Goal: Task Accomplishment & Management: Manage account settings

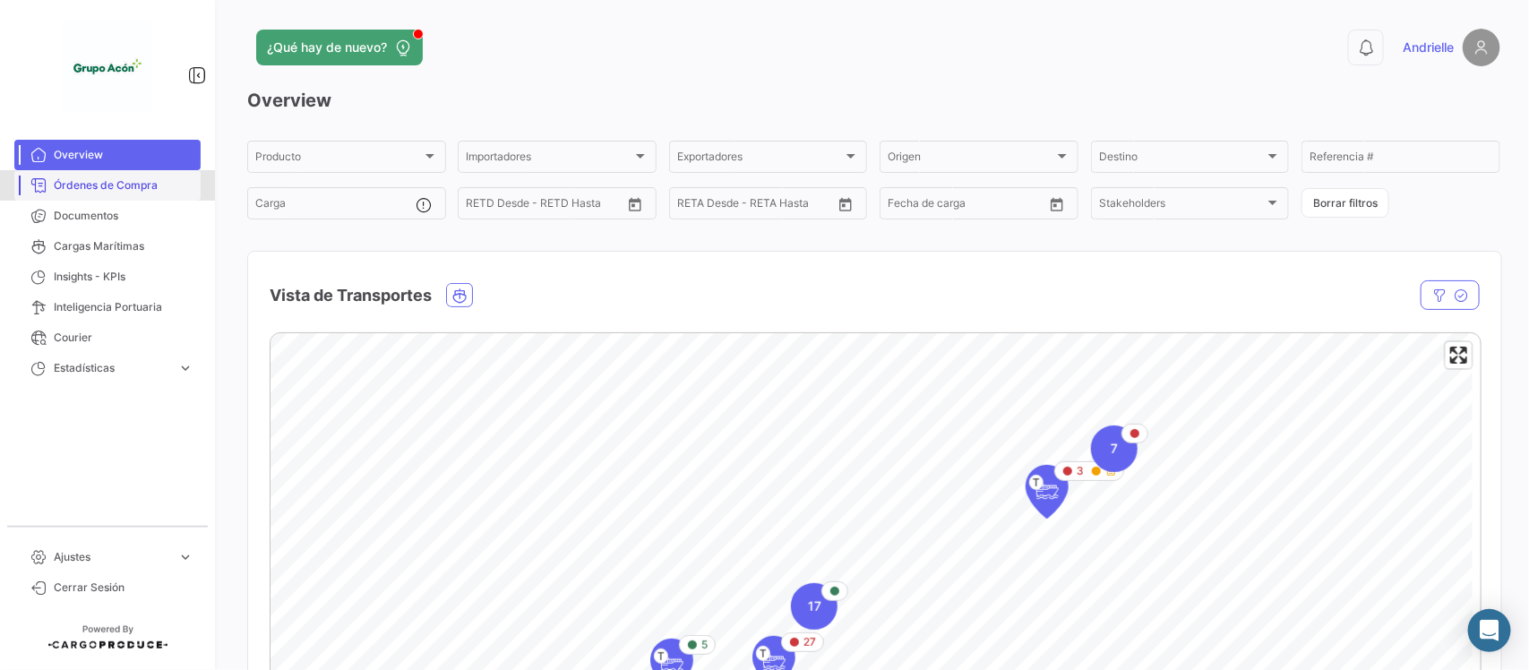
click at [94, 182] on span "Órdenes de Compra" at bounding box center [124, 185] width 140 height 16
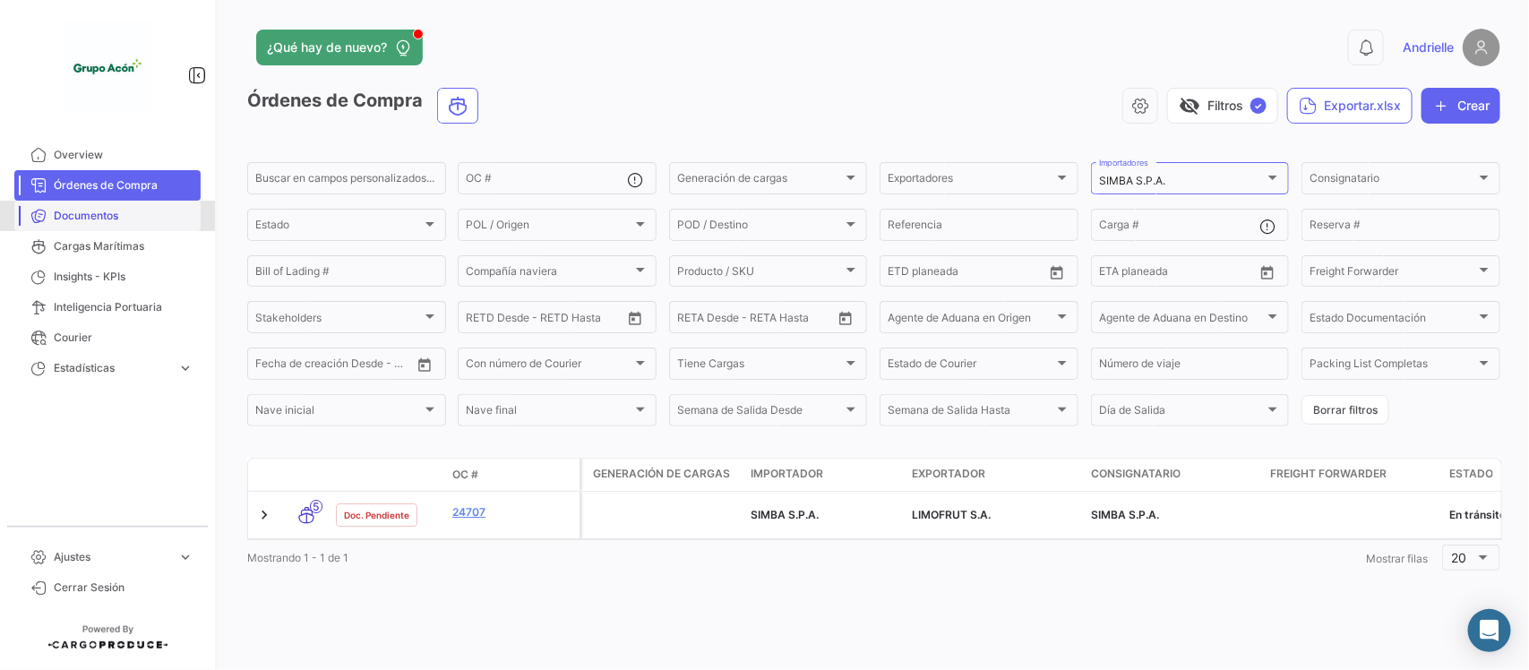
click at [100, 213] on span "Documentos" at bounding box center [124, 216] width 140 height 16
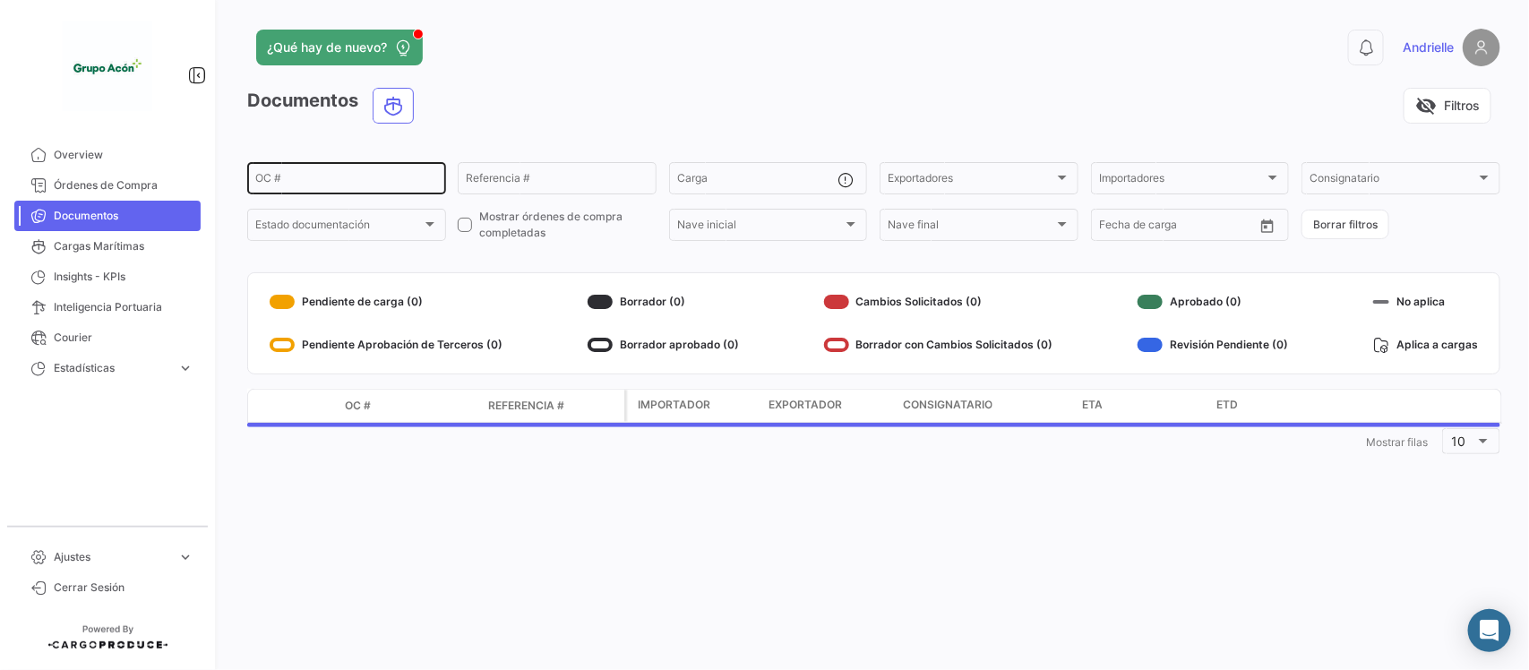
click at [278, 176] on input "OC #" at bounding box center [346, 181] width 183 height 13
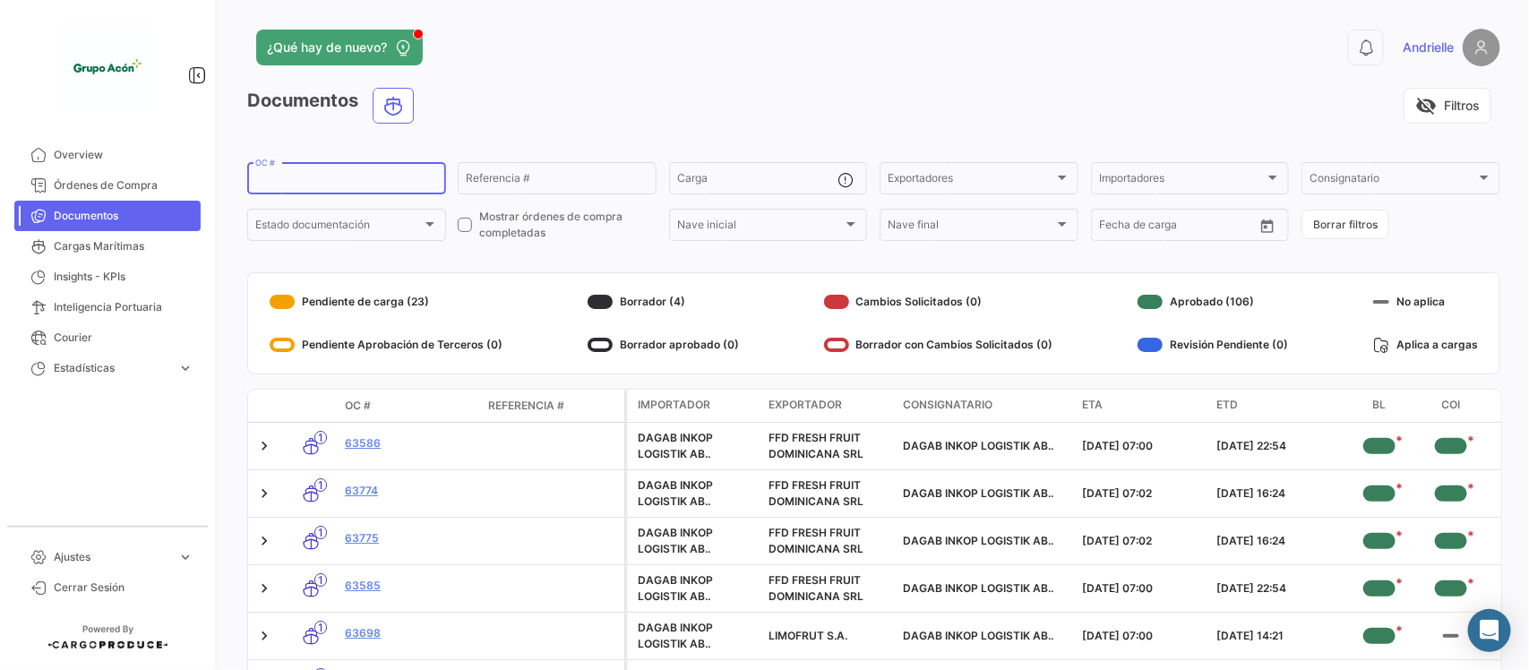
paste input "063834"
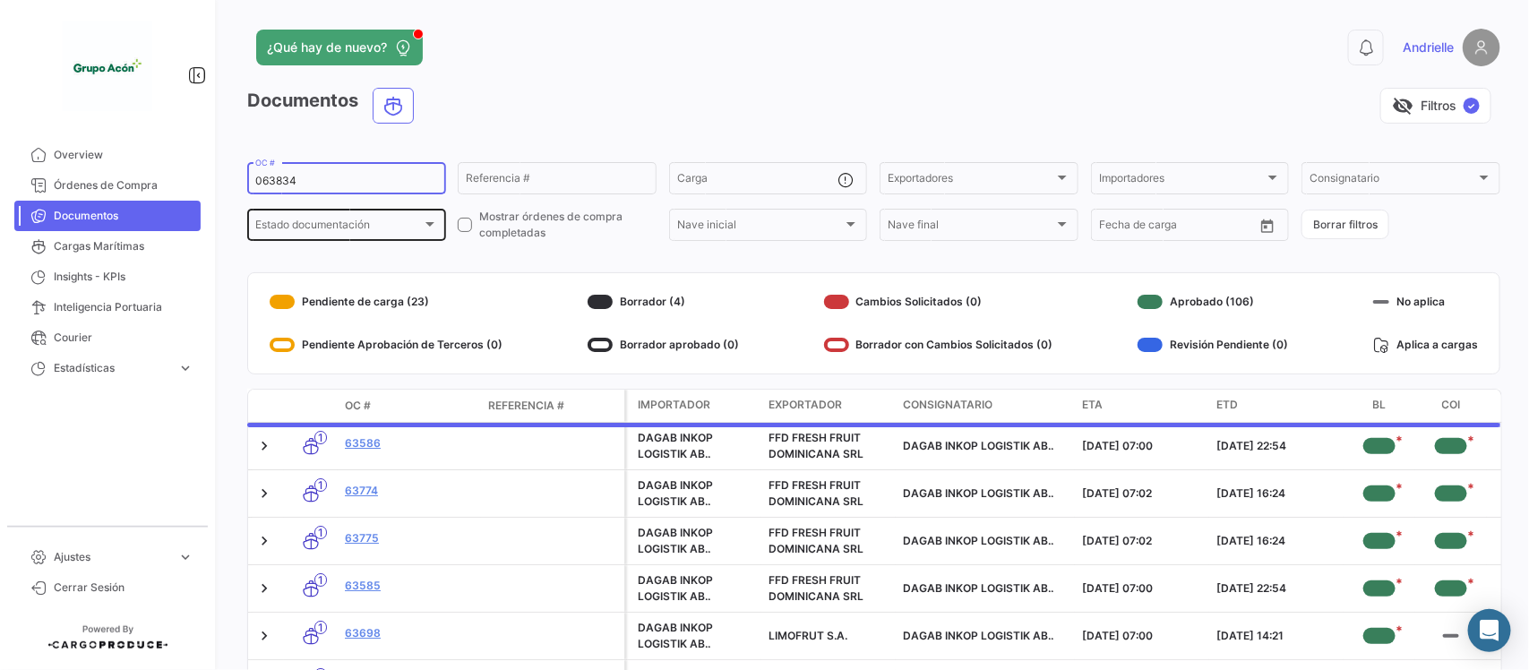
type input "063834"
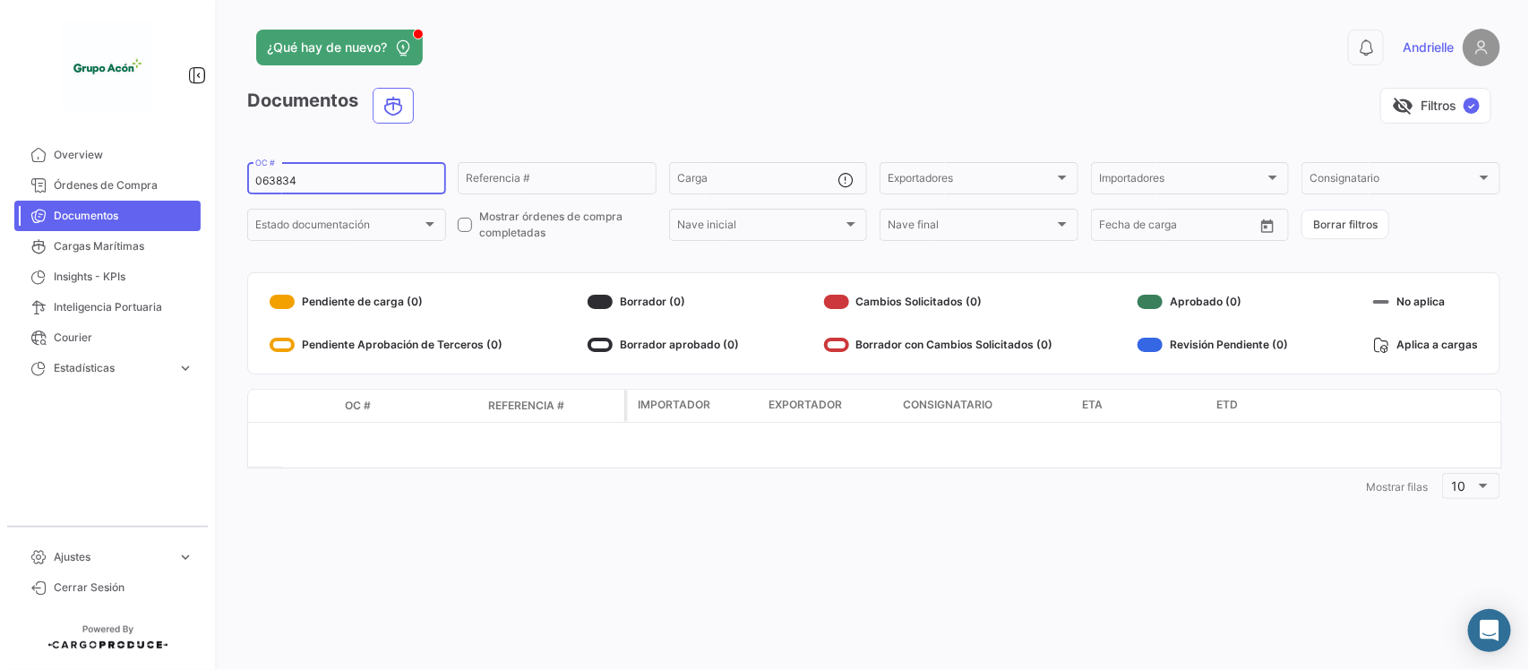
click at [255, 184] on input "063834" at bounding box center [346, 181] width 183 height 13
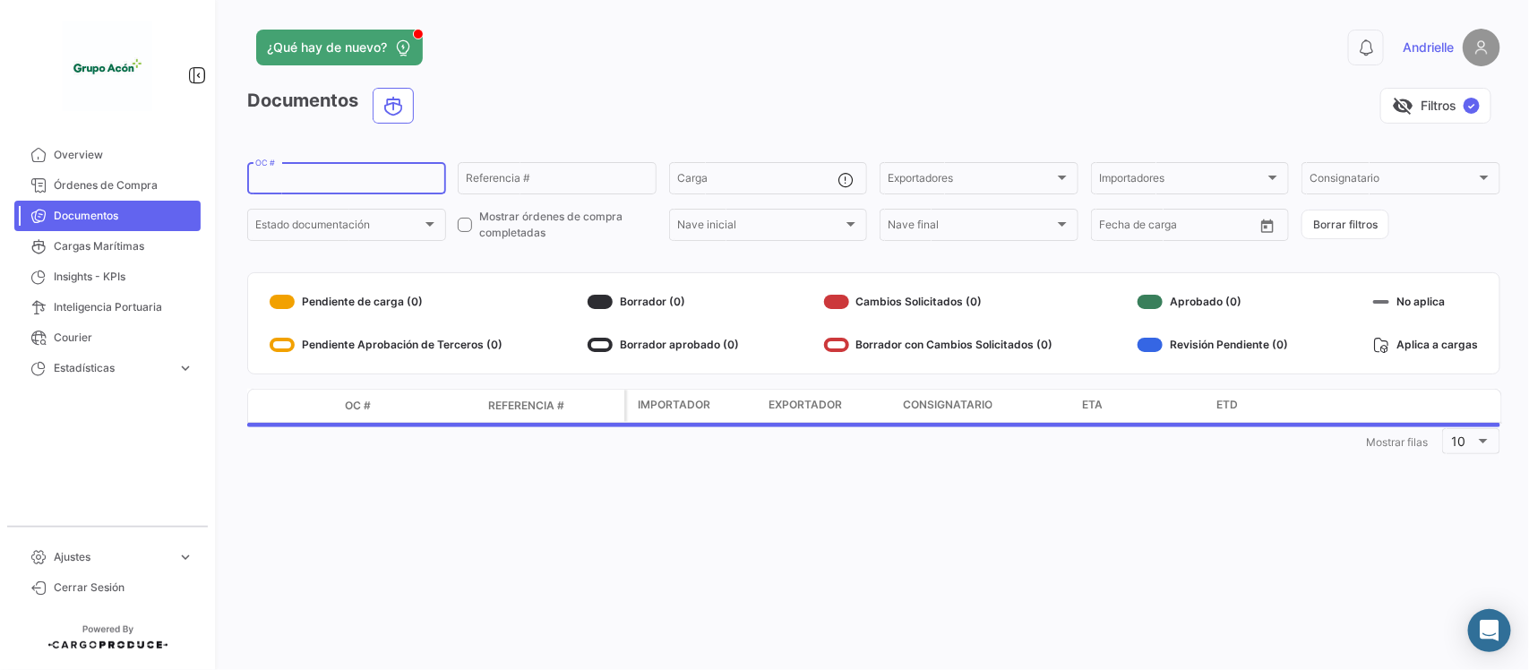
paste input "063834"
type input "063834"
click at [464, 224] on span at bounding box center [465, 225] width 14 height 14
click at [464, 232] on input "Mostrar órdenes de compra completadas" at bounding box center [464, 232] width 1 height 1
checkbox input "true"
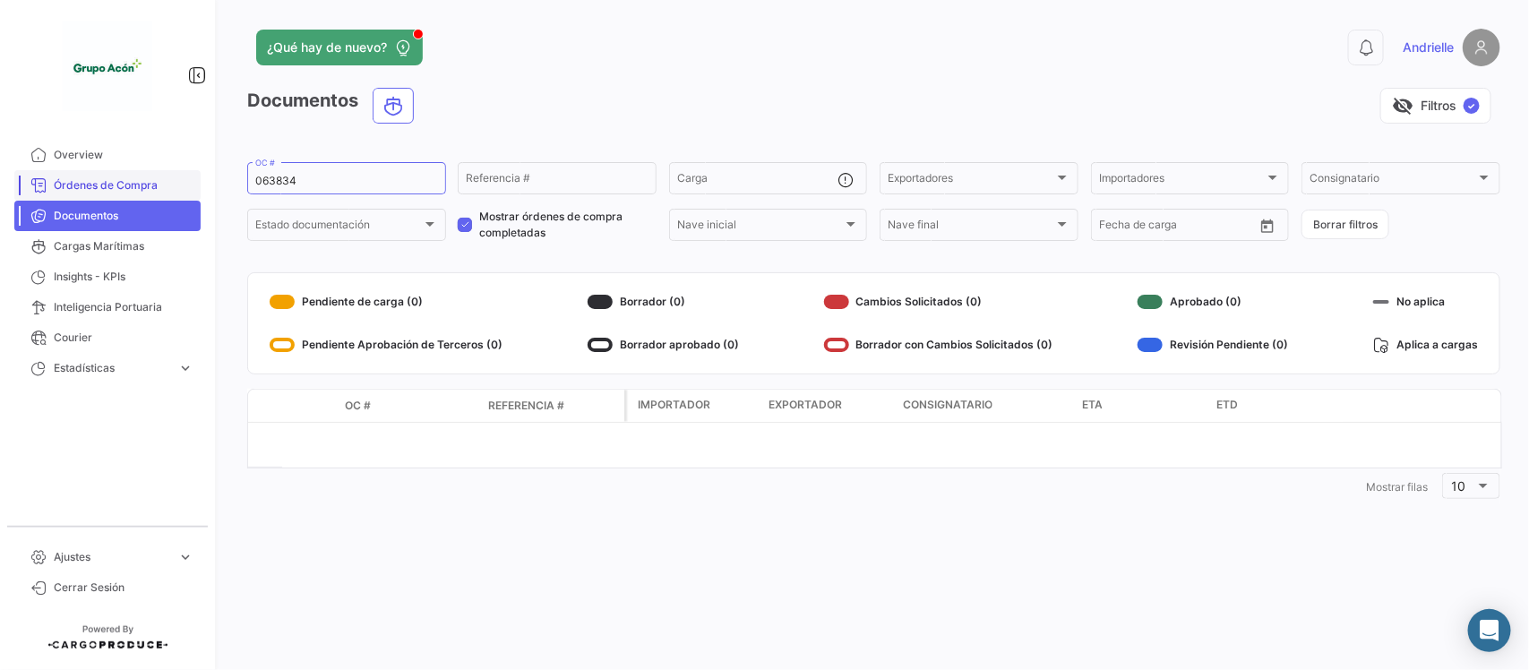
click at [159, 184] on span "Órdenes de Compra" at bounding box center [124, 185] width 140 height 16
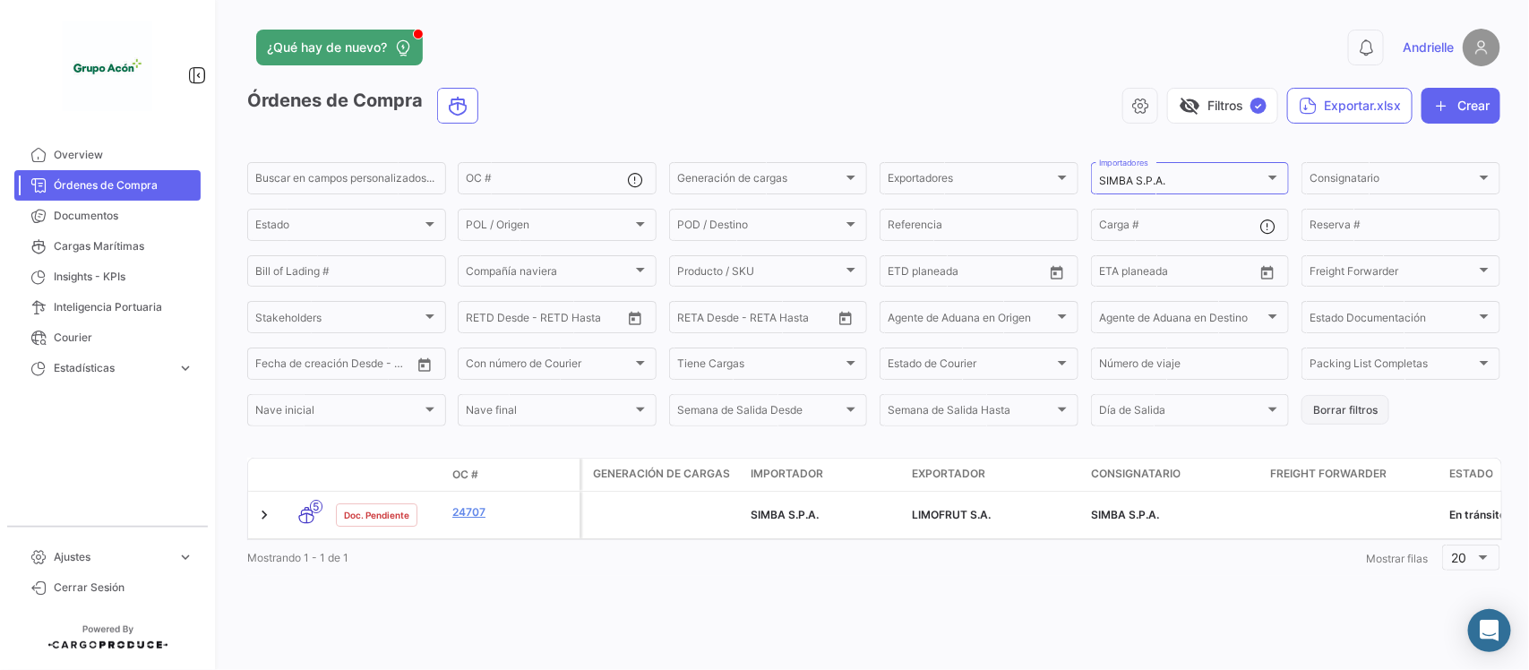
click at [1351, 412] on button "Borrar filtros" at bounding box center [1346, 410] width 88 height 30
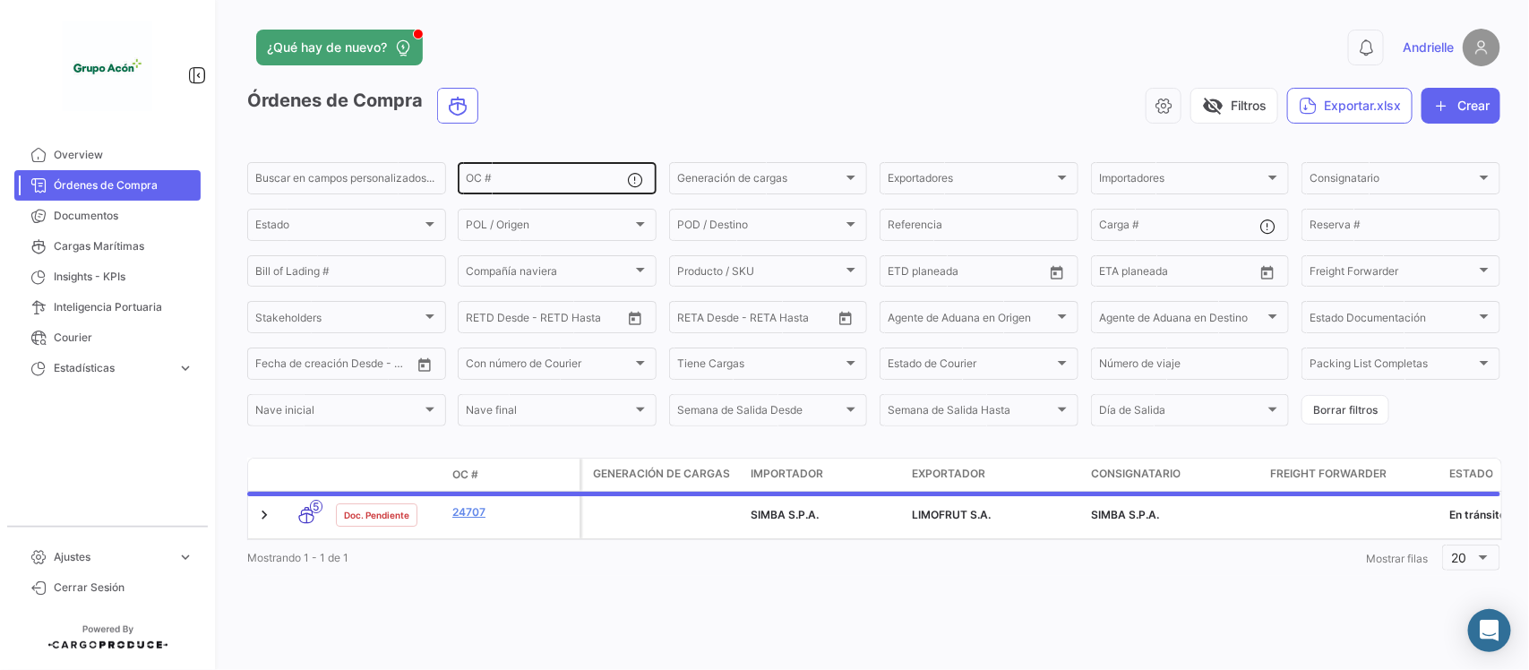
click at [526, 176] on input "OC #" at bounding box center [546, 181] width 161 height 13
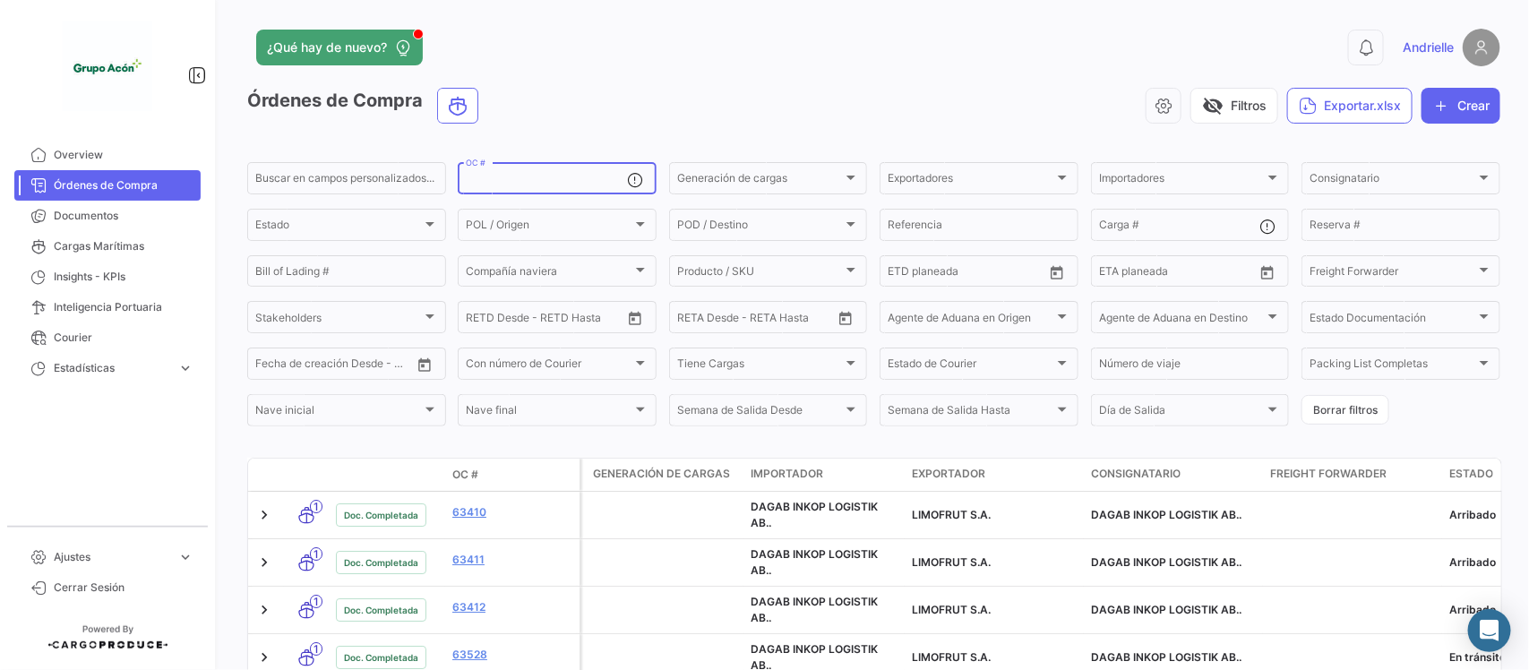
paste input "063834"
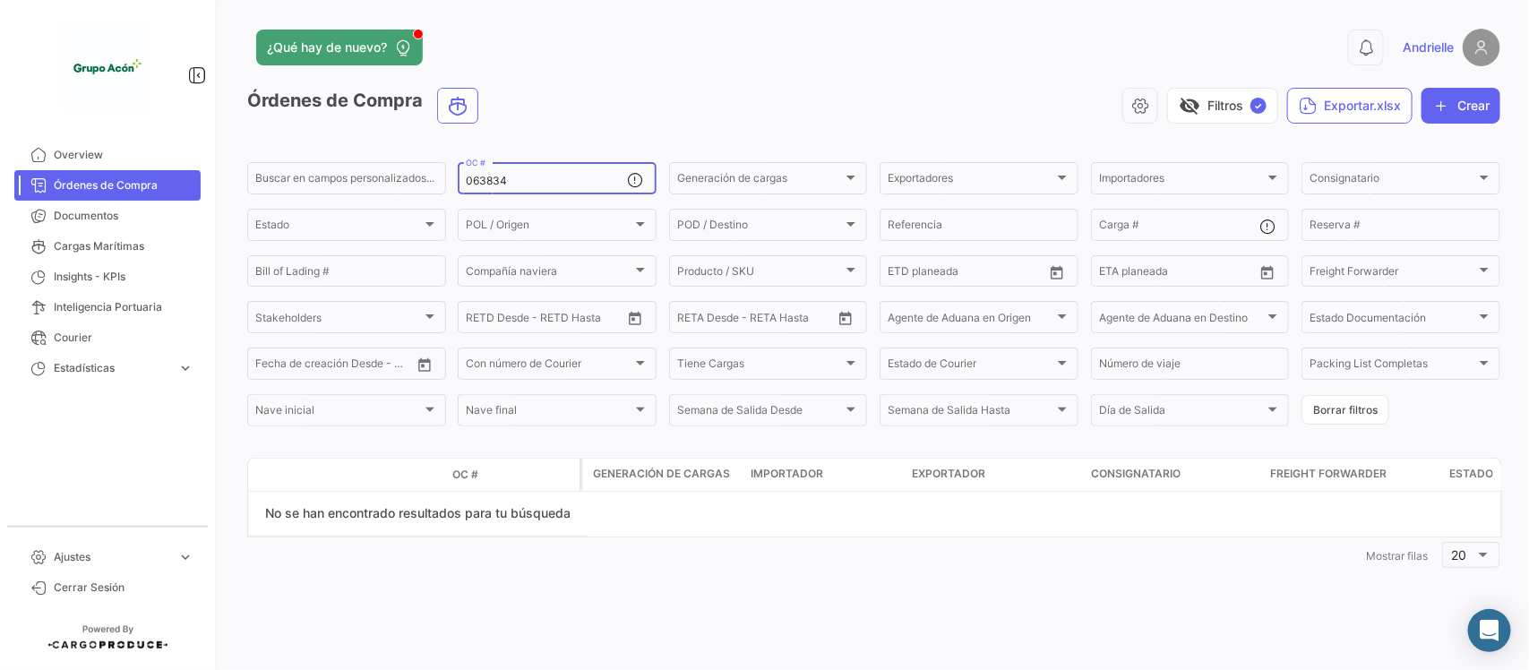
click at [468, 185] on input "063834" at bounding box center [546, 181] width 161 height 13
type input "063834"
click at [1327, 409] on button "Borrar filtros" at bounding box center [1346, 410] width 88 height 30
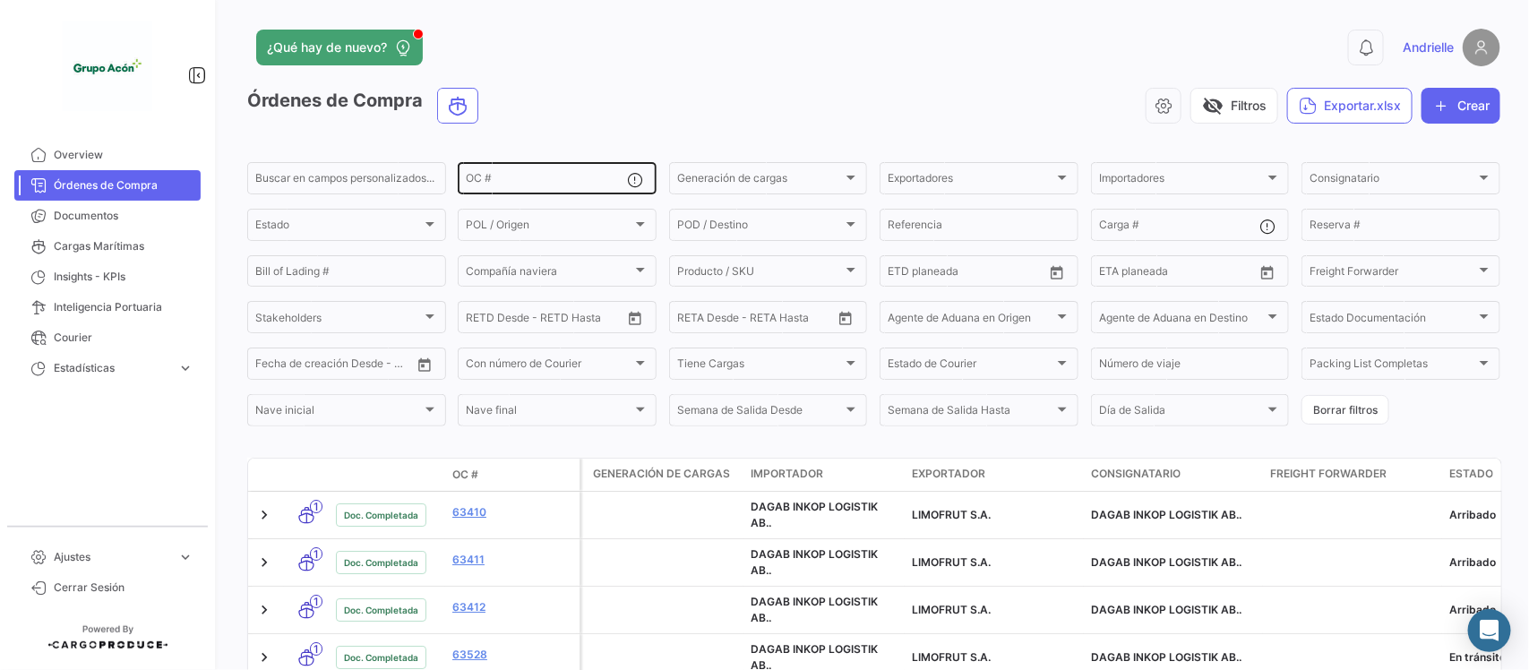
click at [476, 185] on input "OC #" at bounding box center [546, 181] width 161 height 13
paste input "063834"
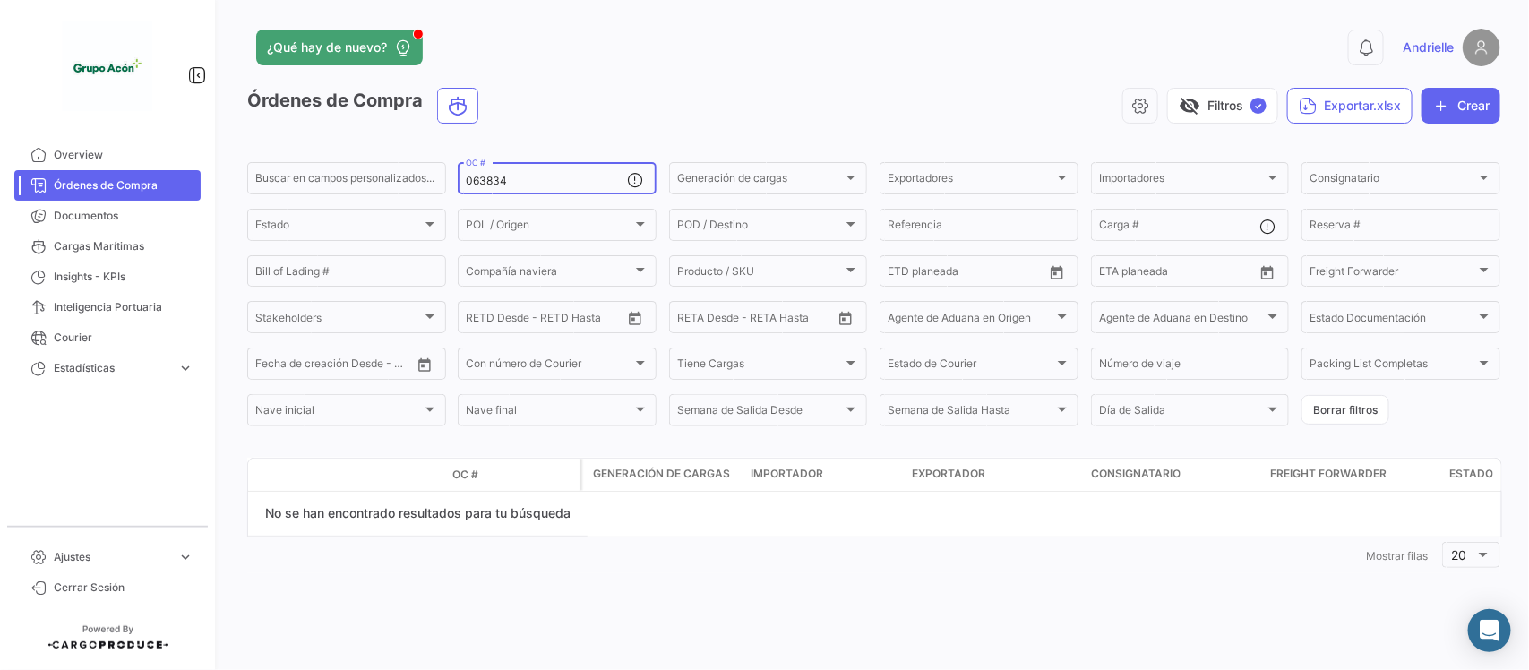
click at [468, 182] on input "063834" at bounding box center [546, 181] width 161 height 13
click at [524, 185] on input "063834" at bounding box center [546, 181] width 161 height 13
drag, startPoint x: 516, startPoint y: 181, endPoint x: 444, endPoint y: 176, distance: 71.8
click at [0, 0] on div "Buscar en campos personalizados... 063834 OC # Generación de cargas Generación …" at bounding box center [0, 0] width 0 height 0
paste input
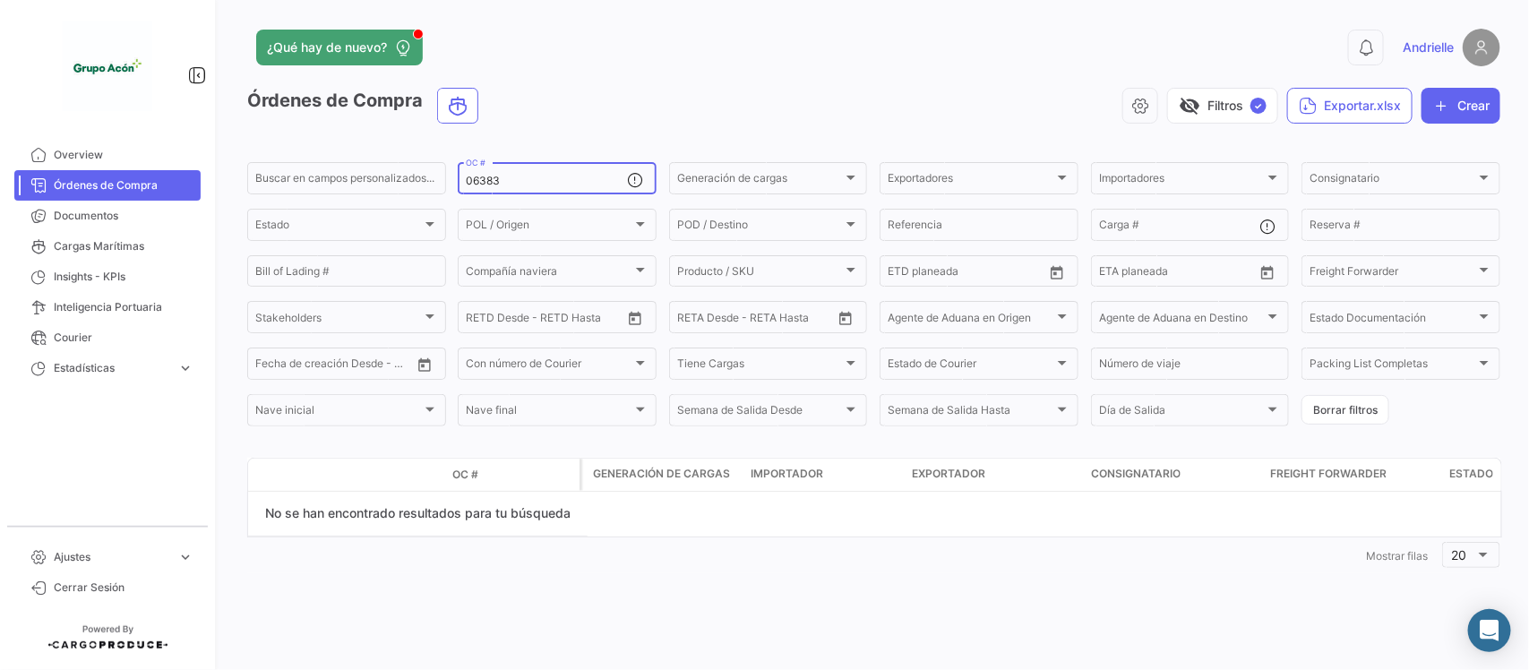
click at [468, 185] on input "06383" at bounding box center [546, 181] width 161 height 13
type input "06383"
click at [113, 585] on span "Cerrar Sesión" at bounding box center [124, 588] width 140 height 16
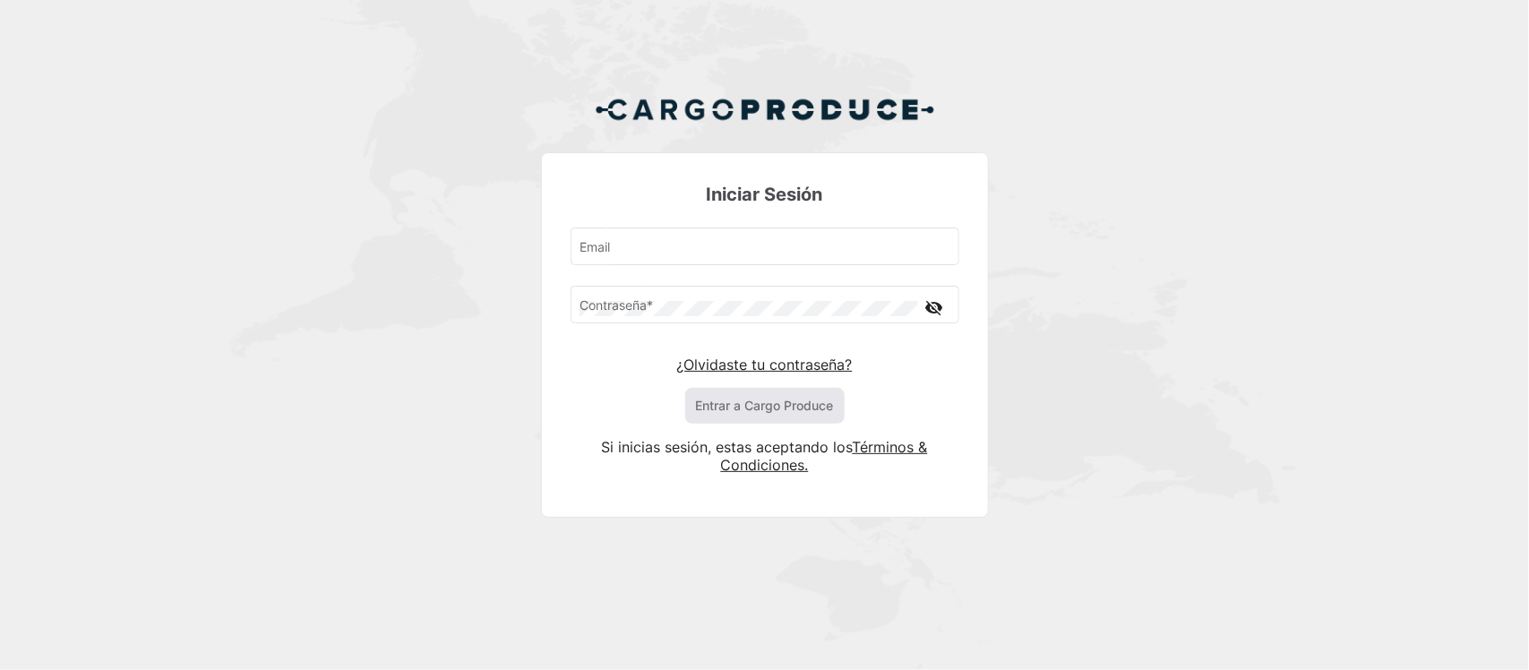
type input "[PERSON_NAME][EMAIL_ADDRESS][DOMAIN_NAME]"
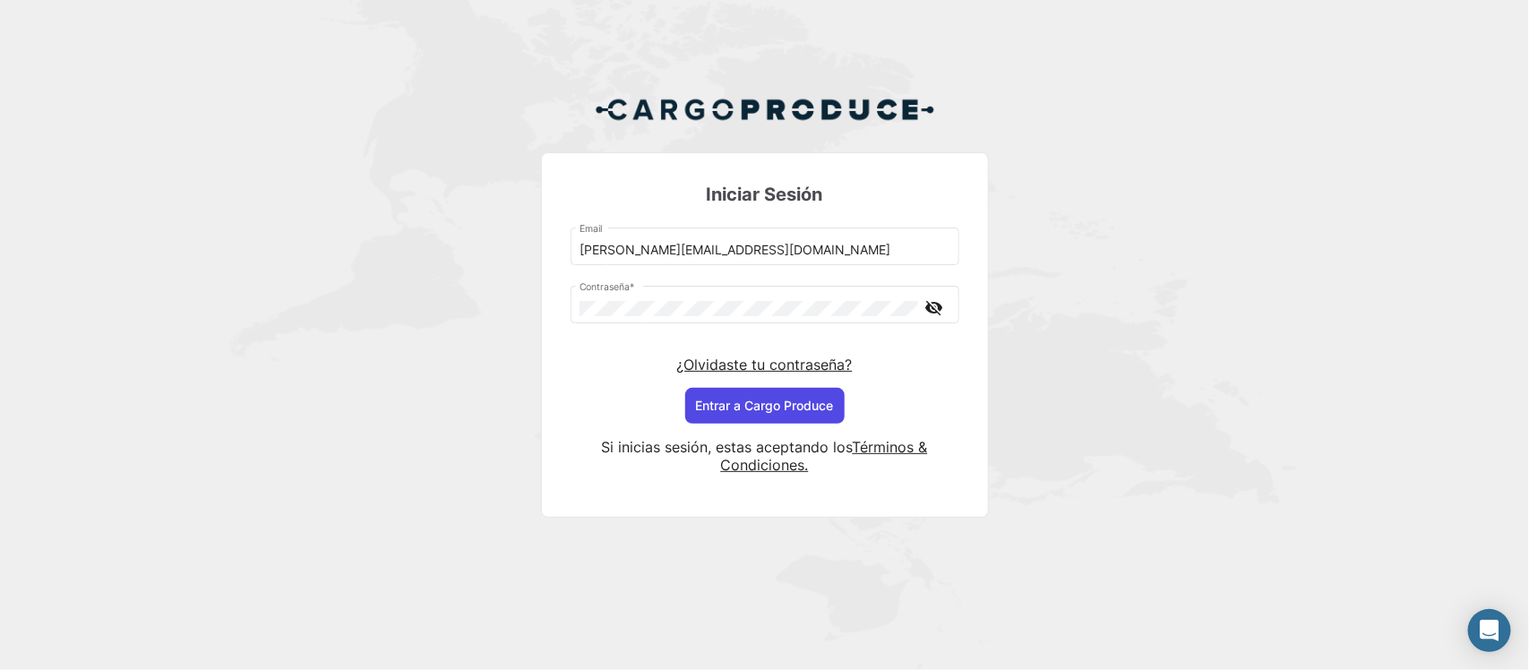
click at [762, 414] on button "Entrar a Cargo Produce" at bounding box center [764, 406] width 159 height 36
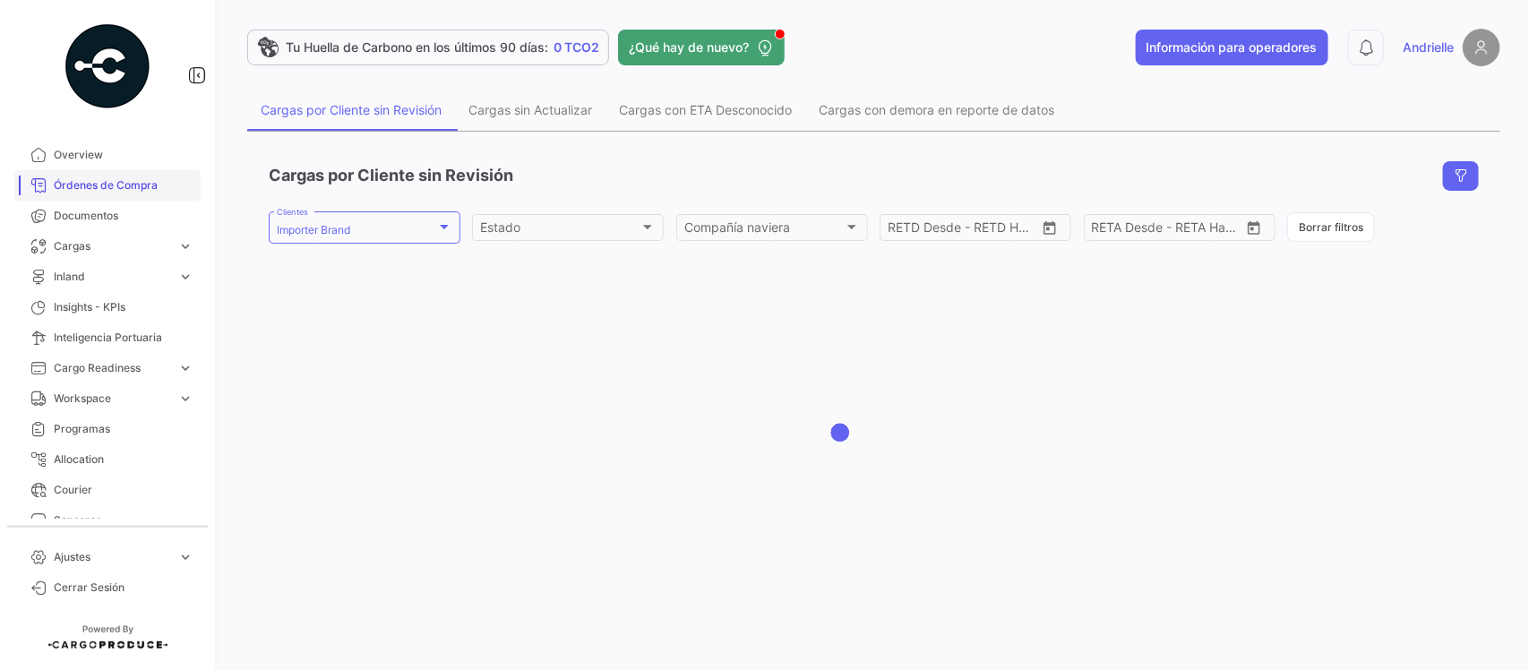
click at [112, 179] on span "Órdenes de Compra" at bounding box center [124, 185] width 140 height 16
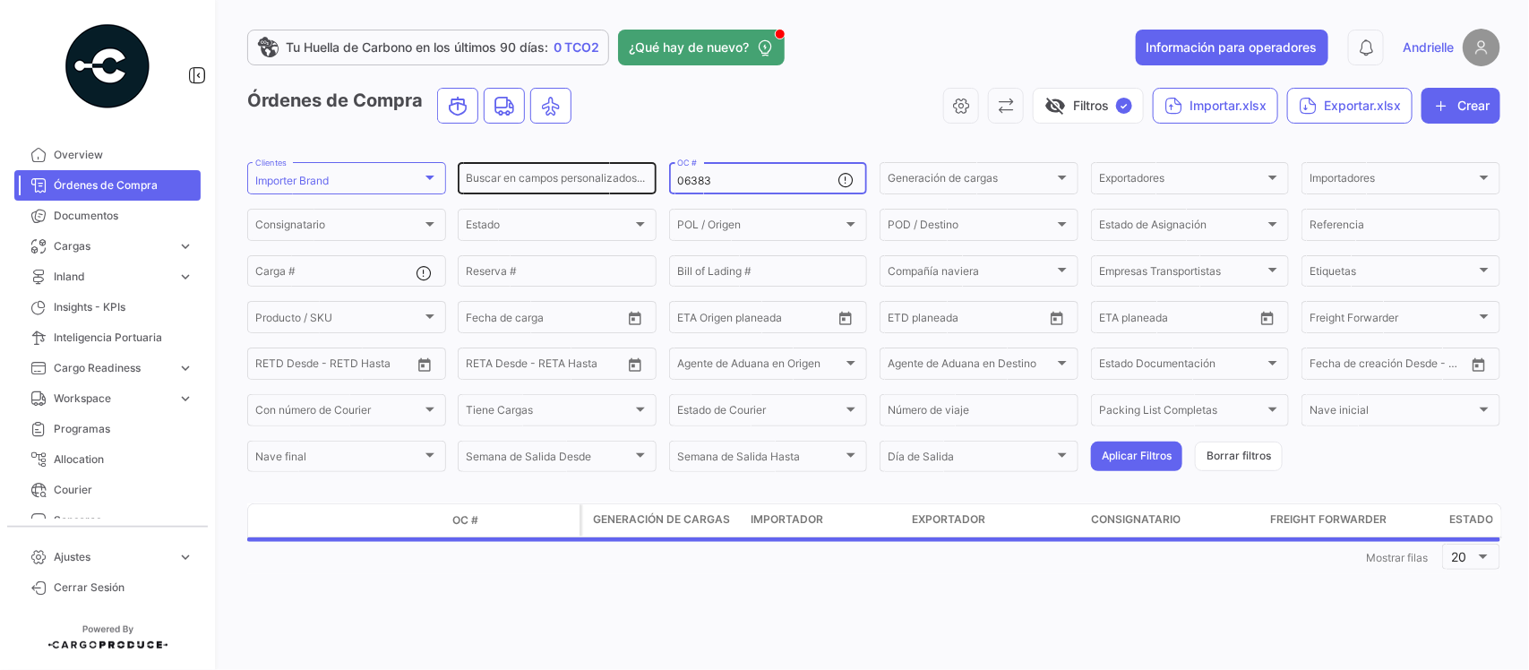
drag, startPoint x: 730, startPoint y: 186, endPoint x: 602, endPoint y: 181, distance: 128.2
click at [0, 0] on div "Buscar en campos personalizados... 06383 OC # Generación de cargas Generación d…" at bounding box center [0, 0] width 0 height 0
click at [406, 176] on div "Importer Brand" at bounding box center [338, 181] width 167 height 13
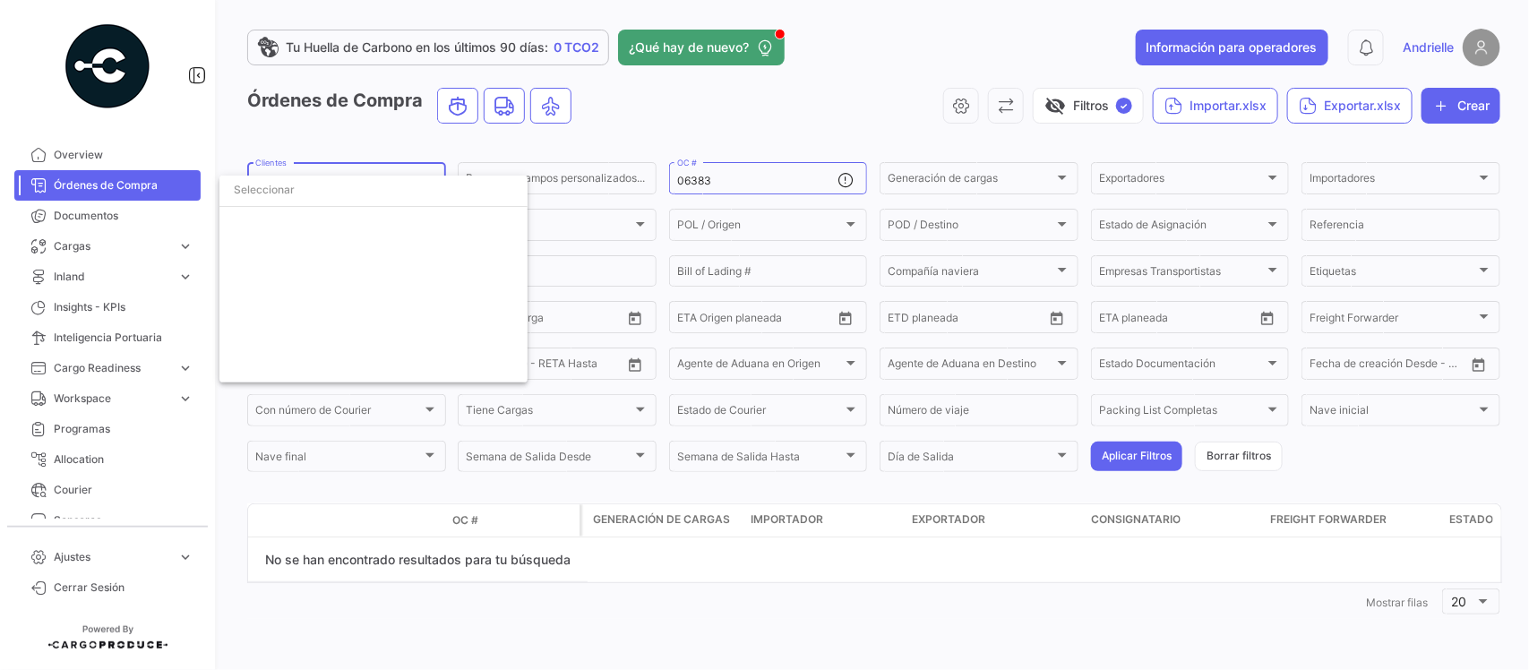
scroll to position [4051, 0]
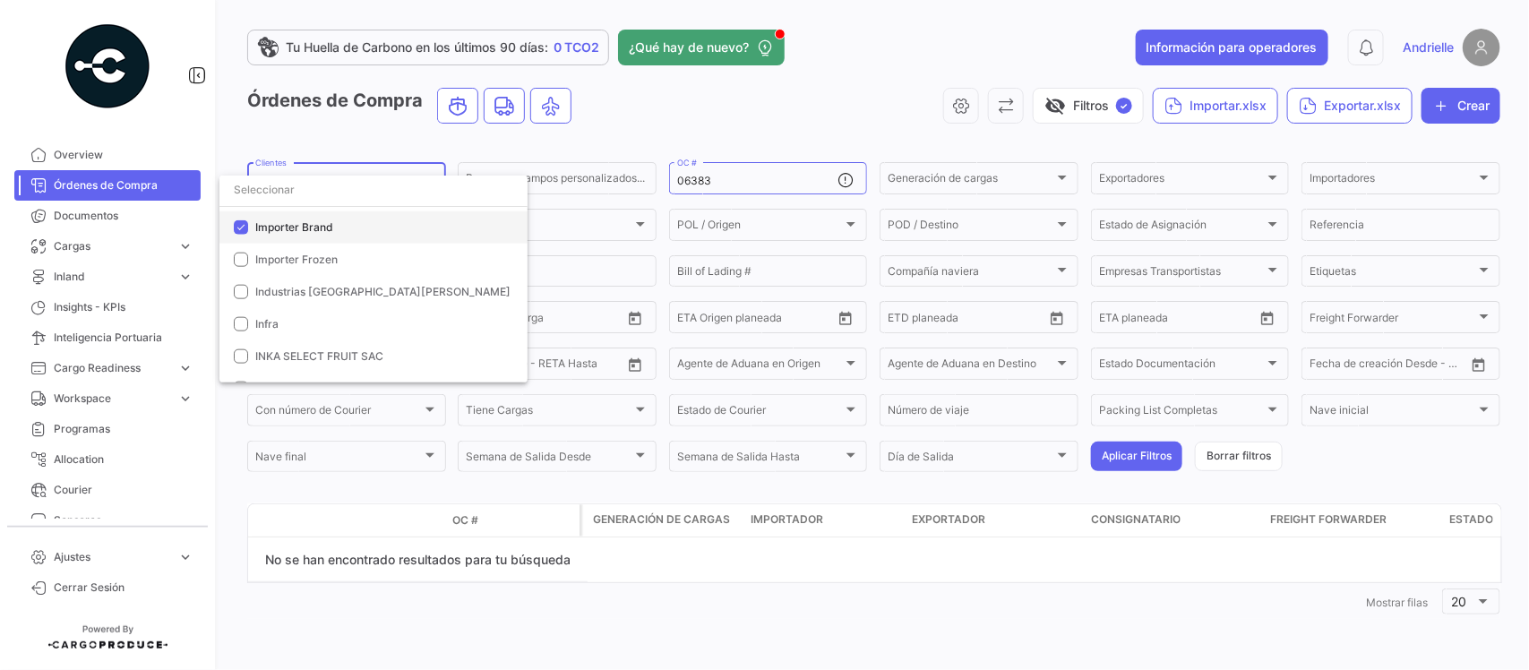
click at [321, 220] on span "Importer Brand" at bounding box center [294, 226] width 78 height 13
click at [321, 200] on input "dropdown search" at bounding box center [373, 190] width 308 height 32
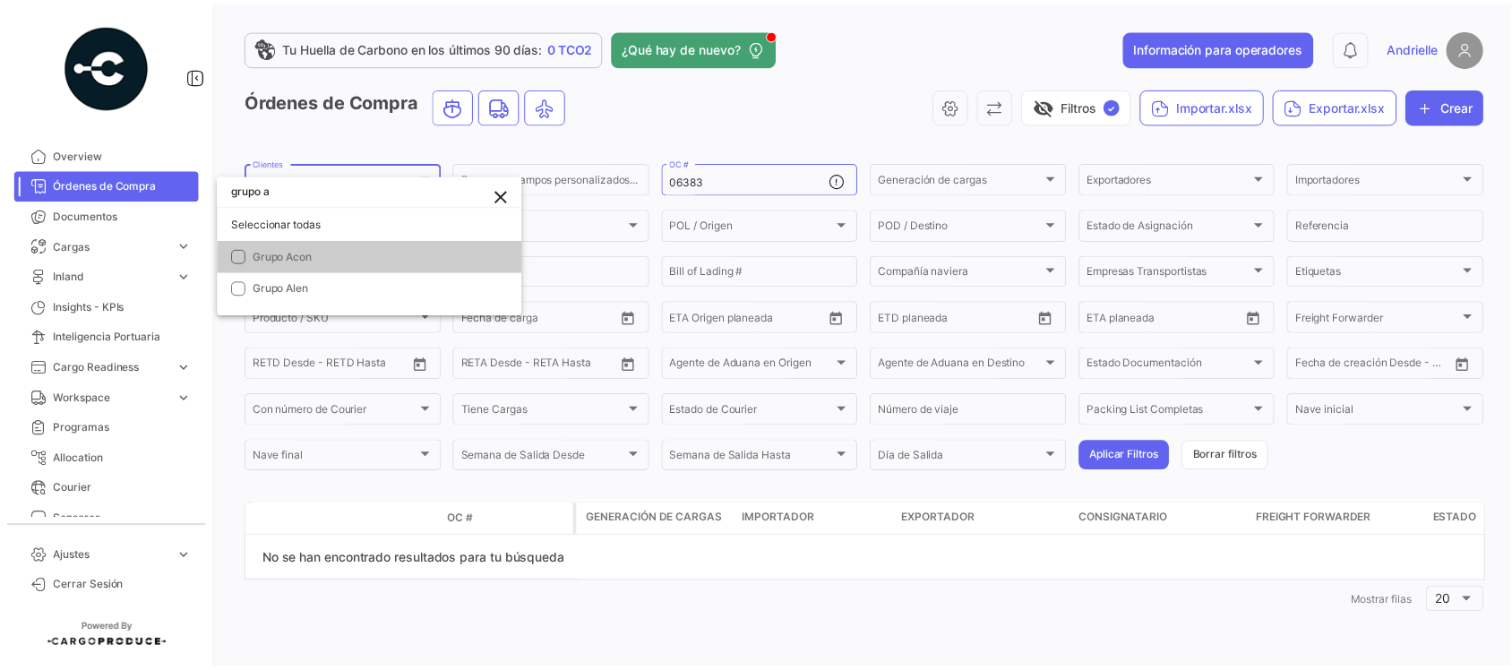
scroll to position [0, 0]
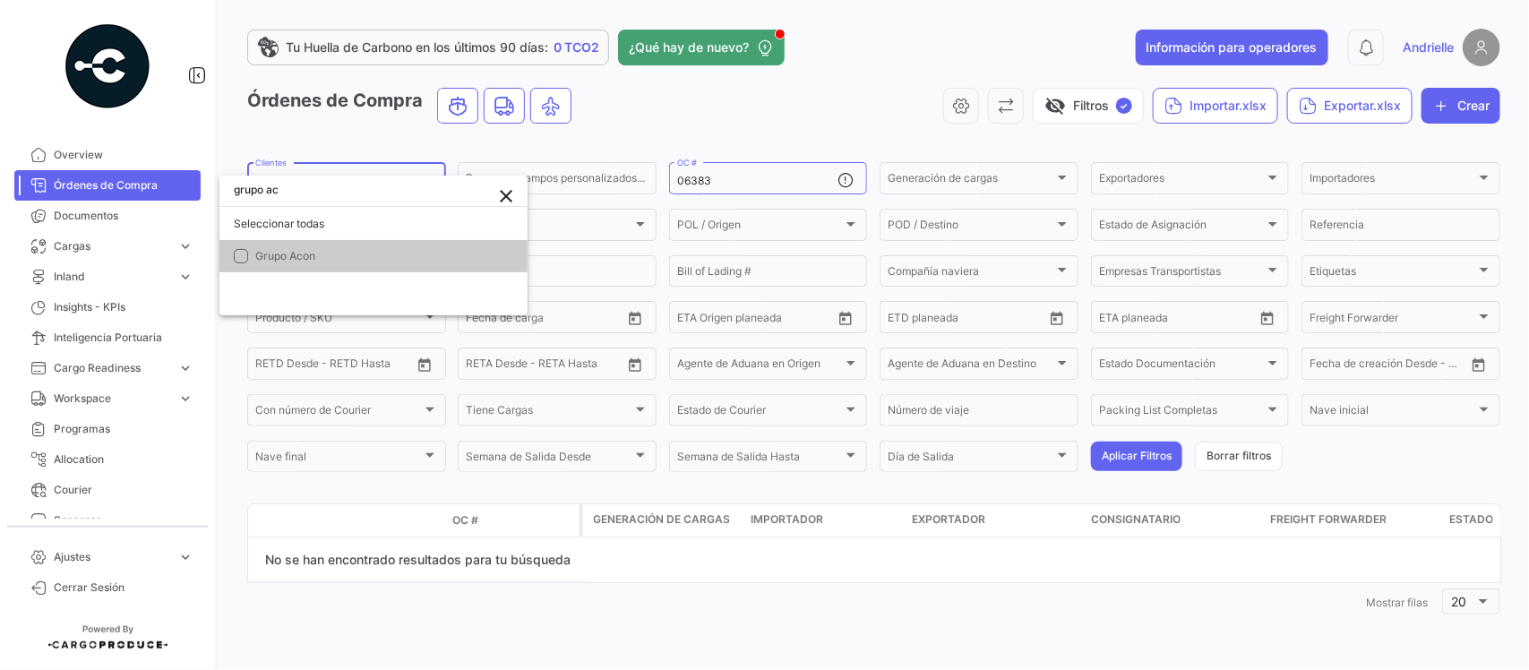
type input "grupo ac"
drag, startPoint x: 333, startPoint y: 255, endPoint x: 499, endPoint y: 90, distance: 234.4
click at [337, 255] on span "Grupo Acon" at bounding box center [384, 256] width 258 height 16
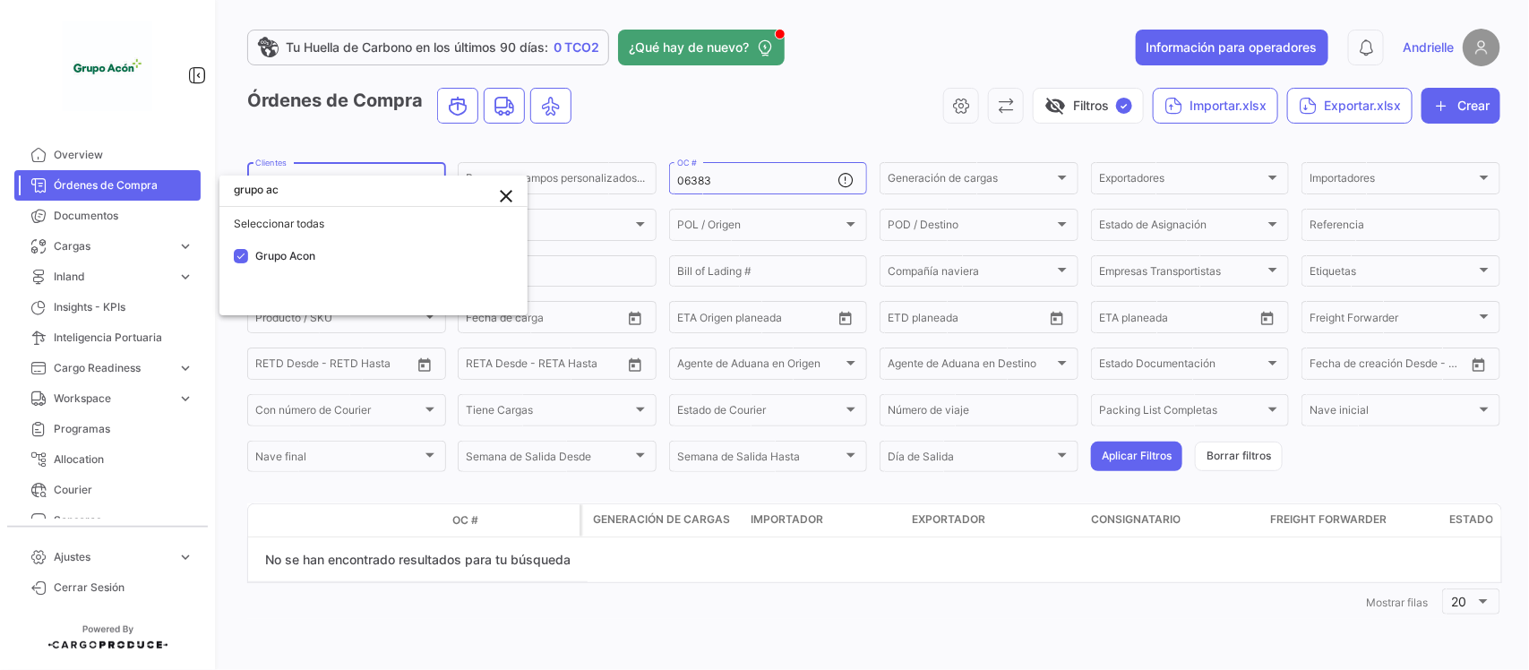
click at [759, 135] on div at bounding box center [764, 335] width 1529 height 670
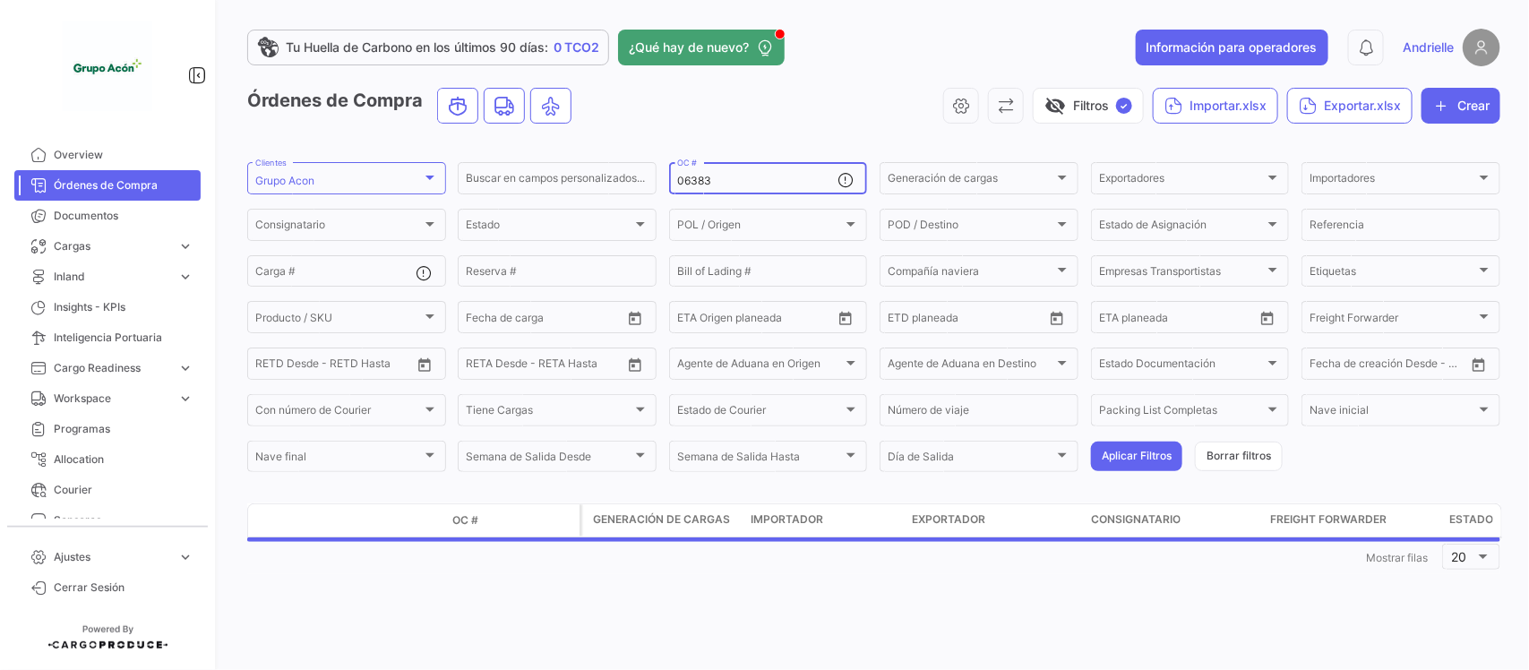
click at [677, 185] on input "06383" at bounding box center [757, 181] width 161 height 13
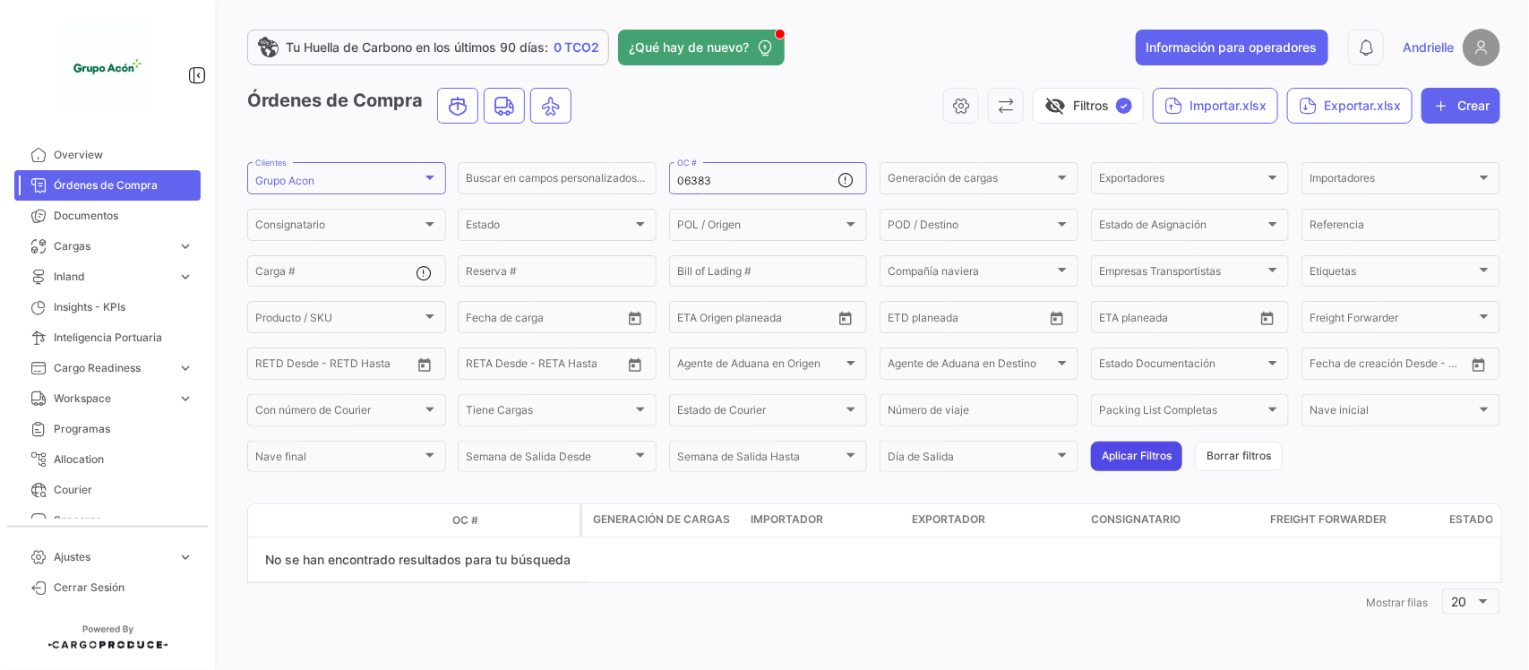
click at [1144, 459] on button "Aplicar Filtros" at bounding box center [1136, 457] width 91 height 30
click at [682, 185] on input "06383" at bounding box center [757, 181] width 161 height 13
click at [1139, 457] on button "Aplicar Filtros" at bounding box center [1136, 457] width 91 height 30
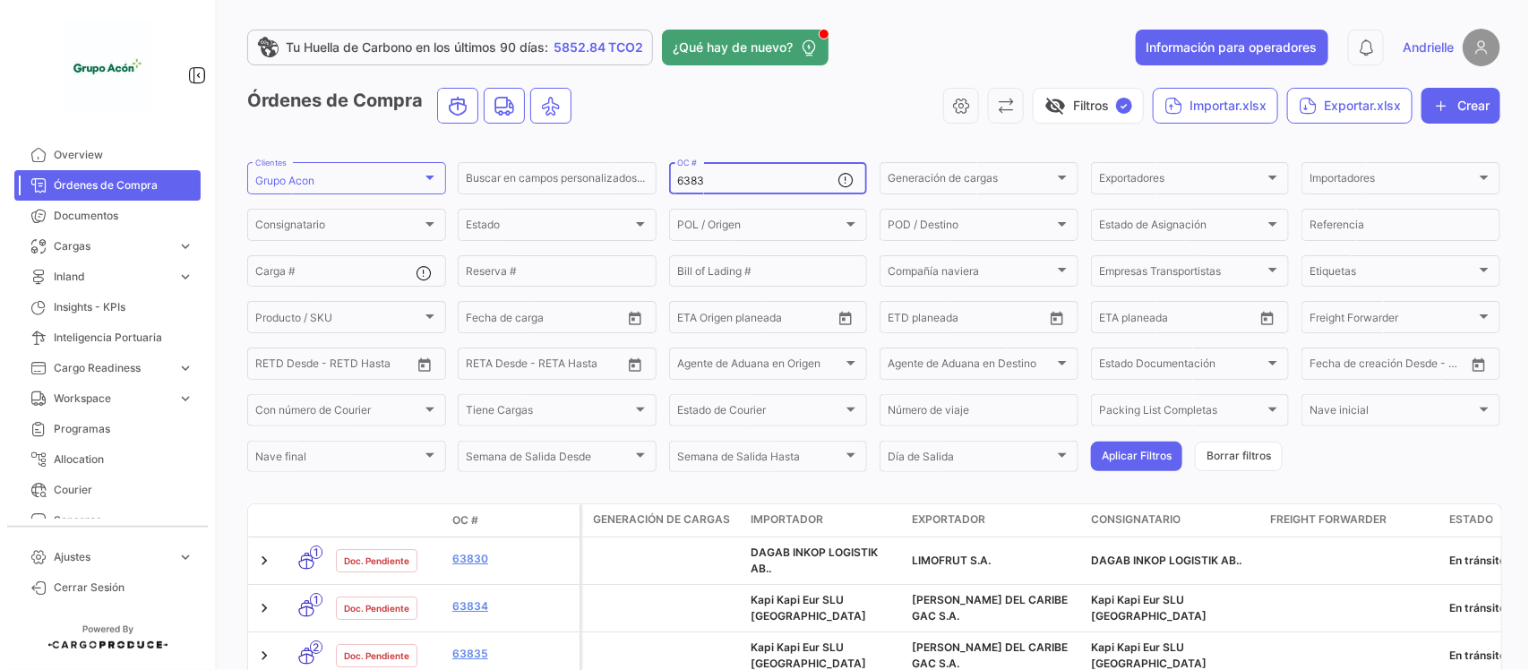
drag, startPoint x: 706, startPoint y: 193, endPoint x: 705, endPoint y: 185, distance: 9.0
click at [706, 191] on div "6383 OC #" at bounding box center [757, 176] width 161 height 35
click at [705, 182] on input "6383" at bounding box center [757, 181] width 161 height 13
paste input "5"
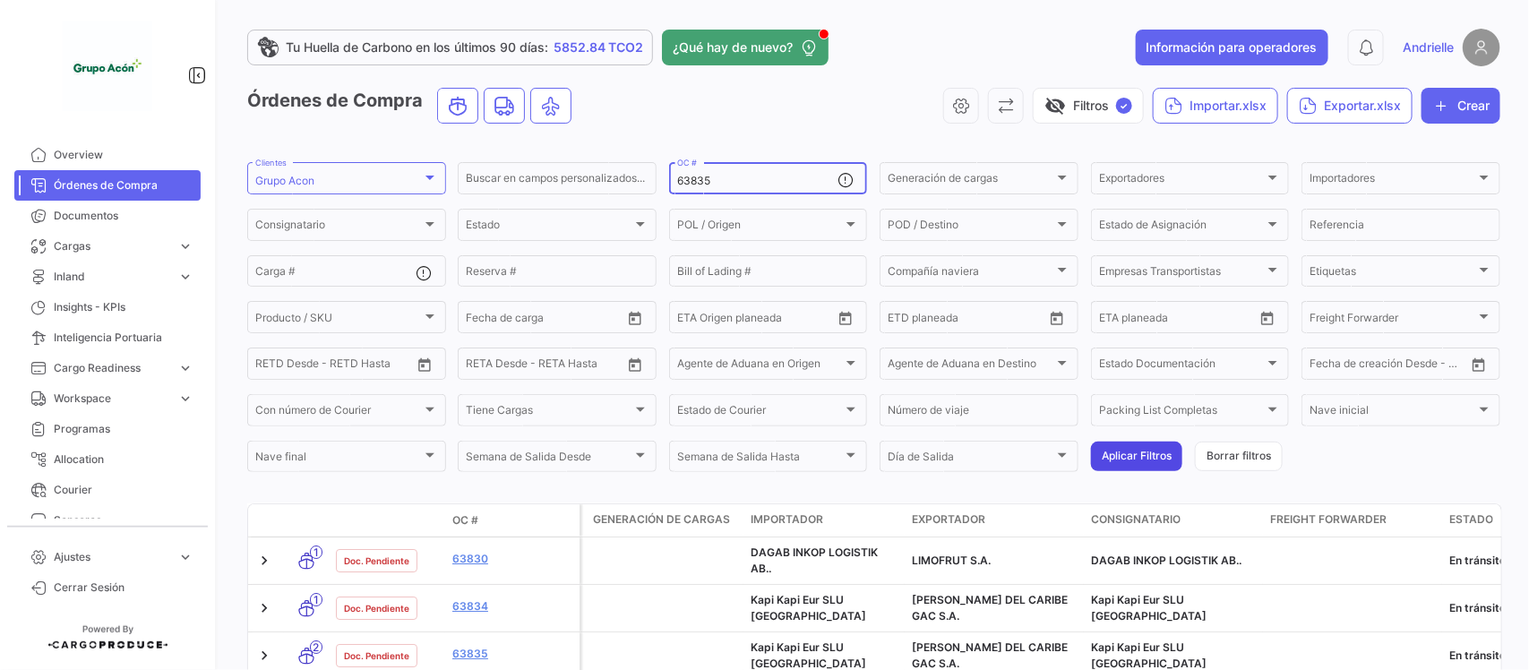
type input "63835"
click at [1108, 467] on button "Aplicar Filtros" at bounding box center [1136, 457] width 91 height 30
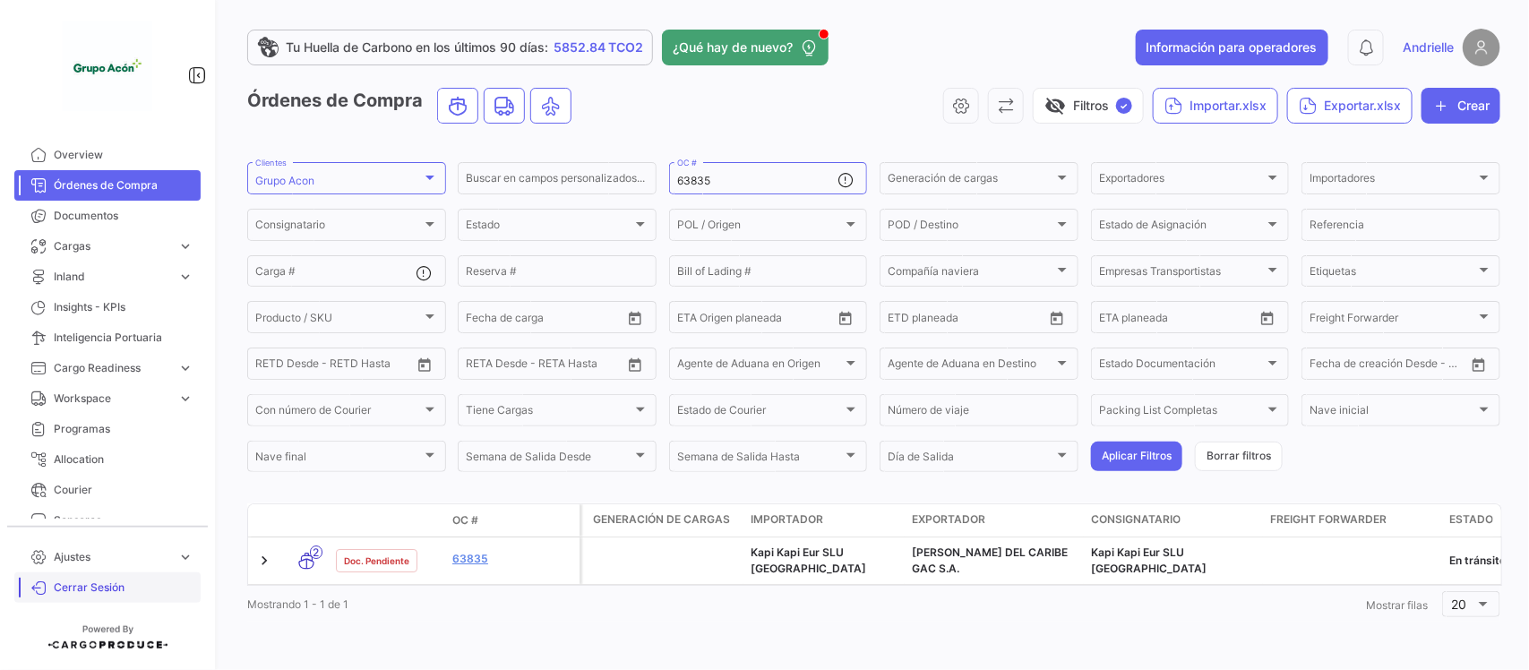
click at [112, 583] on span "Cerrar Sesión" at bounding box center [124, 588] width 140 height 16
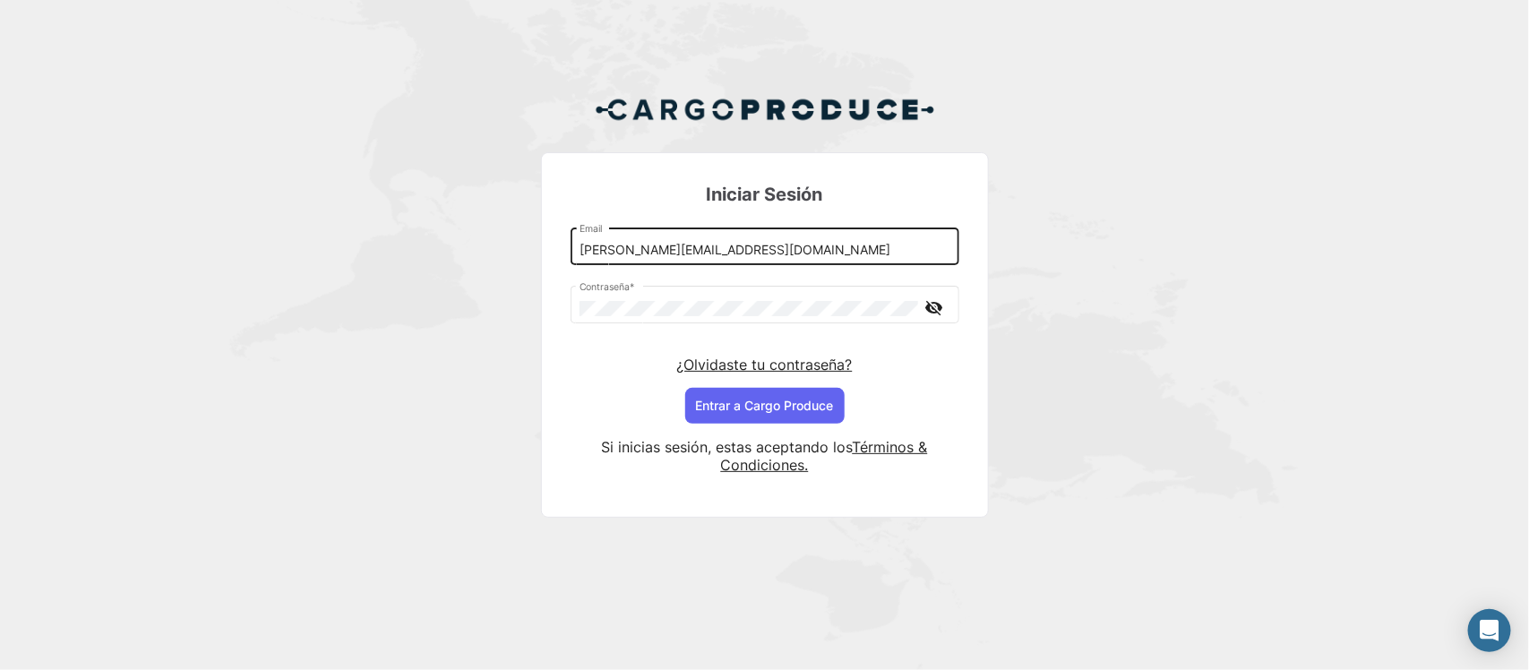
click at [612, 248] on input "[PERSON_NAME][EMAIL_ADDRESS][DOMAIN_NAME]" at bounding box center [765, 250] width 370 height 15
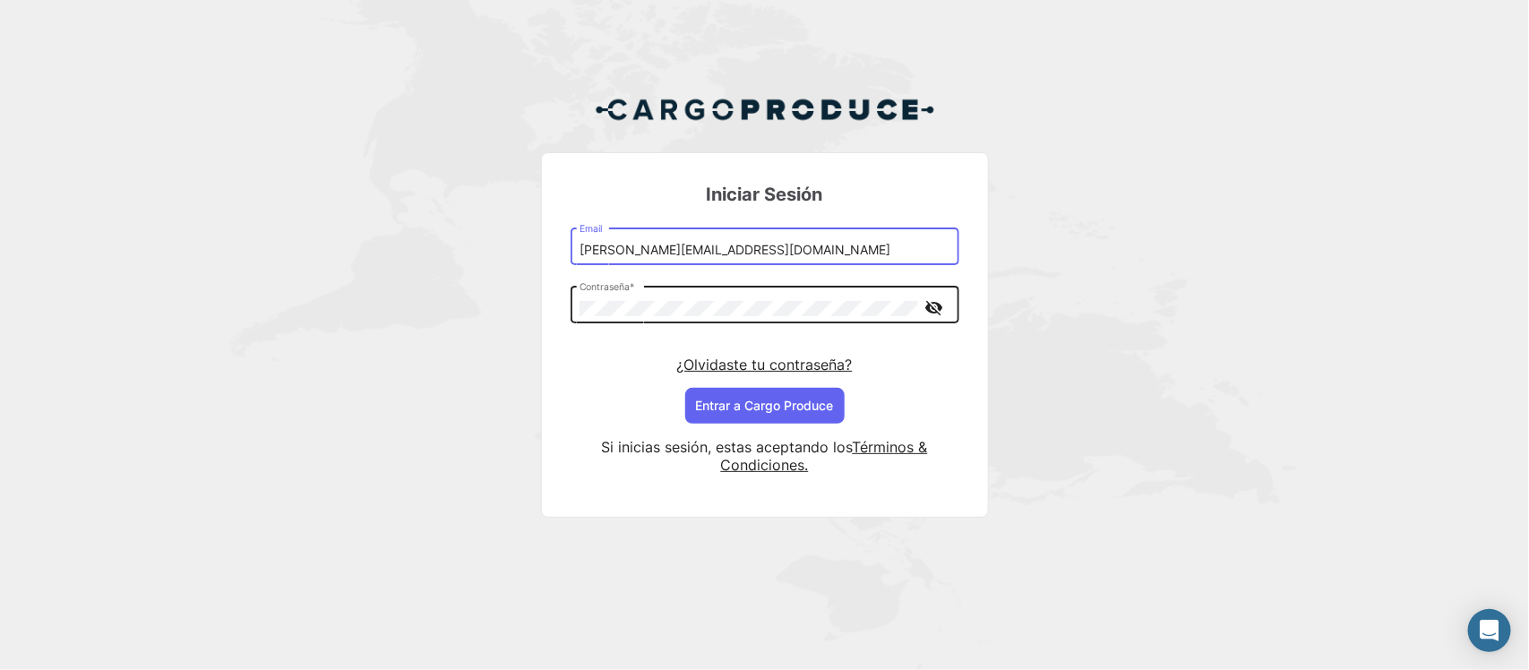
type input "[PERSON_NAME][EMAIL_ADDRESS][DOMAIN_NAME]"
click at [945, 309] on button "visibility_off" at bounding box center [933, 306] width 31 height 31
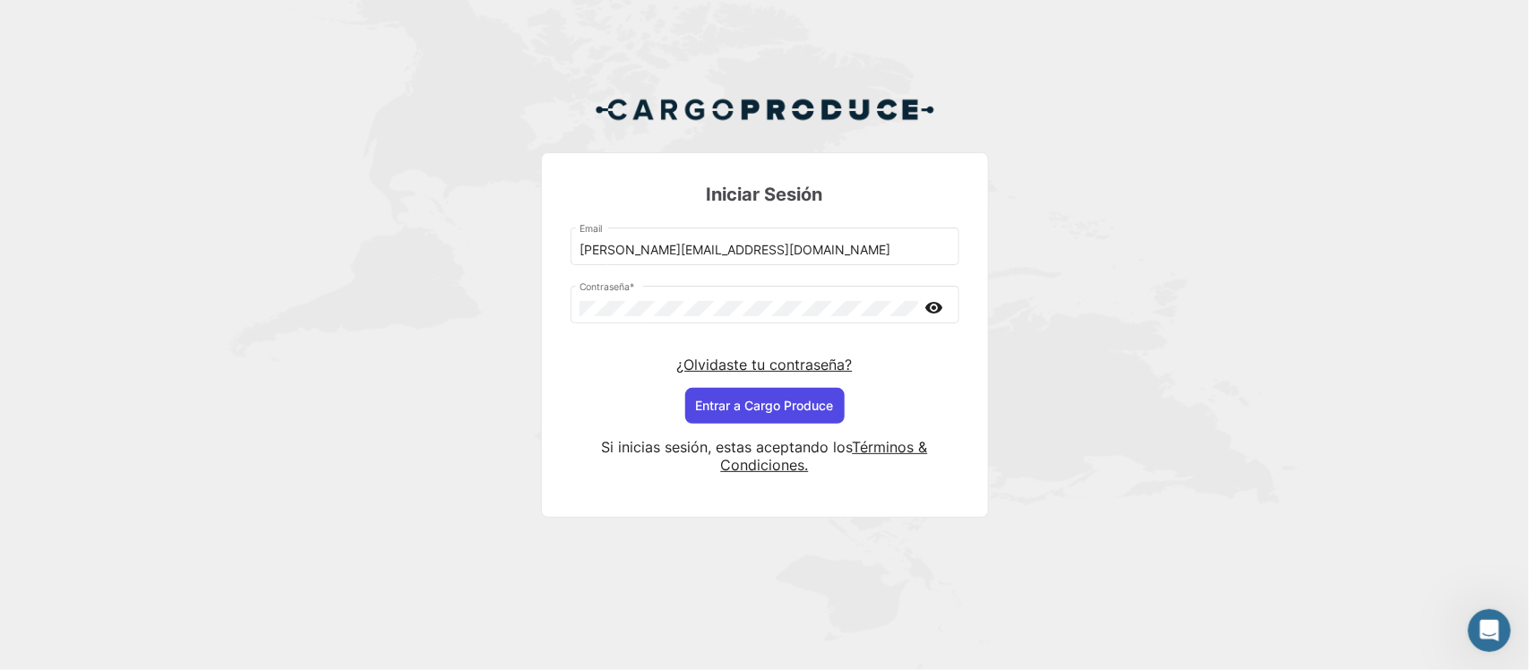
click at [807, 406] on button "Entrar a Cargo Produce" at bounding box center [764, 406] width 159 height 36
click at [758, 390] on button "Entrar a Cargo Produce" at bounding box center [764, 406] width 159 height 36
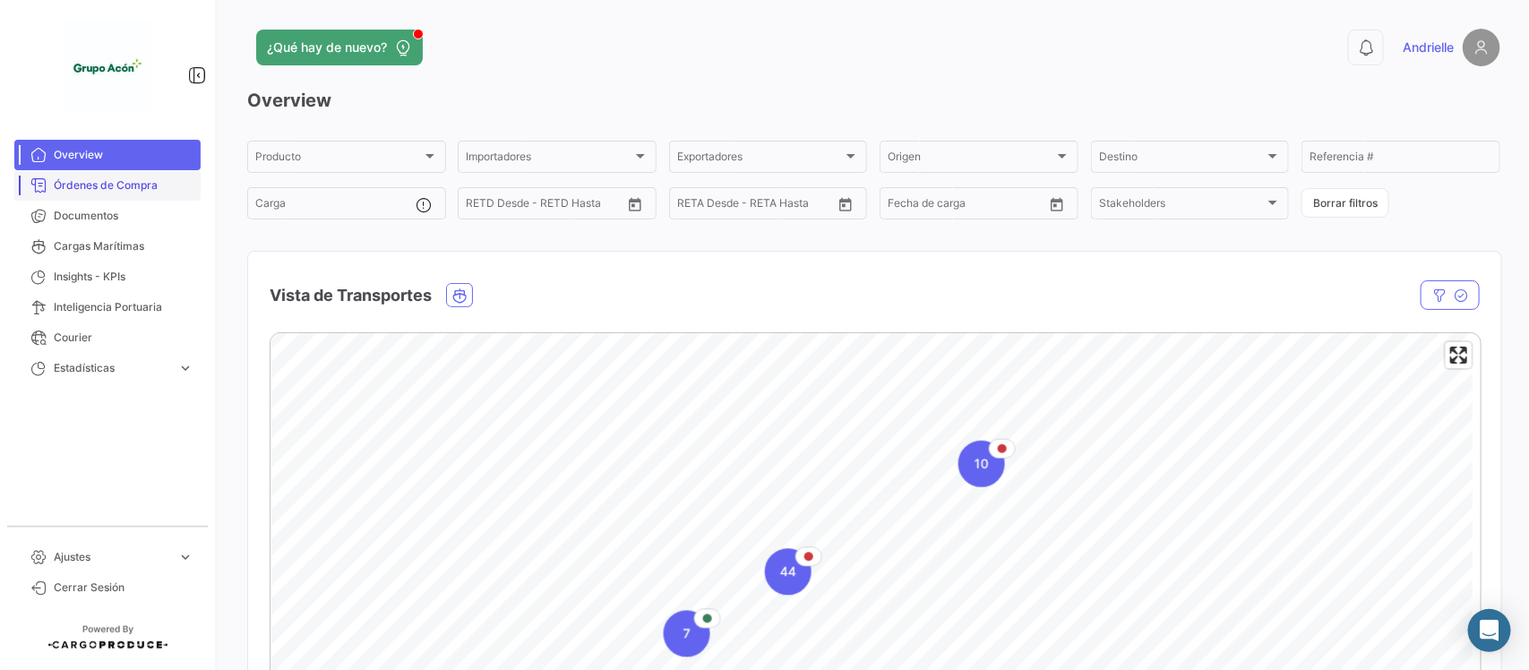
drag, startPoint x: 155, startPoint y: 190, endPoint x: 170, endPoint y: 190, distance: 15.2
click at [155, 190] on span "Órdenes de Compra" at bounding box center [124, 185] width 140 height 16
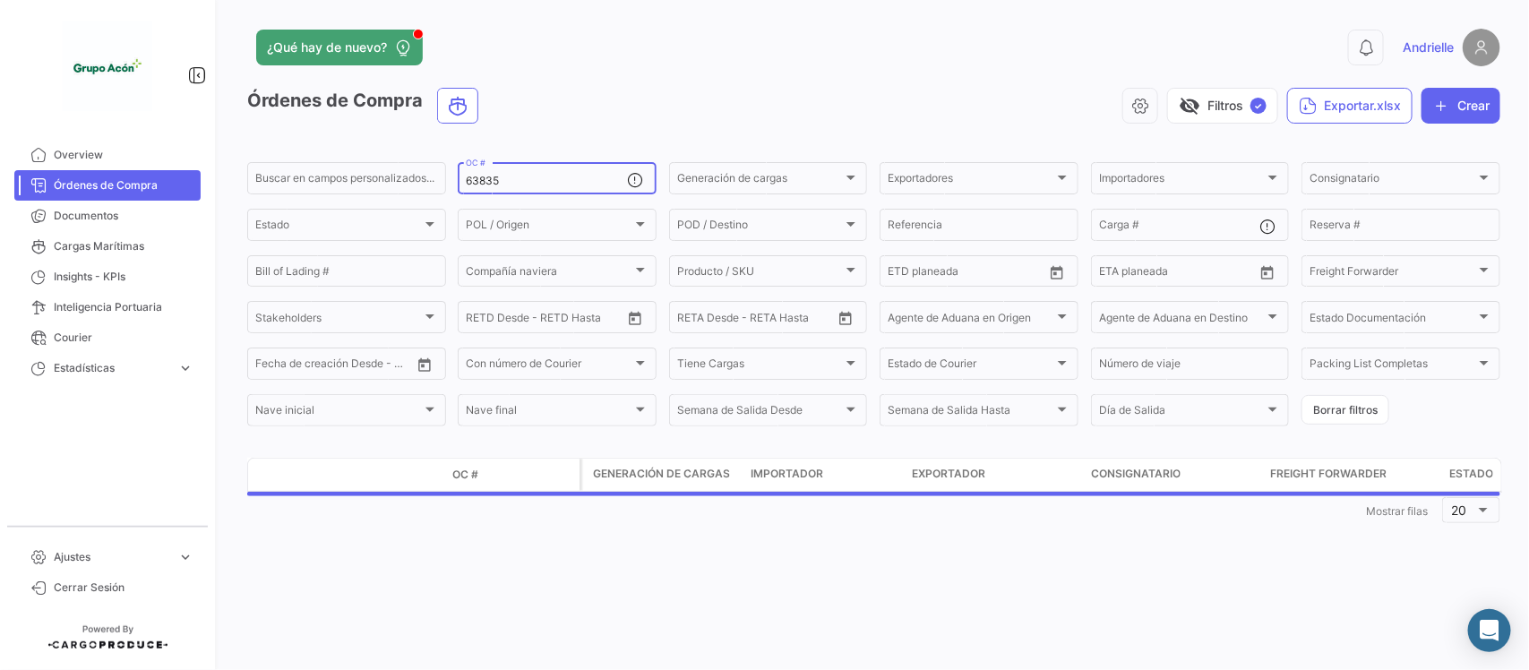
click at [506, 185] on input "63835" at bounding box center [546, 181] width 161 height 13
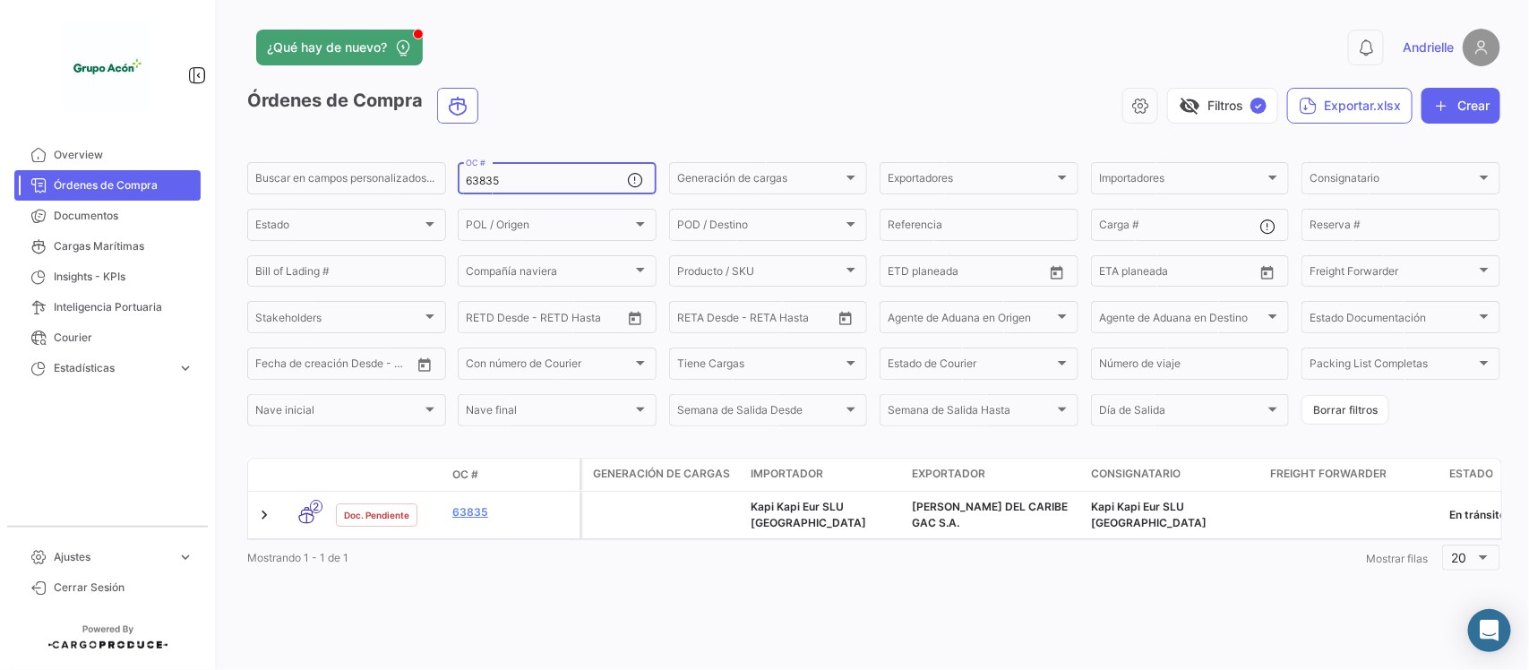
click at [506, 185] on input "63835" at bounding box center [546, 181] width 161 height 13
click at [99, 203] on link "Documentos" at bounding box center [107, 216] width 186 height 30
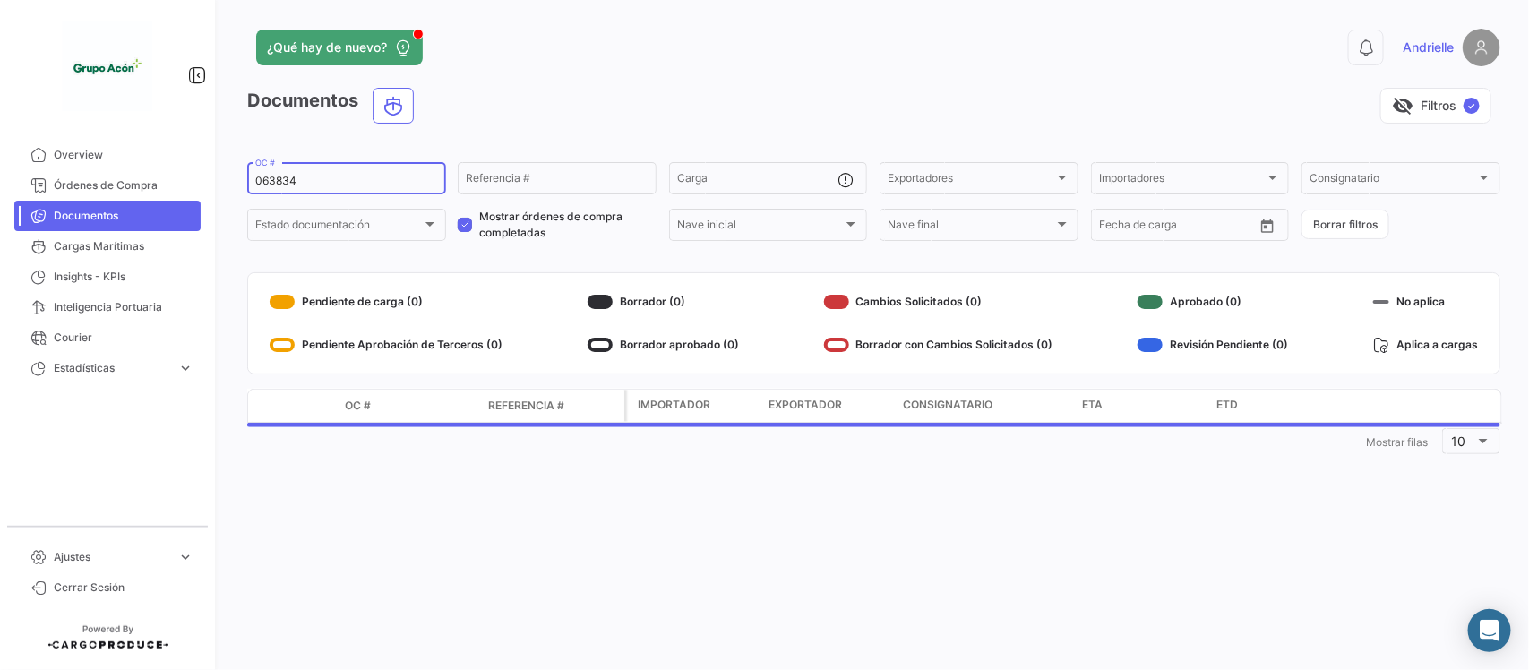
click at [320, 182] on input "063834" at bounding box center [346, 181] width 183 height 13
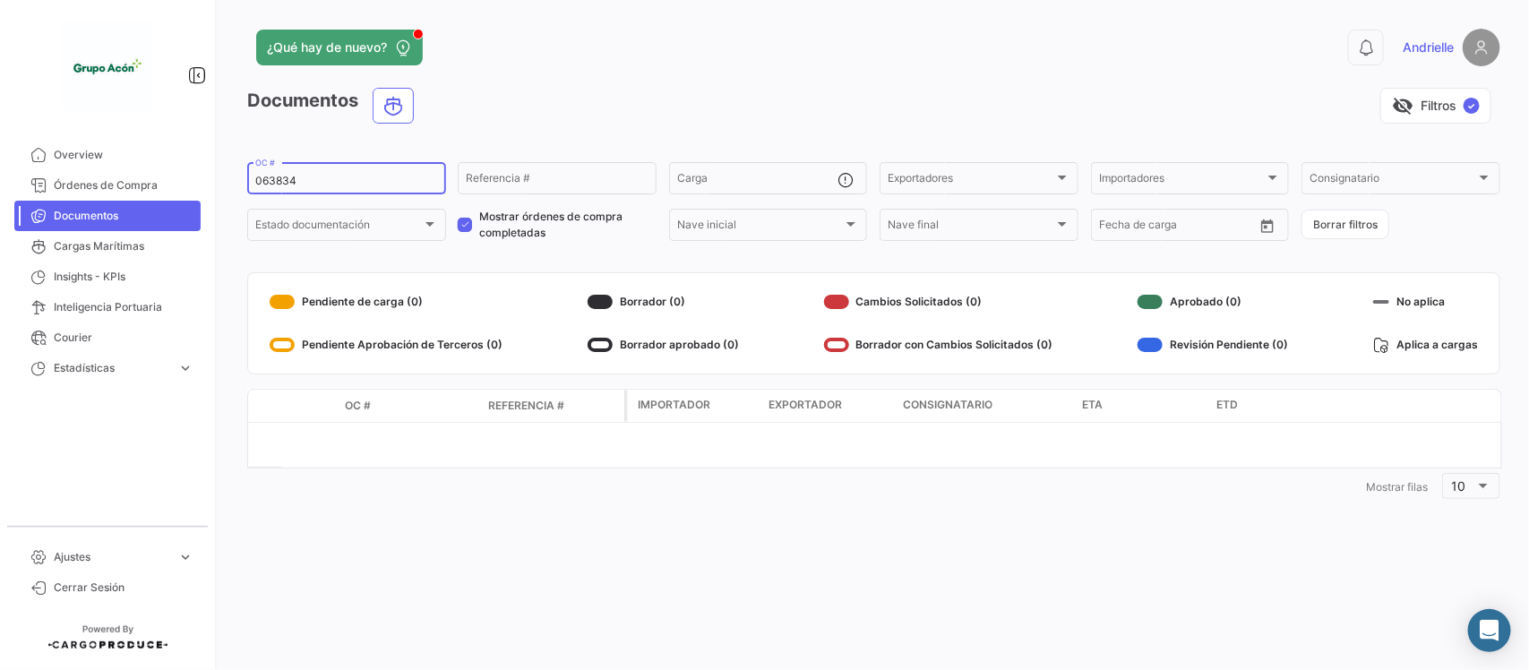
paste input "63835"
click at [255, 182] on input "63835" at bounding box center [346, 181] width 183 height 13
type input "63835"
drag, startPoint x: 462, startPoint y: 216, endPoint x: 477, endPoint y: 230, distance: 20.9
click at [462, 217] on label "Mostrar órdenes de compra completadas" at bounding box center [557, 225] width 199 height 32
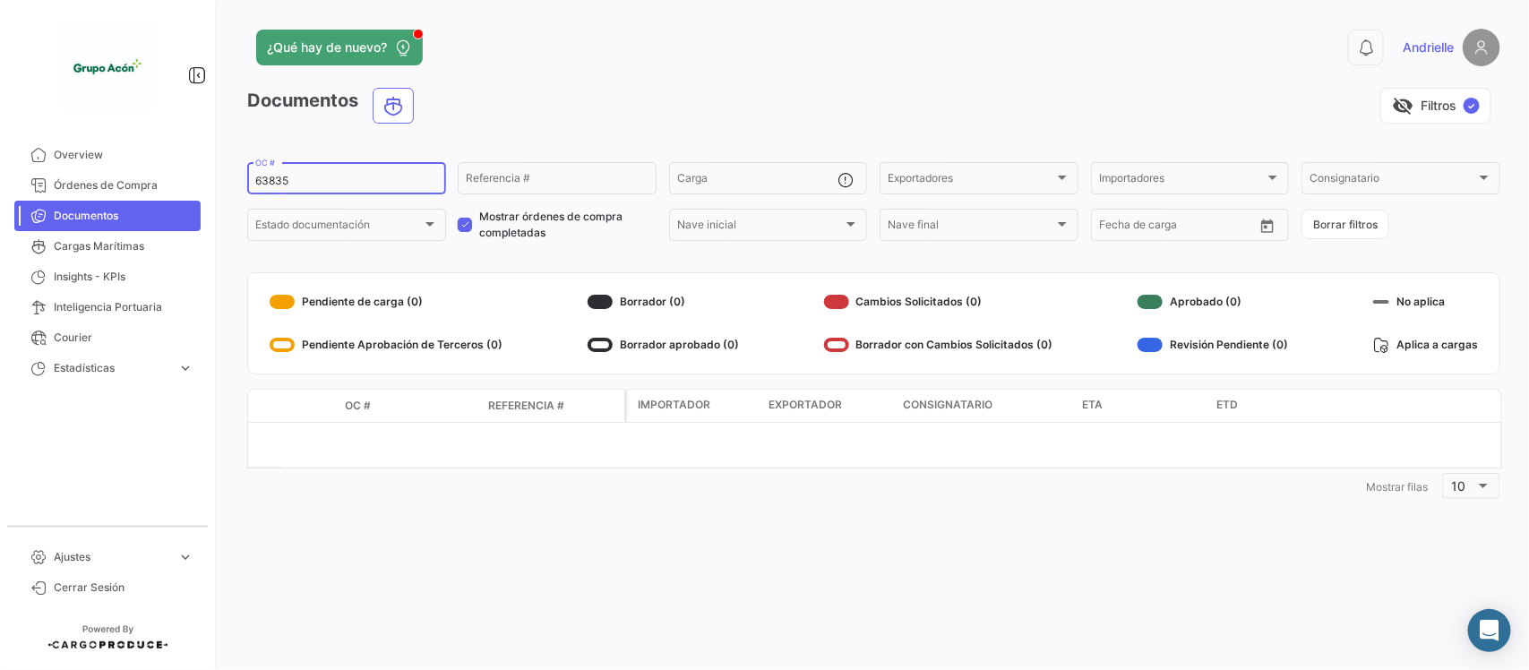
click at [464, 232] on input "Mostrar órdenes de compra completadas" at bounding box center [464, 232] width 1 height 1
checkbox input "false"
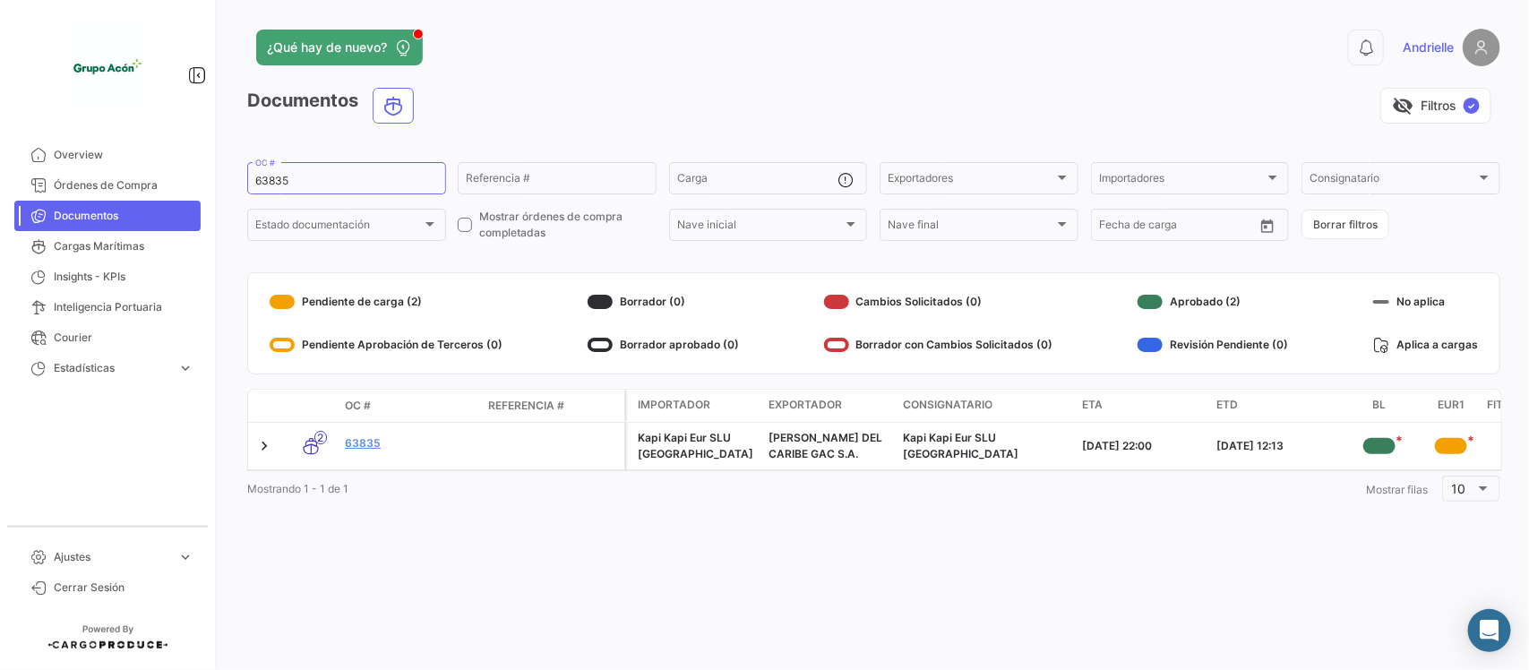
click at [907, 30] on div "¿Qué hay de nuevo?" at bounding box center [591, 48] width 689 height 36
click at [106, 591] on span "Cerrar Sesión" at bounding box center [124, 588] width 140 height 16
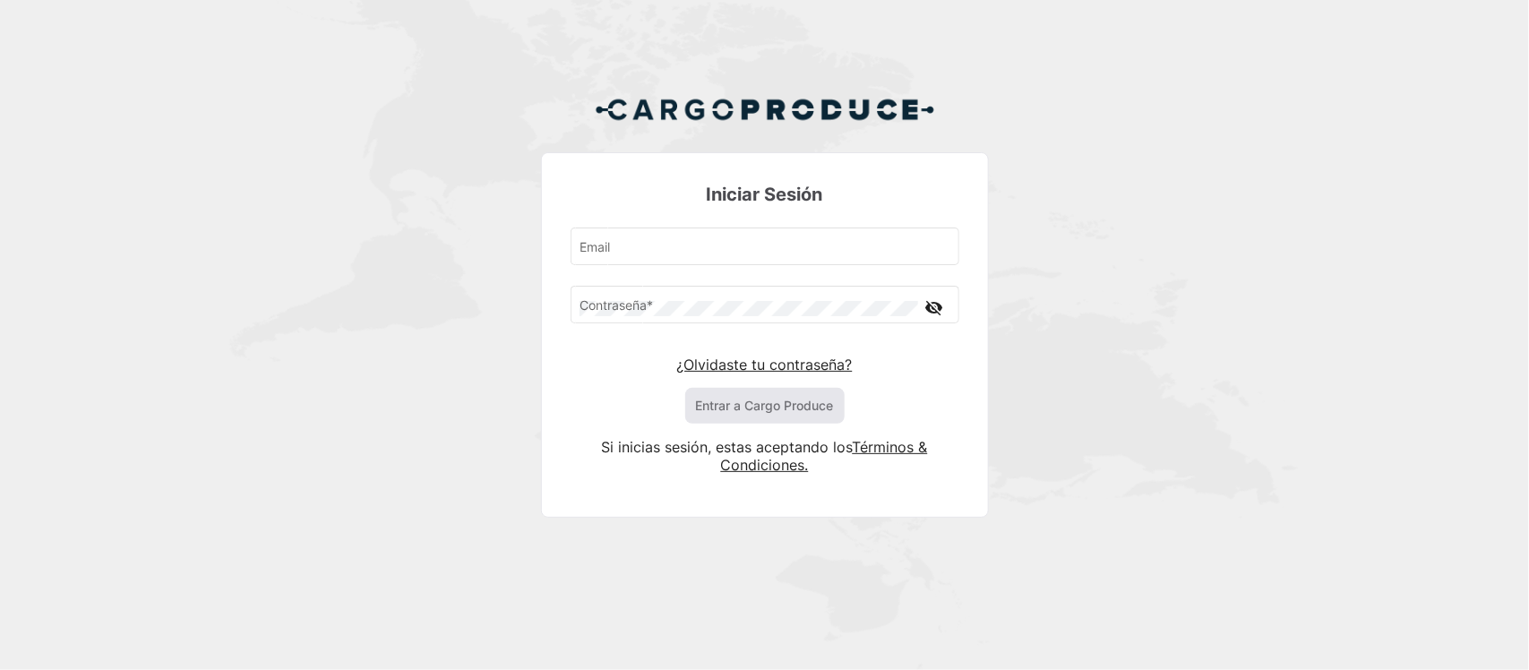
type input "[PERSON_NAME][EMAIL_ADDRESS][DOMAIN_NAME]"
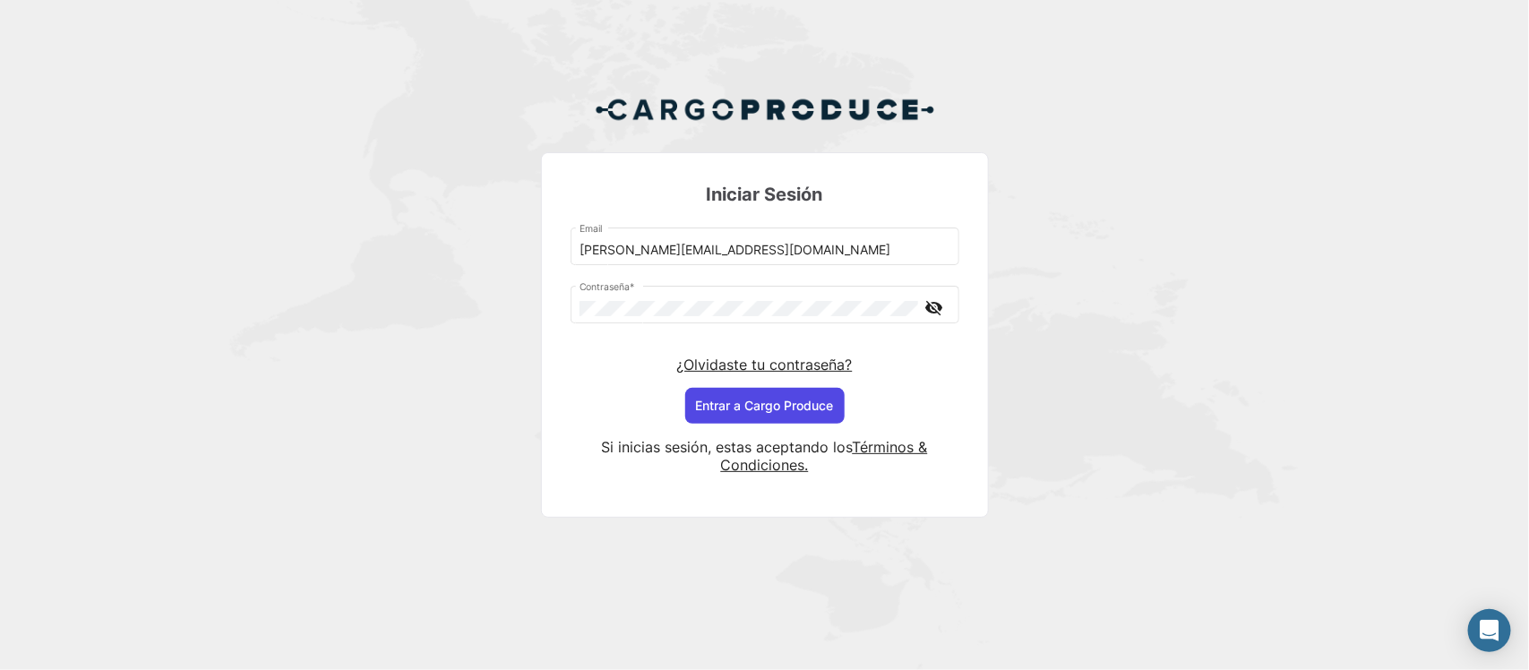
click at [744, 412] on button "Entrar a Cargo Produce" at bounding box center [764, 406] width 159 height 36
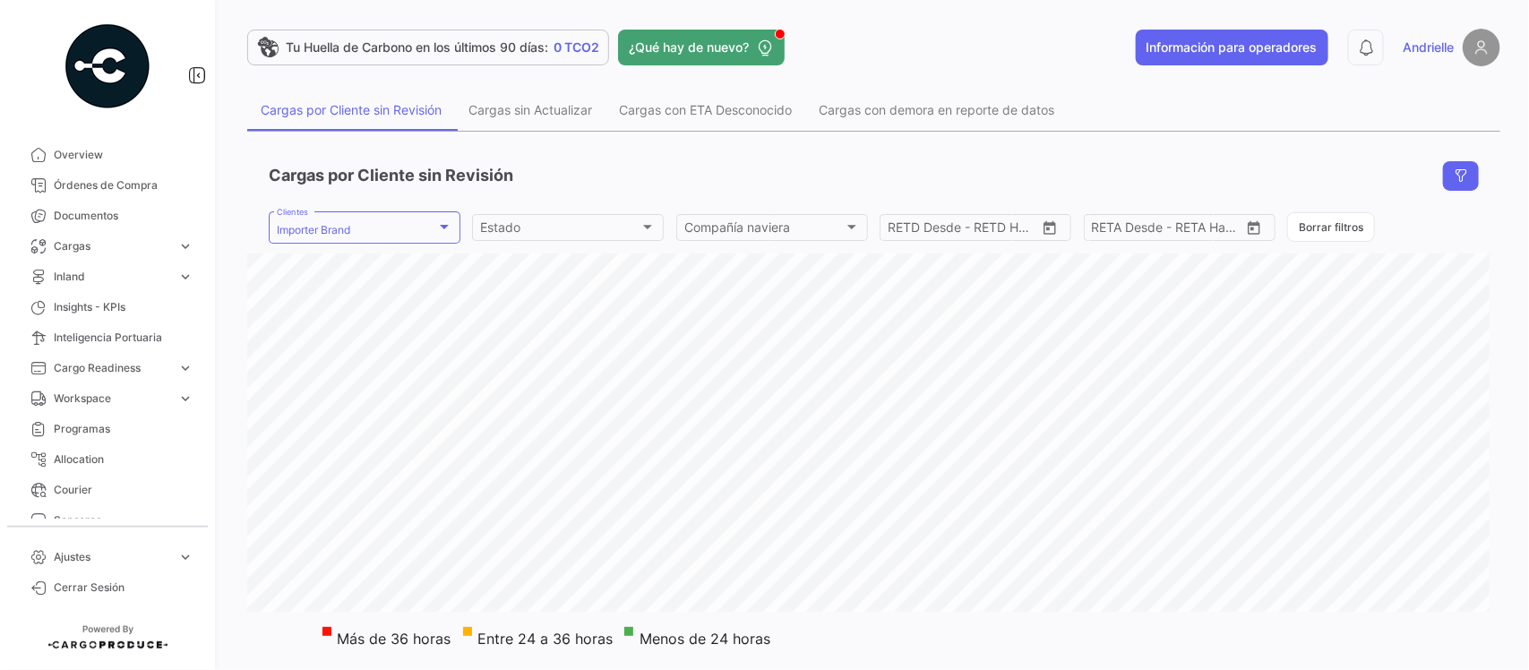
click at [108, 554] on span "Ajustes" at bounding box center [112, 557] width 116 height 16
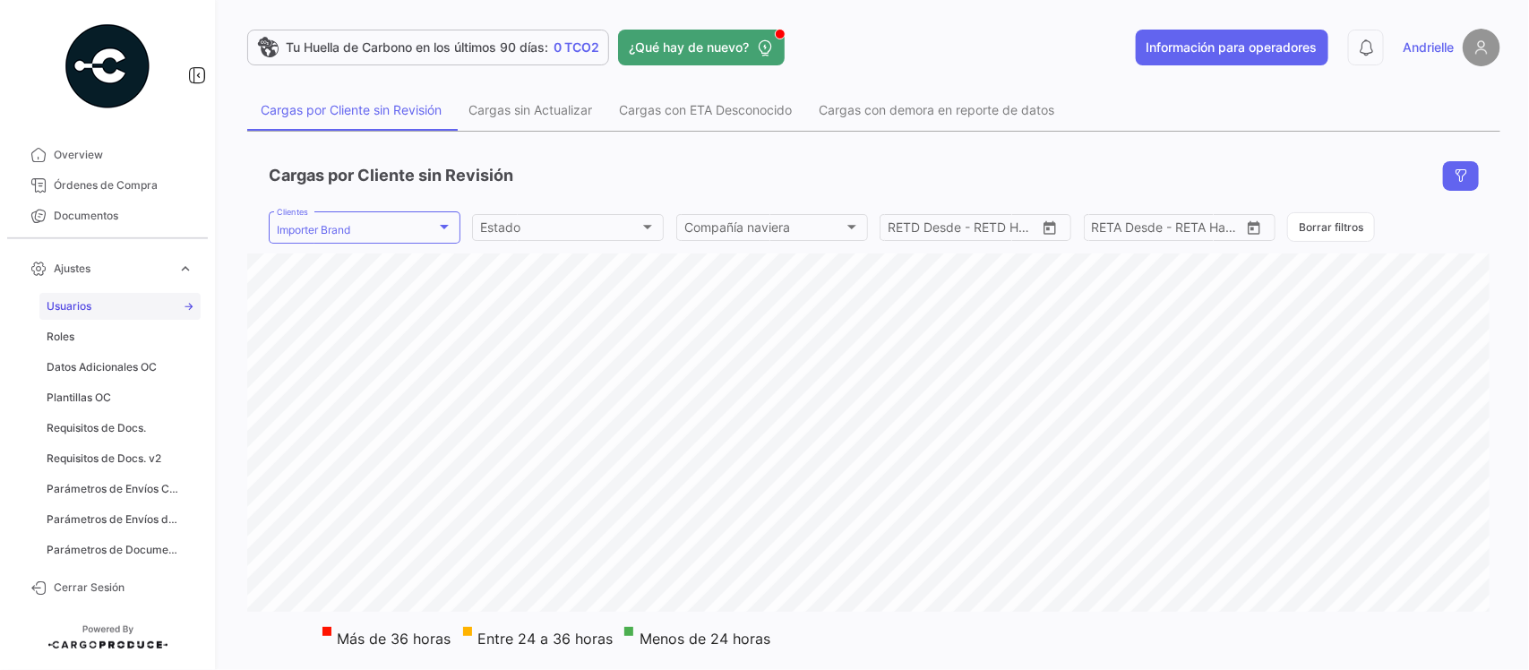
click at [73, 314] on span "Usuarios" at bounding box center [69, 306] width 45 height 16
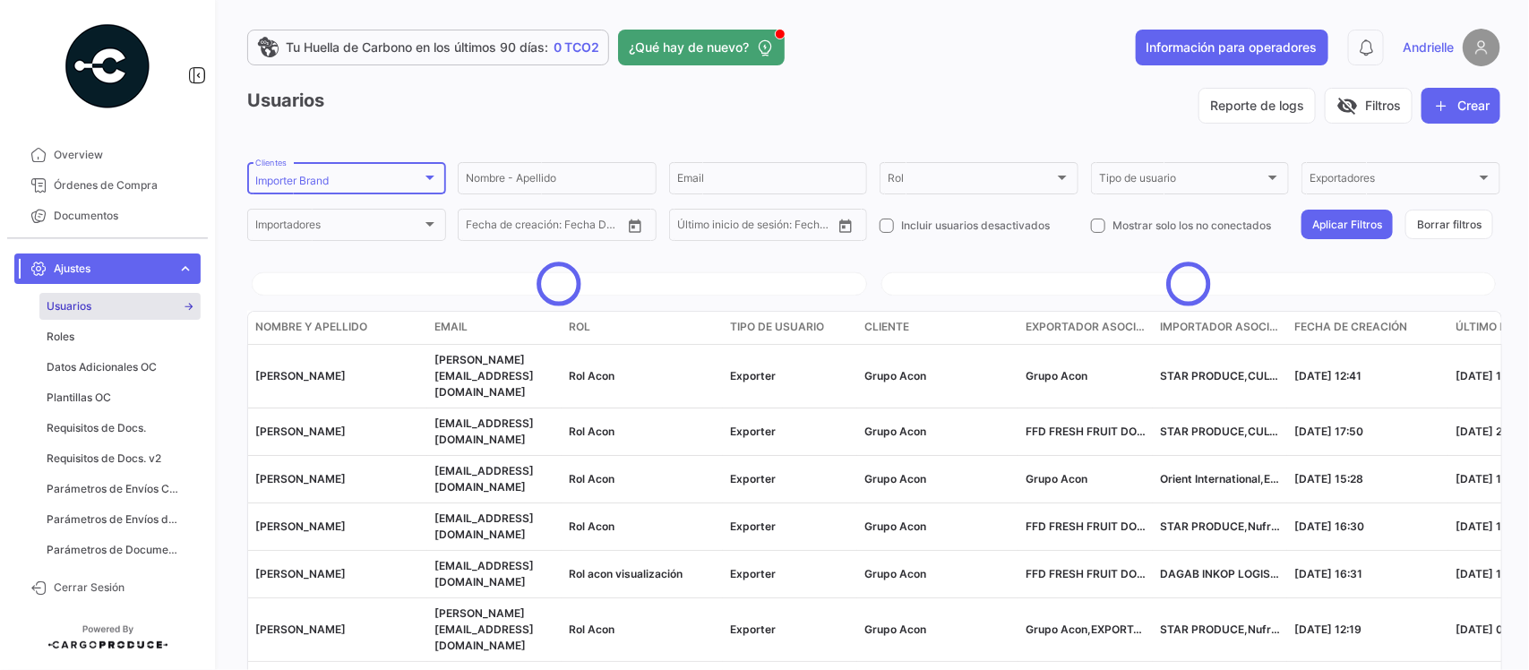
click at [431, 176] on div at bounding box center [430, 177] width 16 height 14
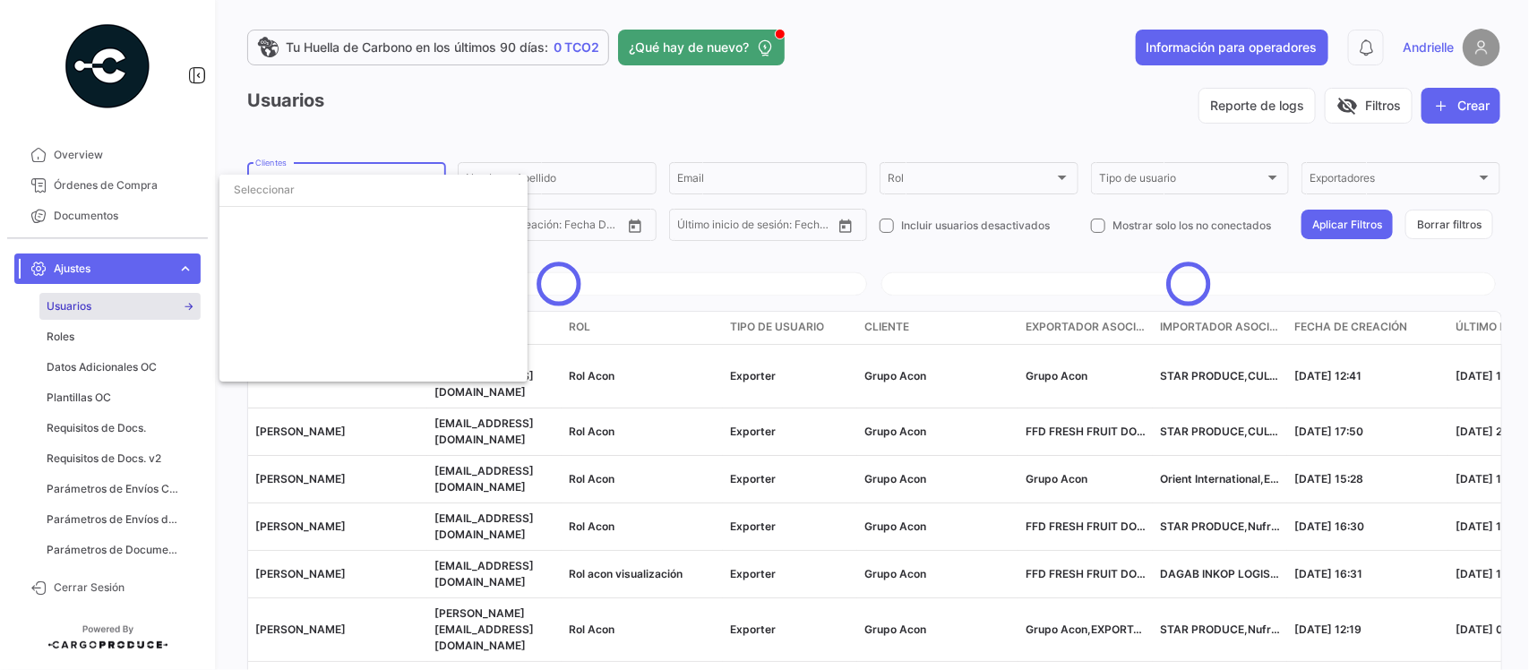
scroll to position [4051, 0]
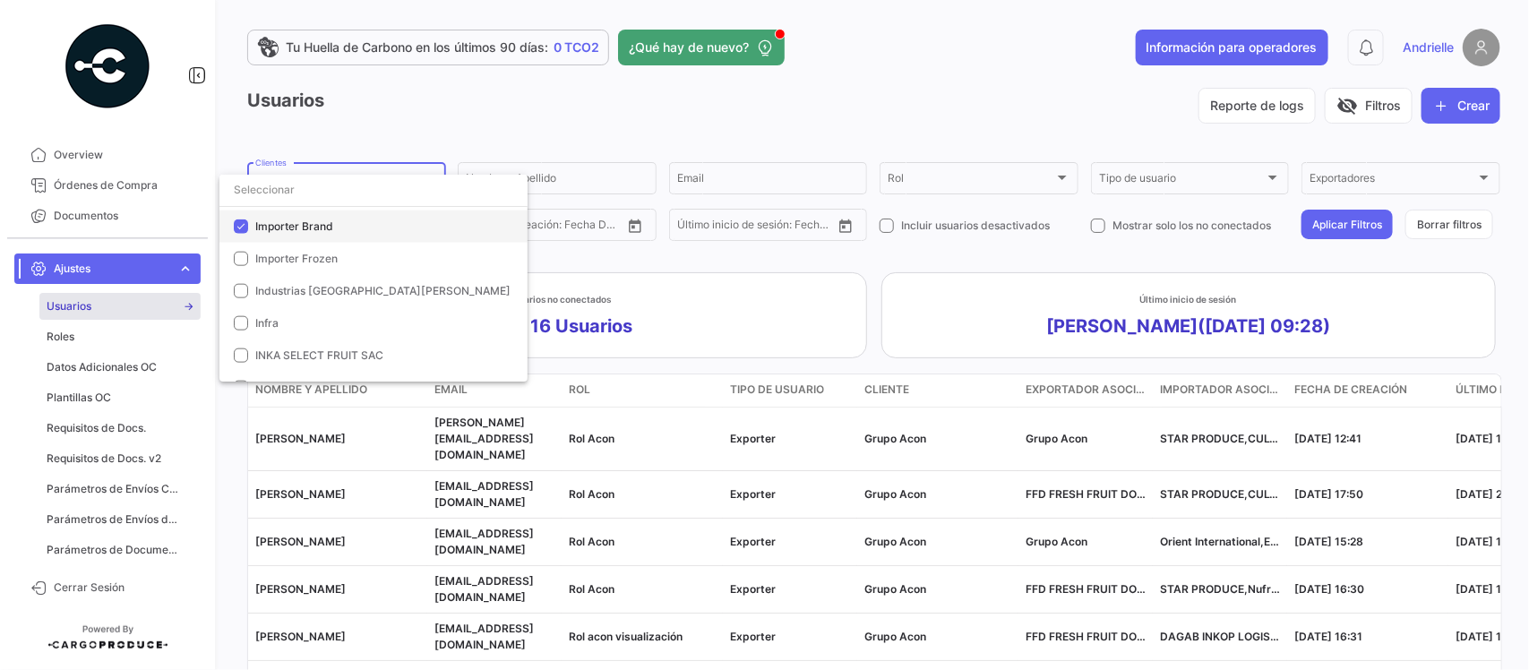
click at [343, 220] on span "Importer Brand" at bounding box center [384, 227] width 258 height 16
click at [340, 193] on input "dropdown search" at bounding box center [373, 190] width 308 height 32
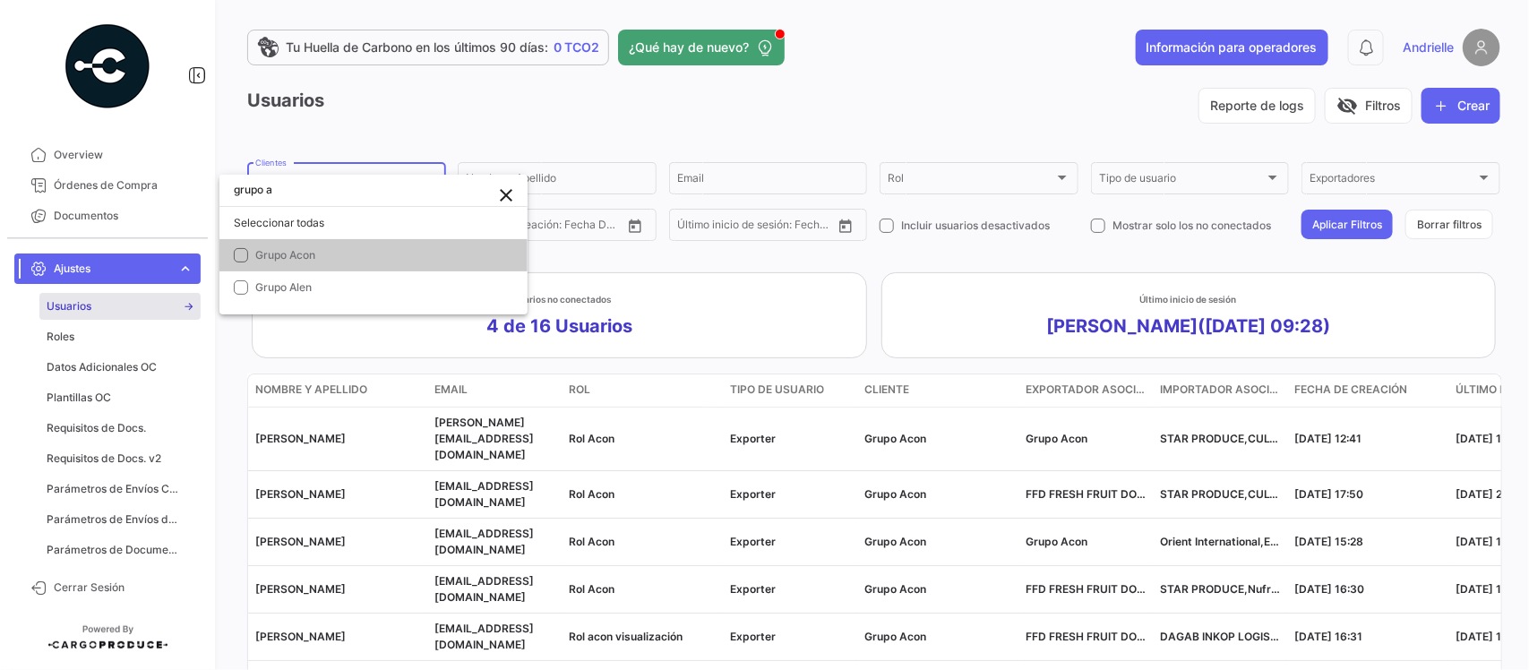
scroll to position [0, 0]
type input "grupo a"
click at [336, 245] on mat-option "Grupo Acon" at bounding box center [373, 255] width 308 height 32
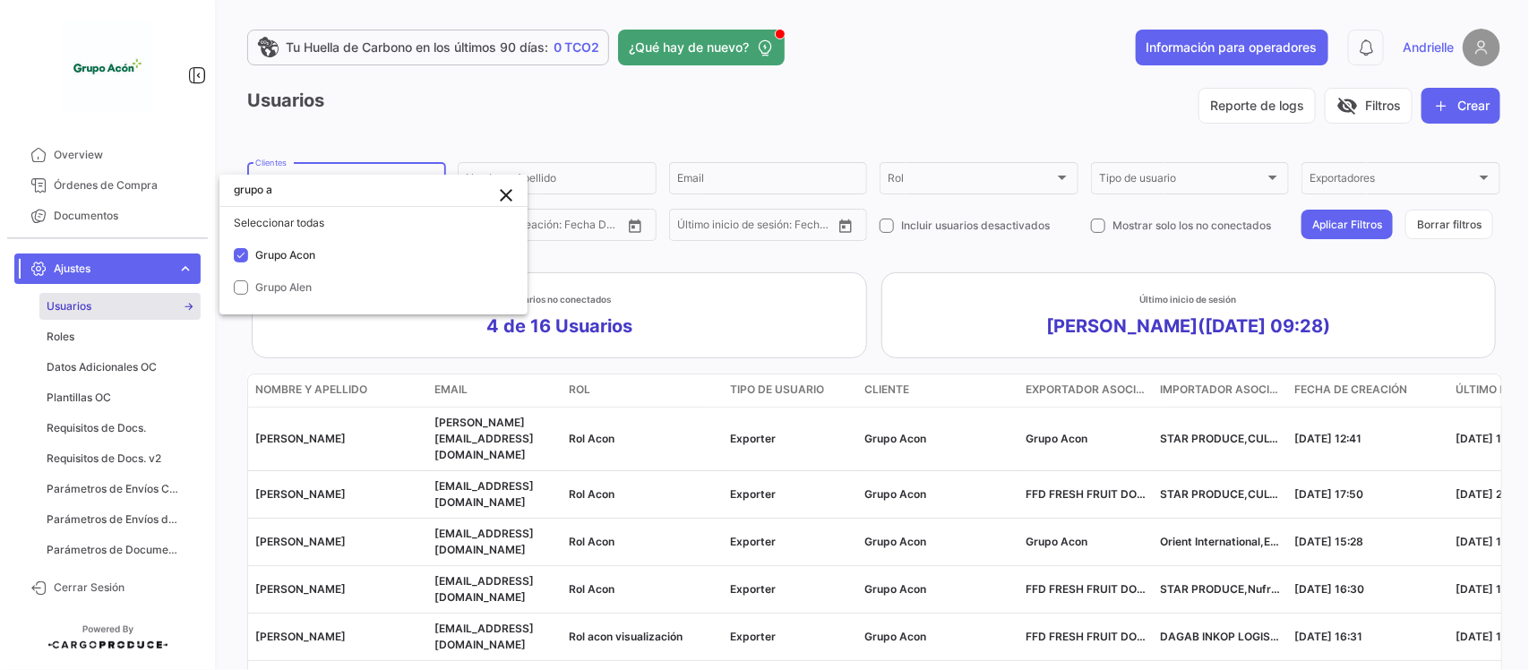
click at [450, 128] on div at bounding box center [764, 335] width 1529 height 670
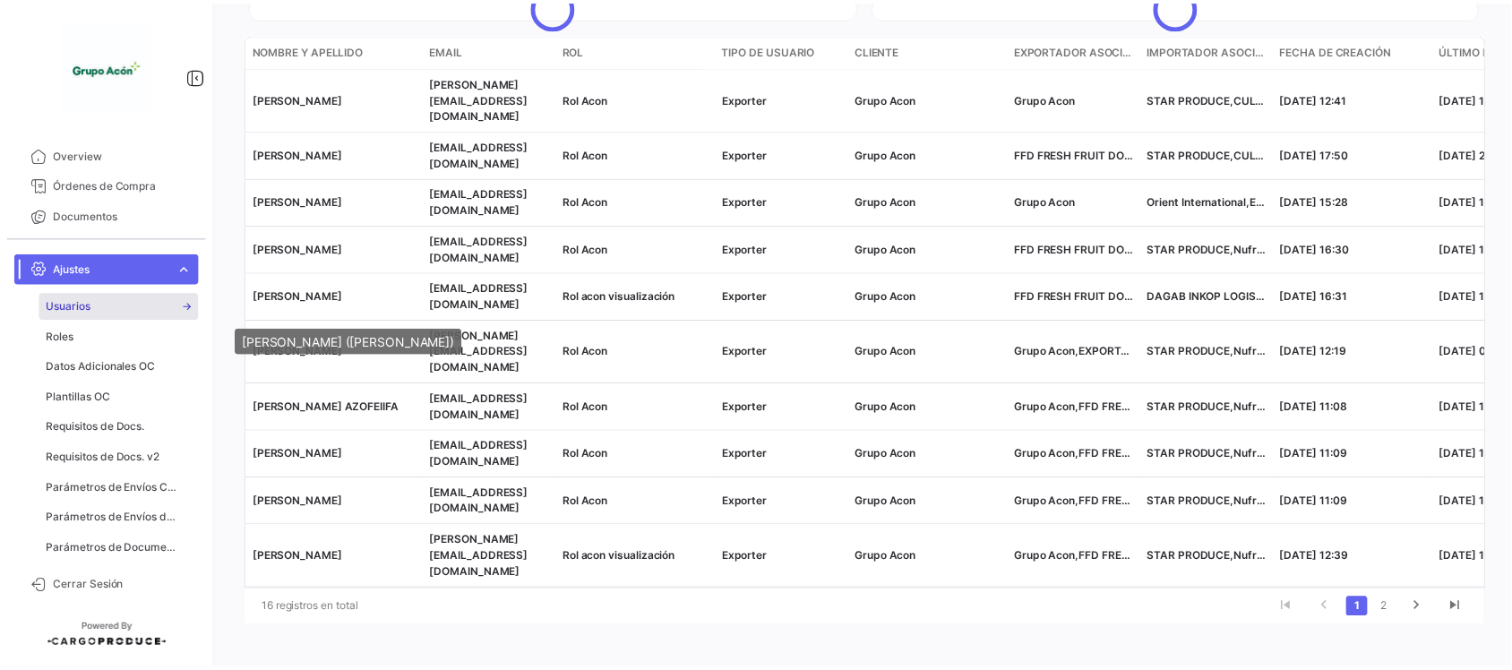
scroll to position [248, 0]
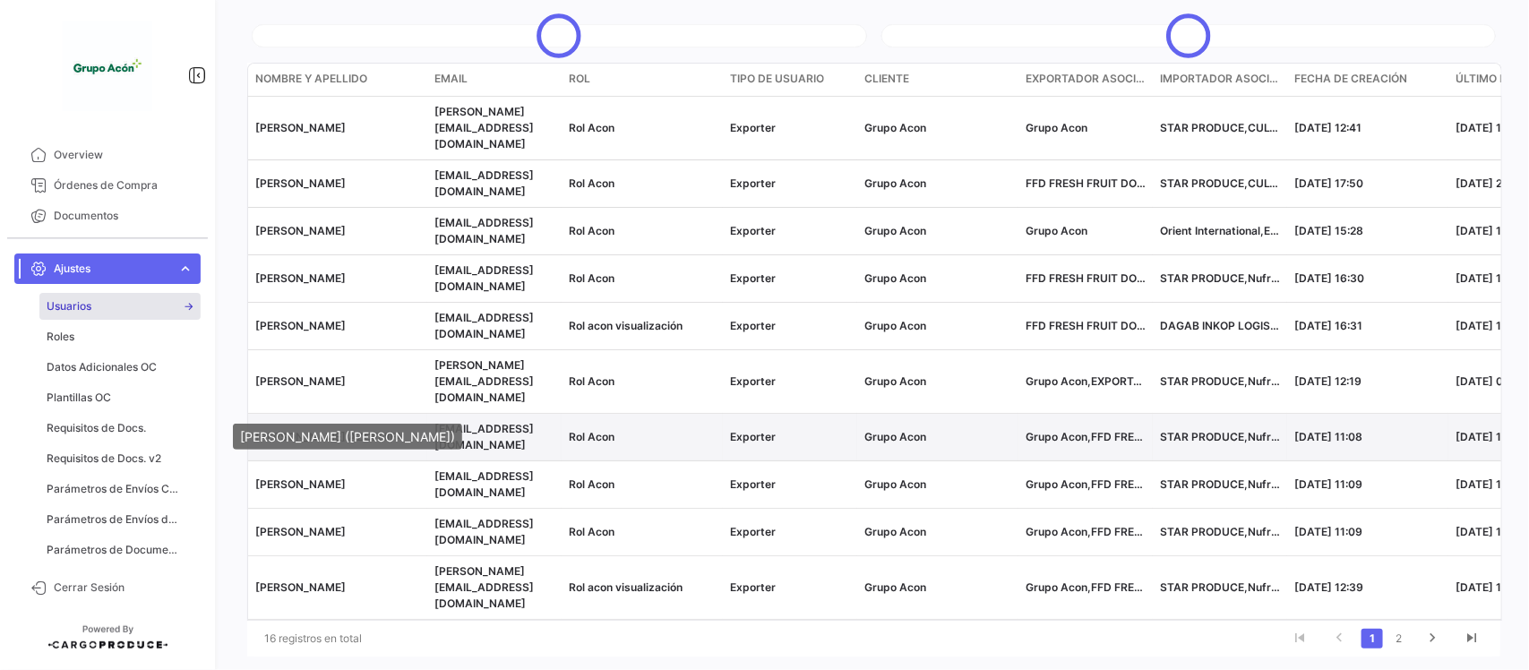
click at [347, 430] on span "[PERSON_NAME] AZOFEIIFA" at bounding box center [329, 436] width 148 height 13
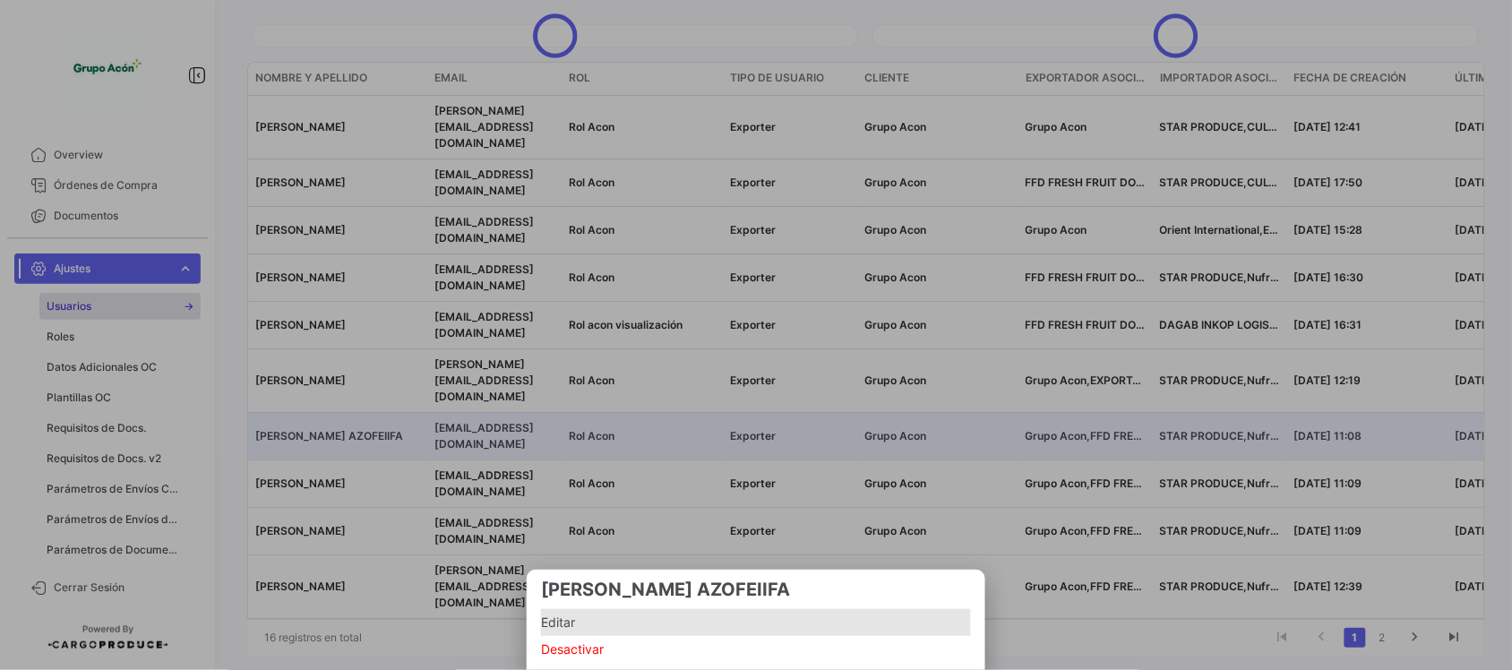
click at [580, 627] on span "Editar" at bounding box center [756, 622] width 430 height 21
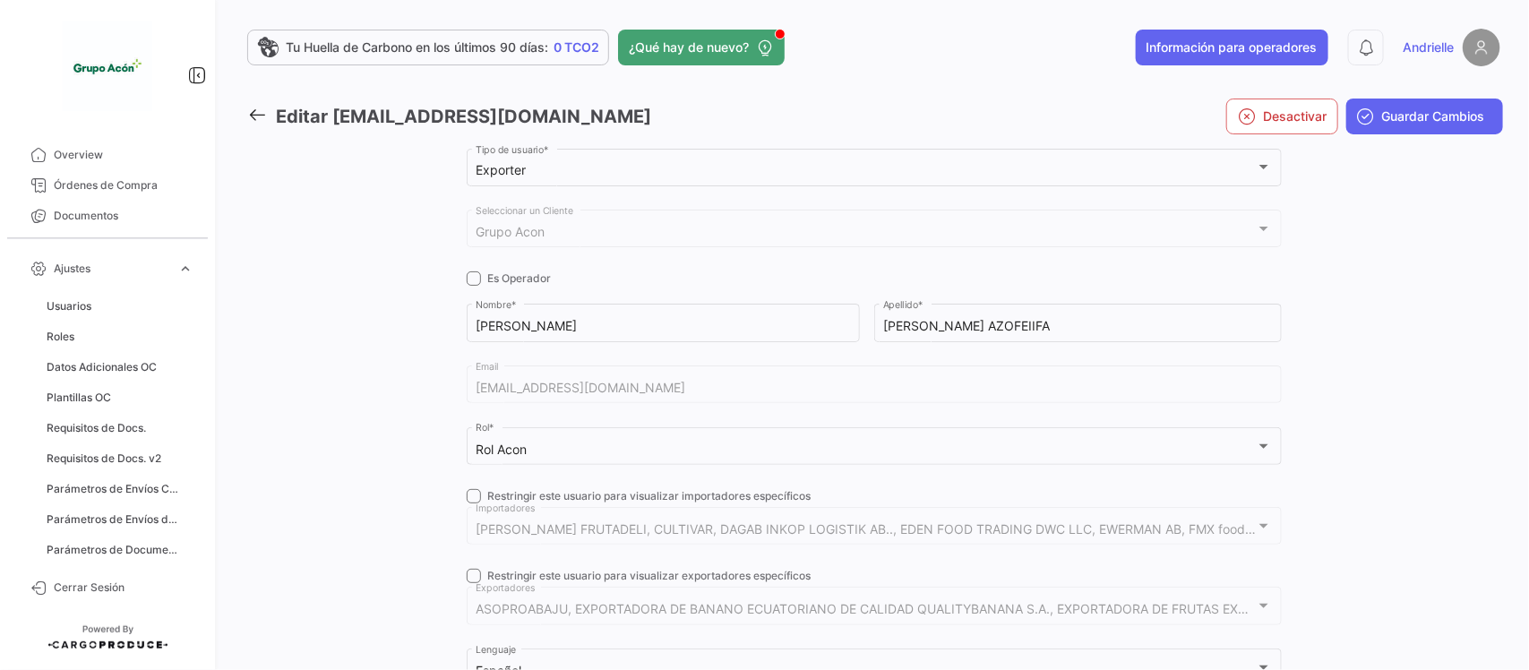
scroll to position [224, 0]
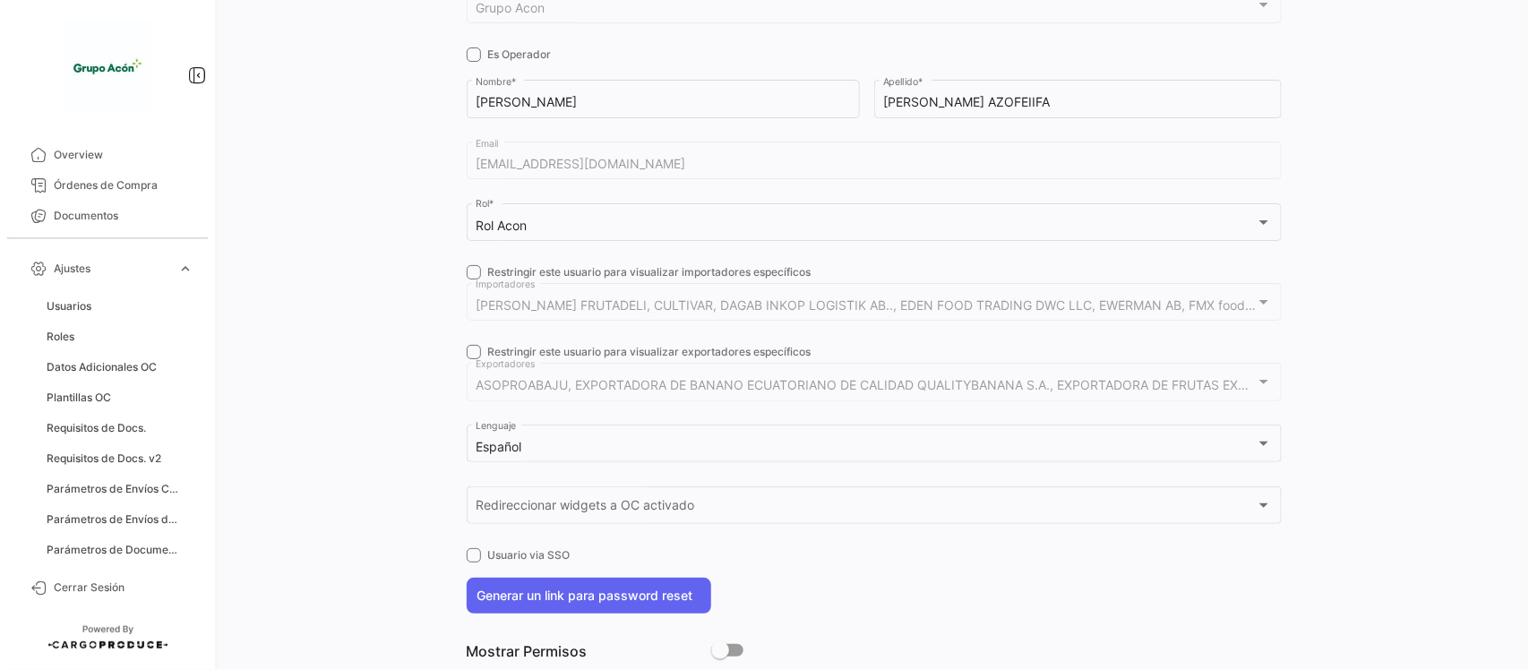
click at [467, 269] on span at bounding box center [474, 272] width 14 height 14
click at [473, 279] on input "Restringir este usuario para visualizar importadores específicos" at bounding box center [473, 279] width 1 height 1
checkbox input "true"
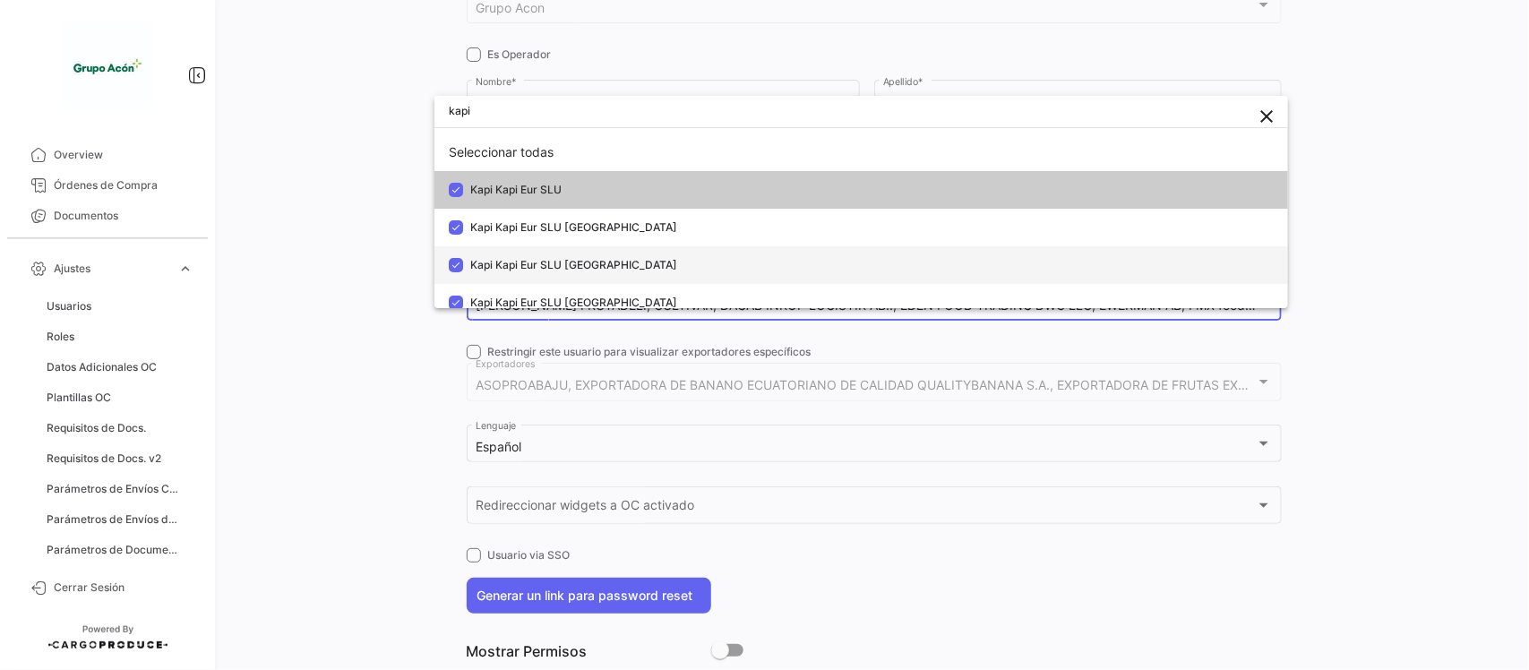
scroll to position [88, 0]
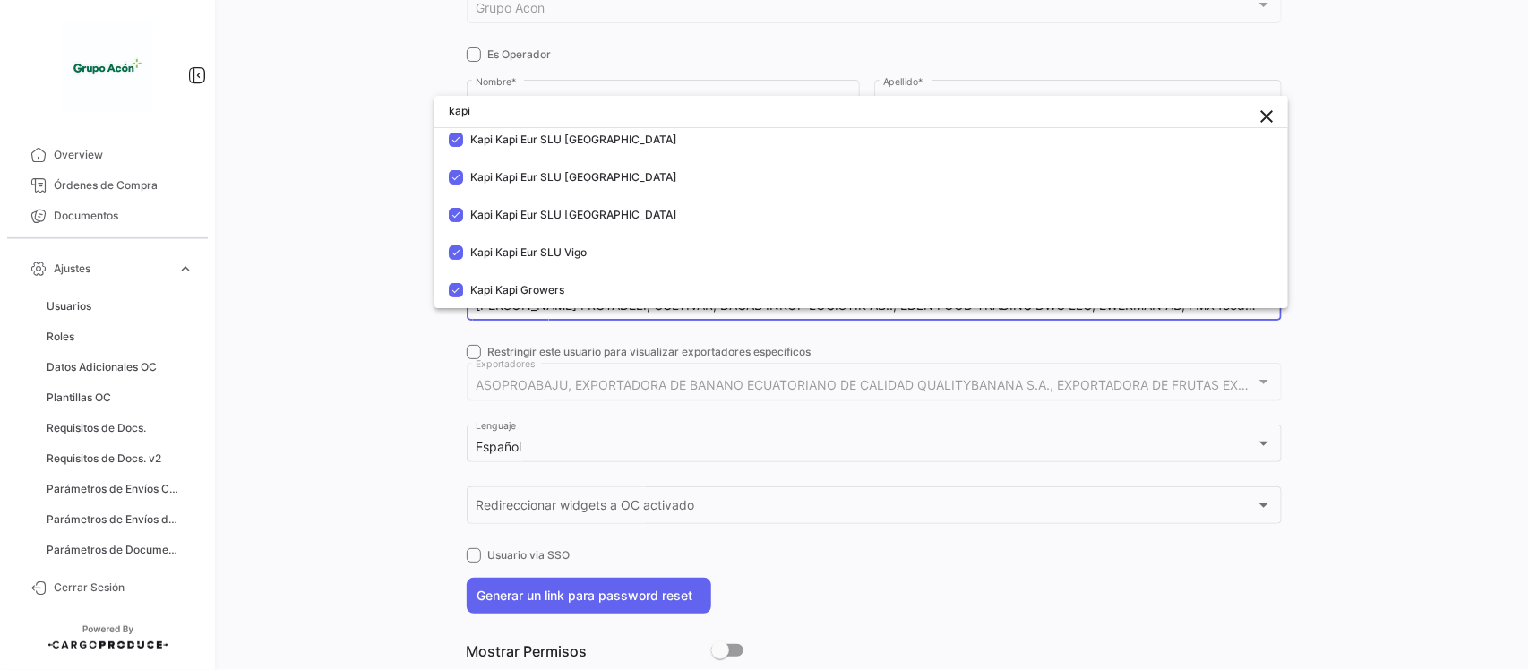
type input "kapi"
click at [367, 322] on div at bounding box center [764, 335] width 1529 height 670
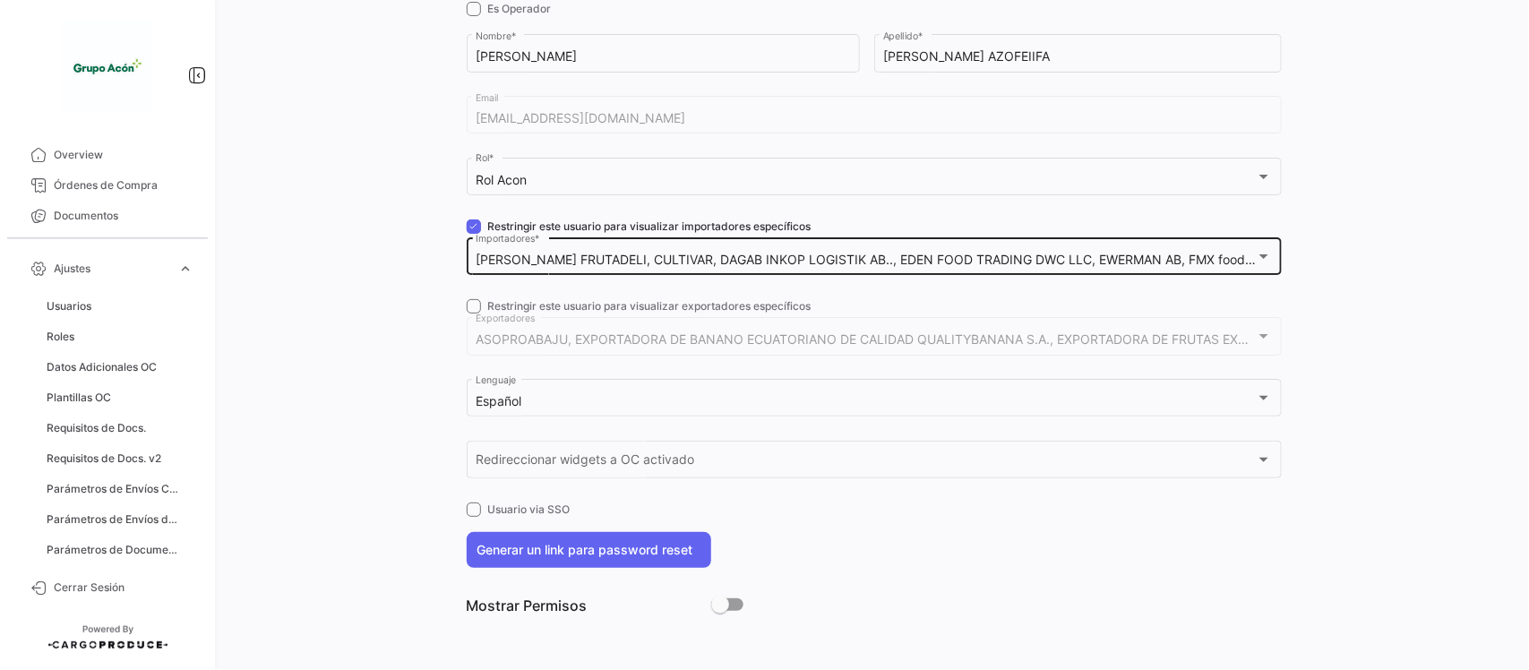
scroll to position [0, 0]
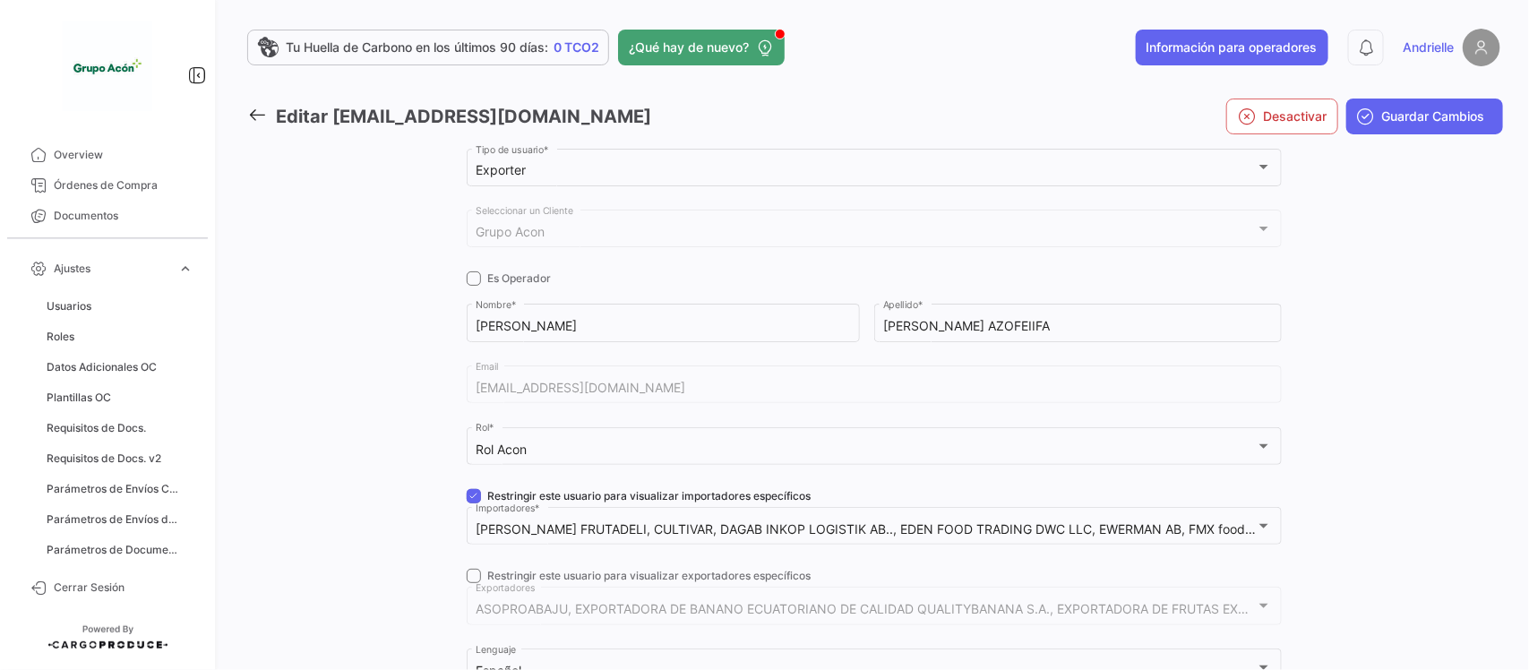
drag, startPoint x: 190, startPoint y: 264, endPoint x: 186, endPoint y: 242, distance: 22.7
click at [190, 264] on span "expand_more" at bounding box center [185, 269] width 16 height 16
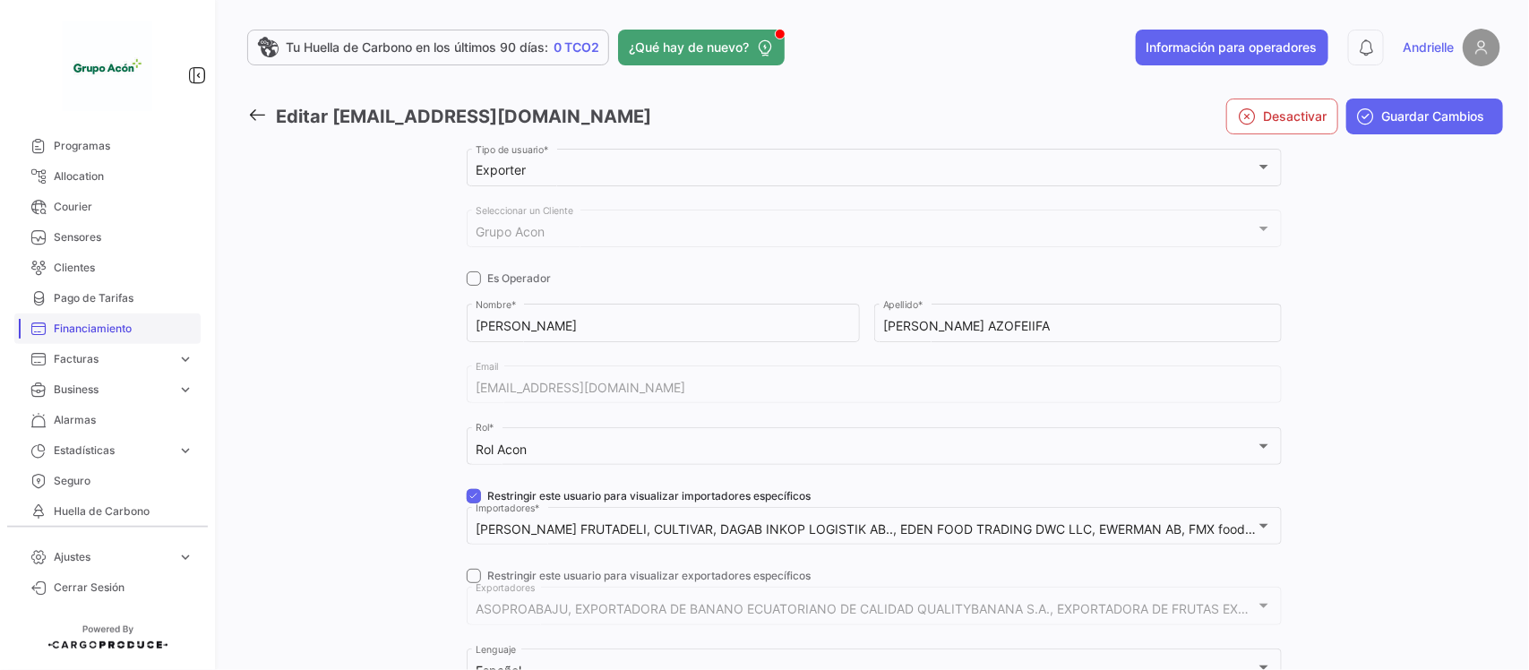
scroll to position [336, 0]
click at [134, 325] on link "Business expand_more" at bounding box center [107, 337] width 186 height 30
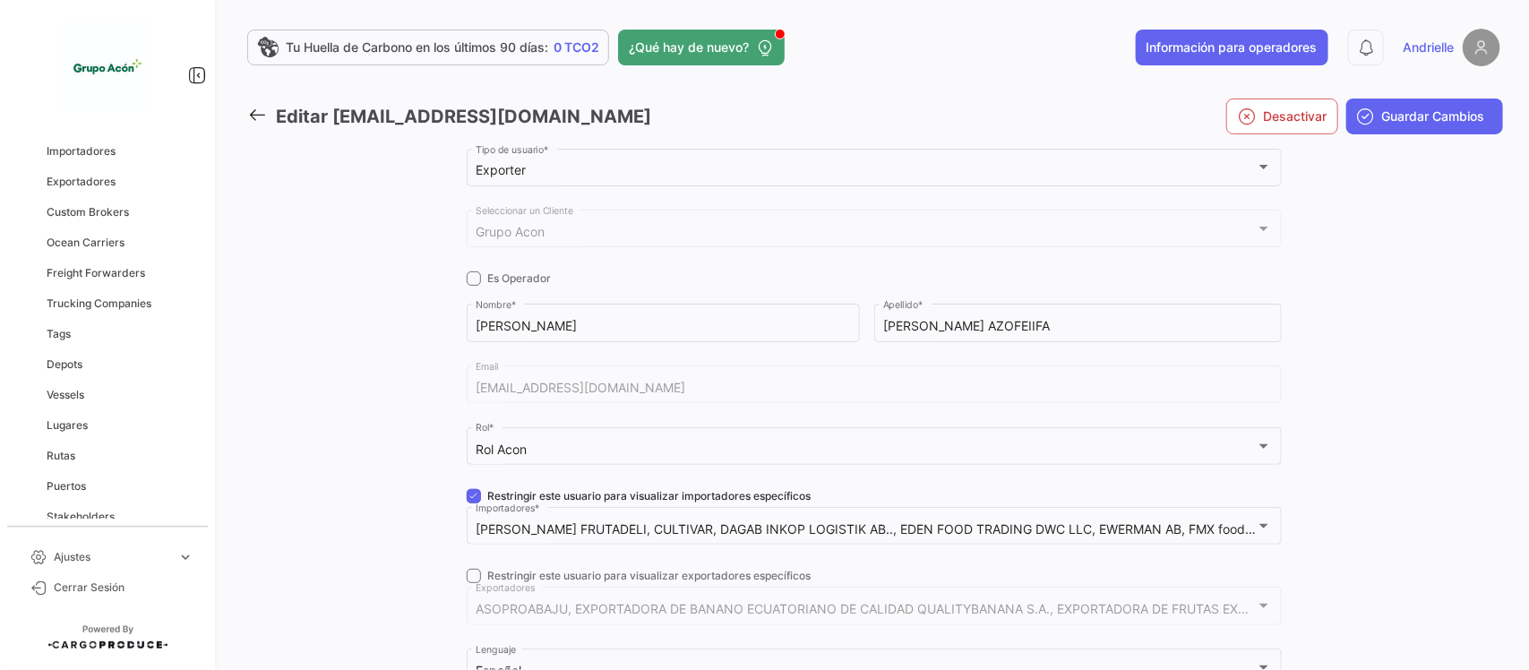
scroll to position [672, 0]
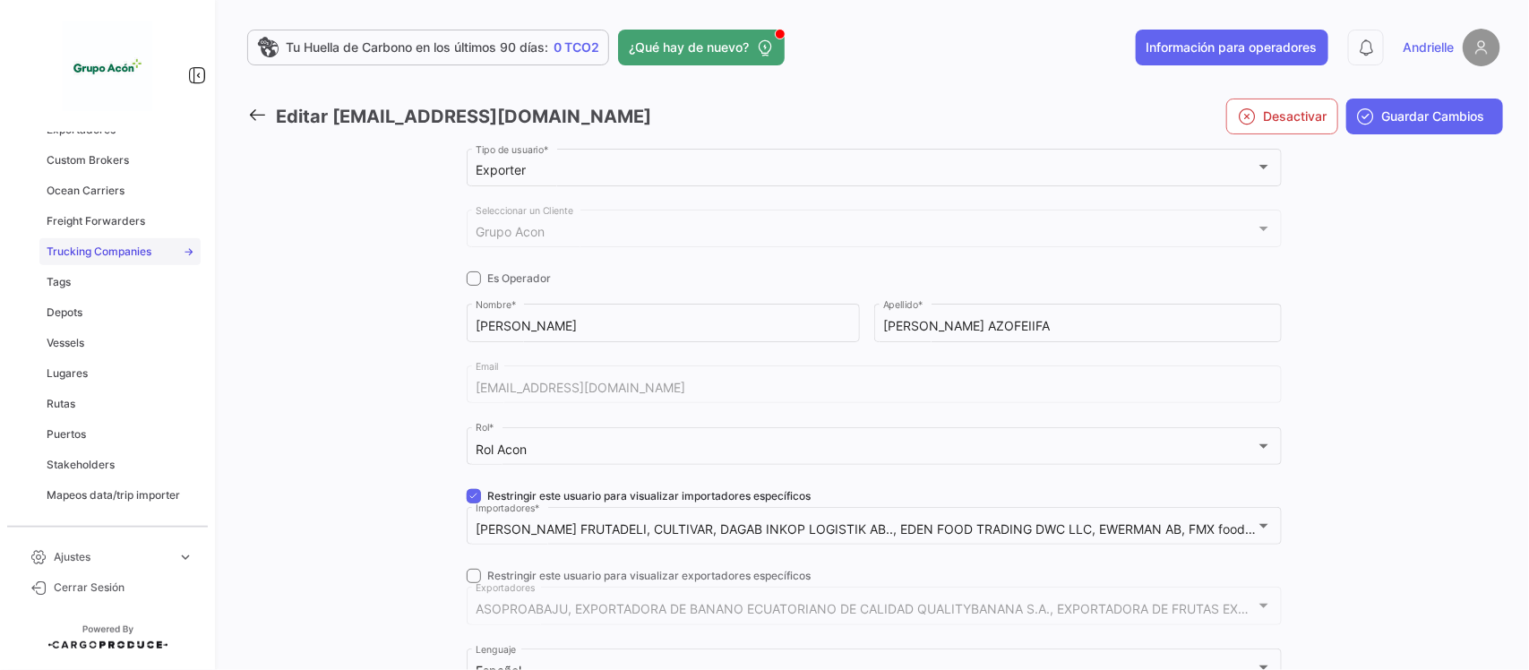
click at [115, 248] on span "Trucking Companies" at bounding box center [99, 252] width 105 height 16
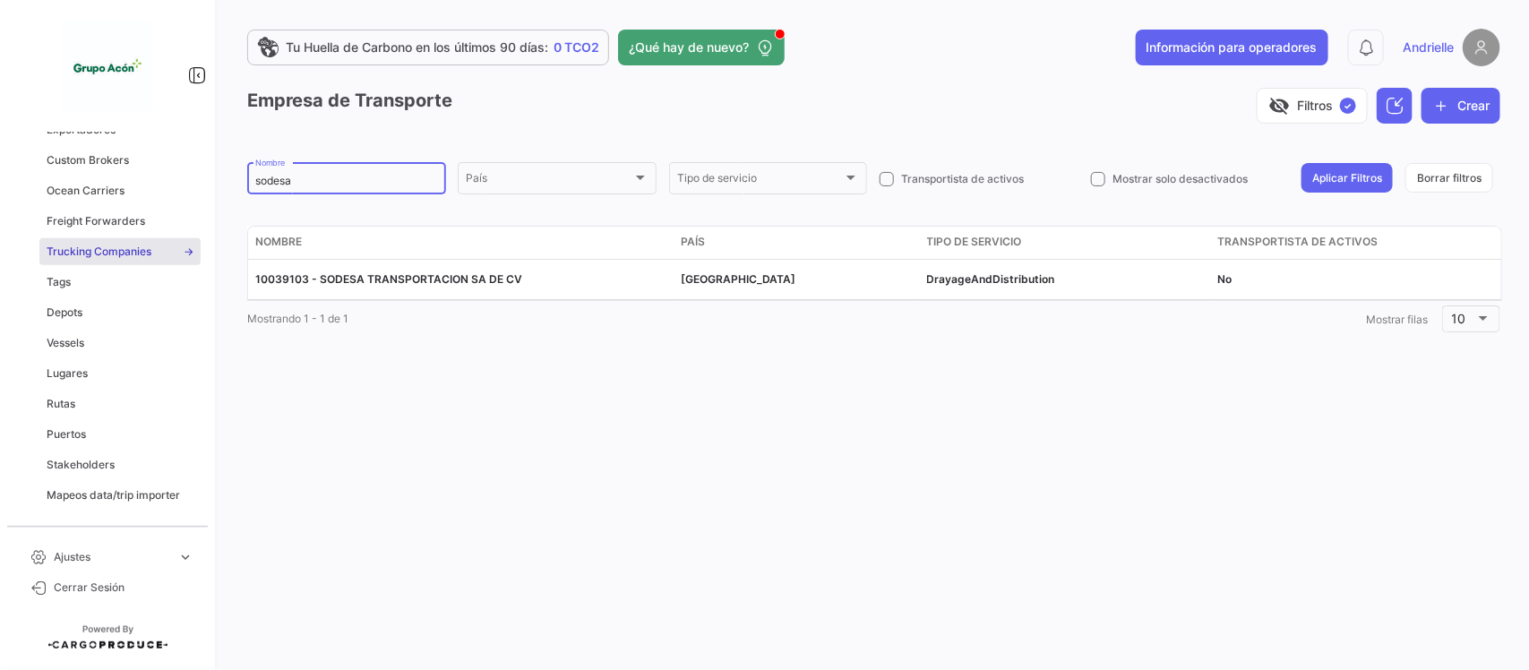
click at [300, 176] on input "sodesa" at bounding box center [346, 181] width 183 height 13
type input "trob"
click at [1371, 175] on button "Aplicar Filtros" at bounding box center [1347, 178] width 91 height 30
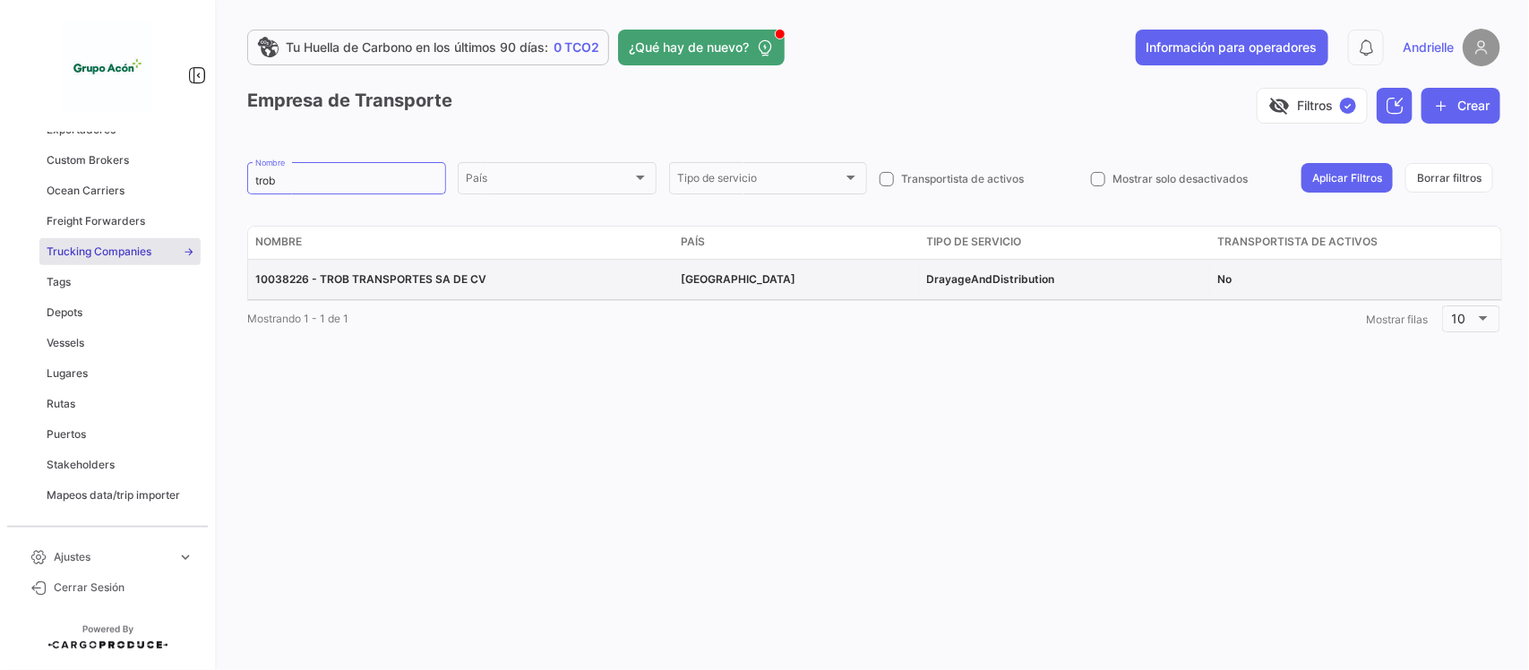
click at [426, 279] on span "10038226 - TROB TRANSPORTES SA DE CV" at bounding box center [370, 278] width 231 height 13
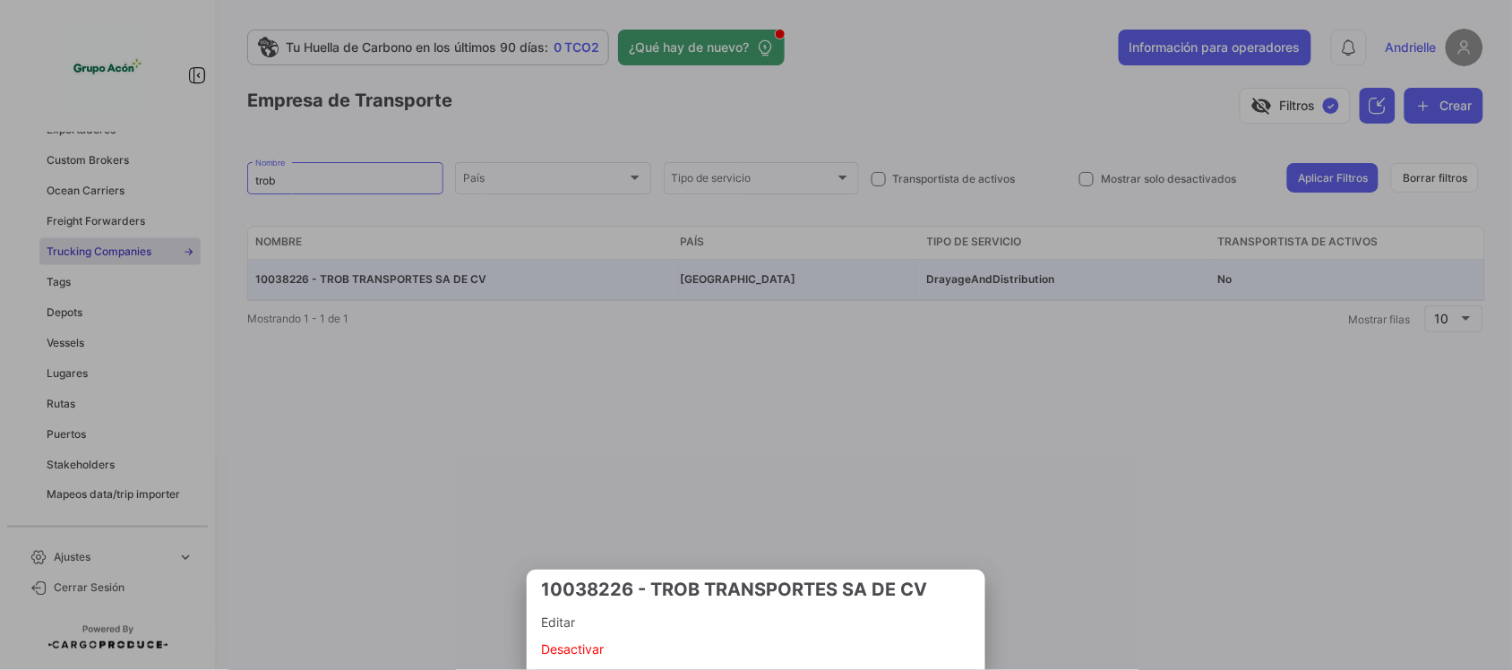
click at [566, 610] on span "Editar" at bounding box center [756, 622] width 430 height 27
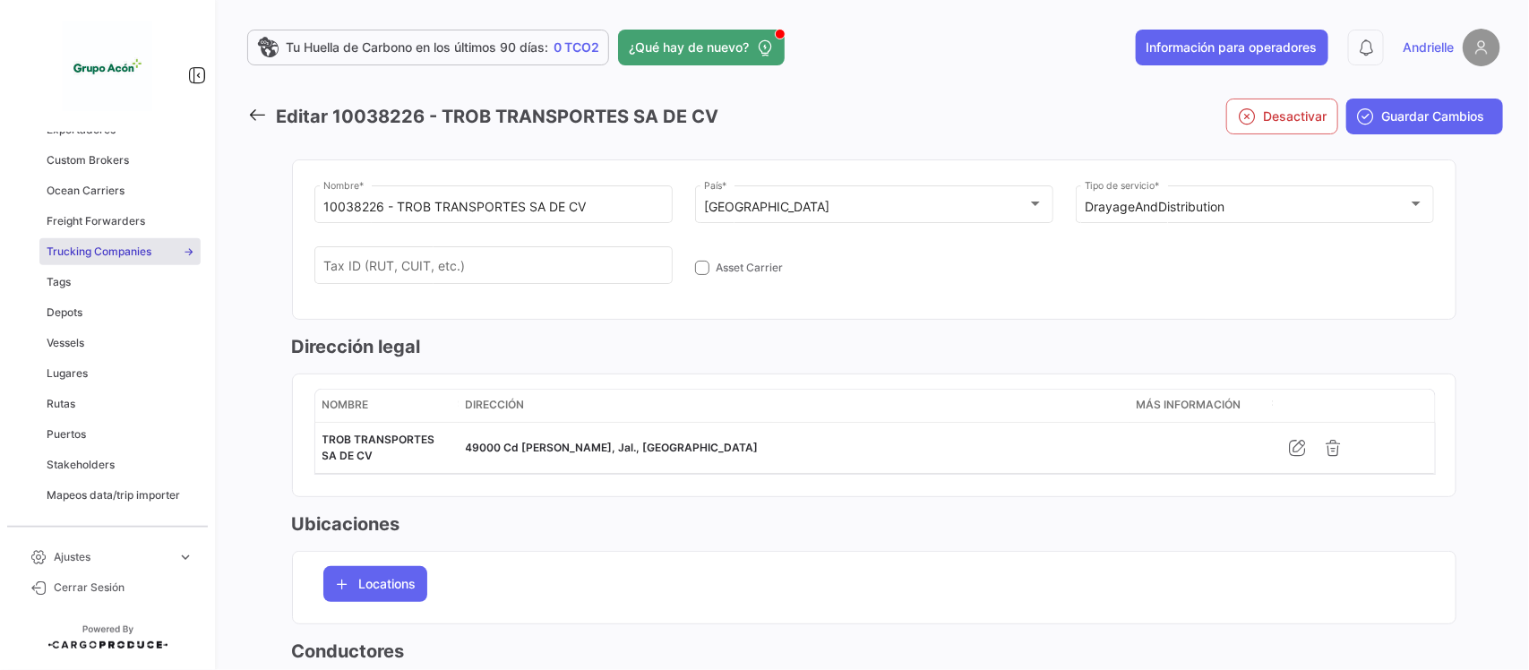
scroll to position [448, 0]
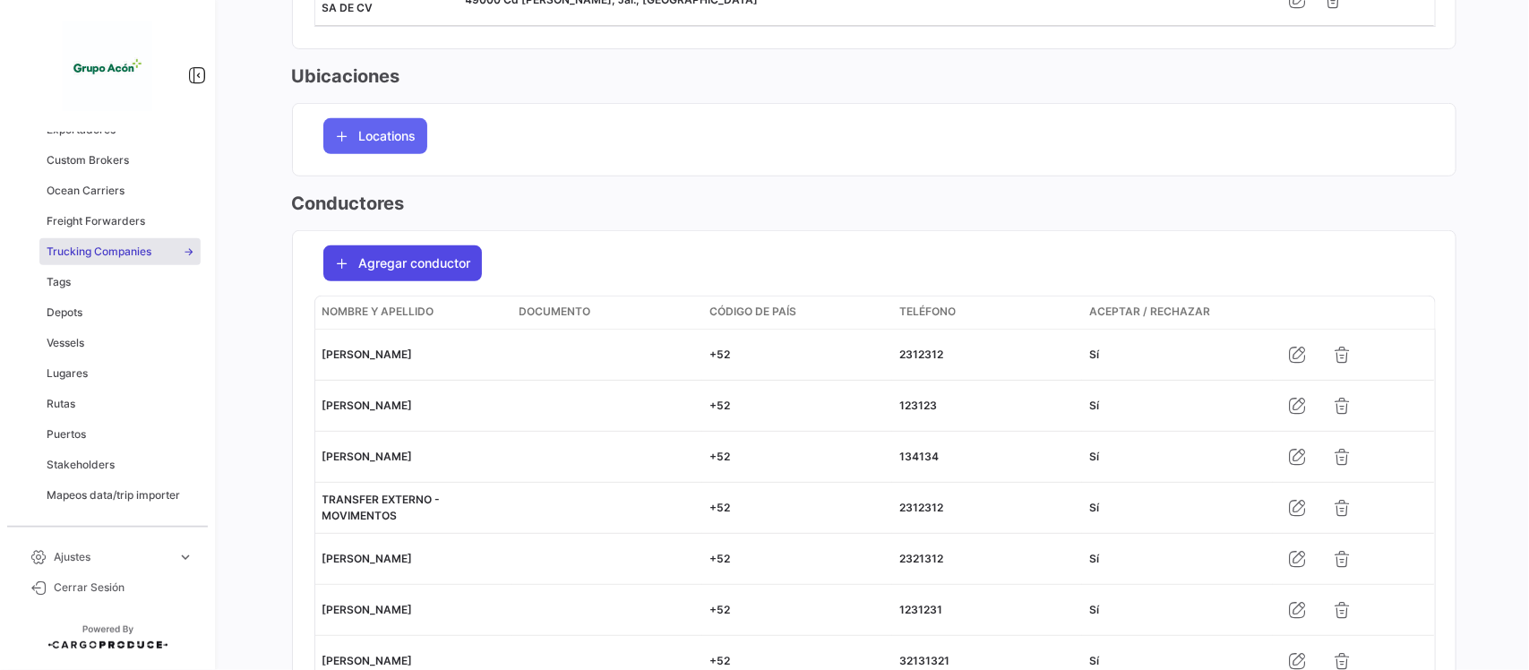
click at [452, 260] on span "Agregar conductor" at bounding box center [415, 263] width 112 height 18
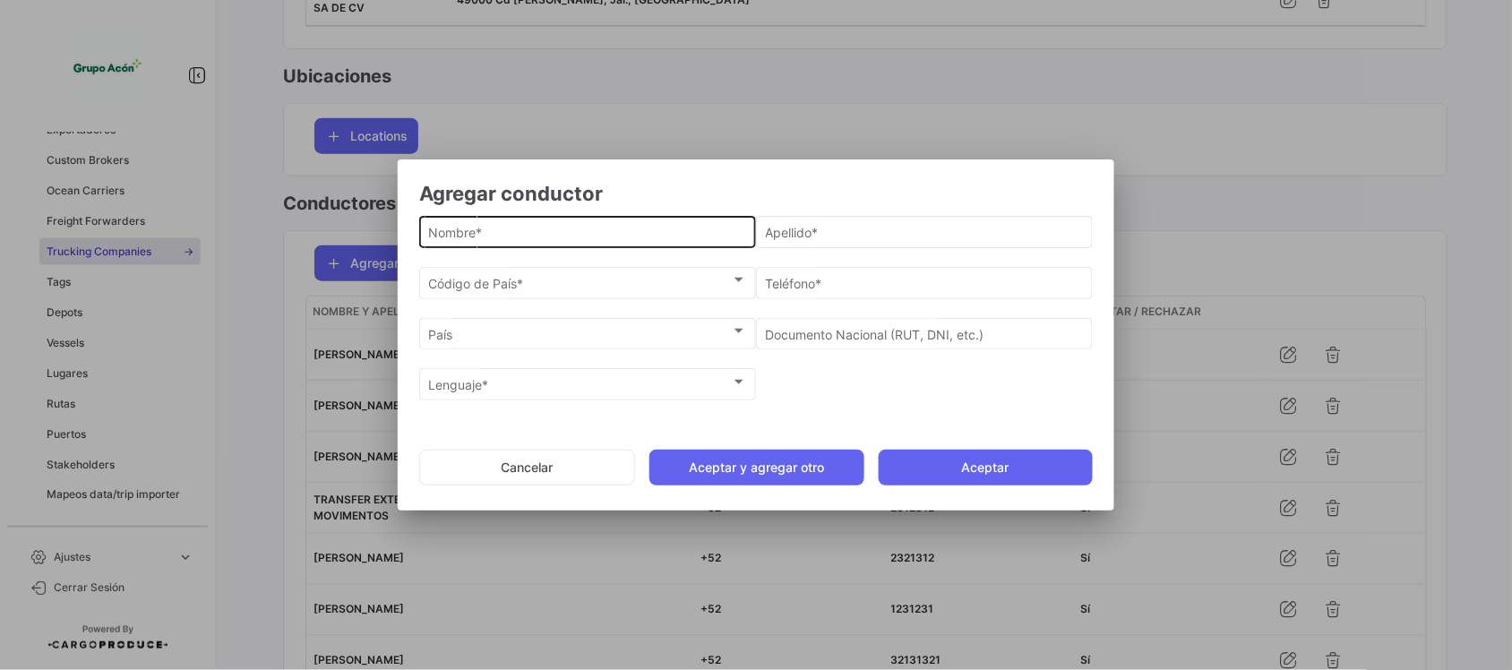
click at [554, 236] on input "Nombre *" at bounding box center [588, 233] width 318 height 15
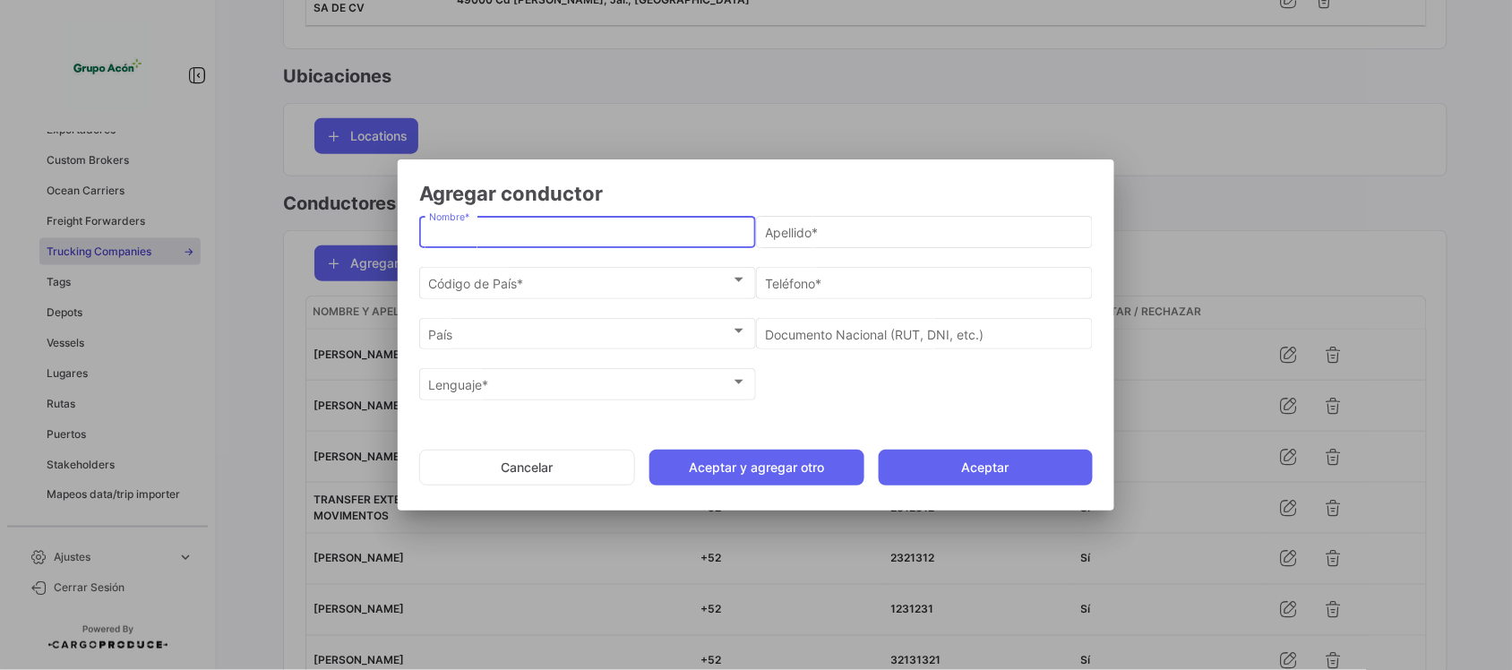
paste input "[PERSON_NAME]"
drag, startPoint x: 669, startPoint y: 236, endPoint x: 513, endPoint y: 221, distance: 156.5
click at [513, 221] on div "[PERSON_NAME] Nombre *" at bounding box center [588, 230] width 318 height 35
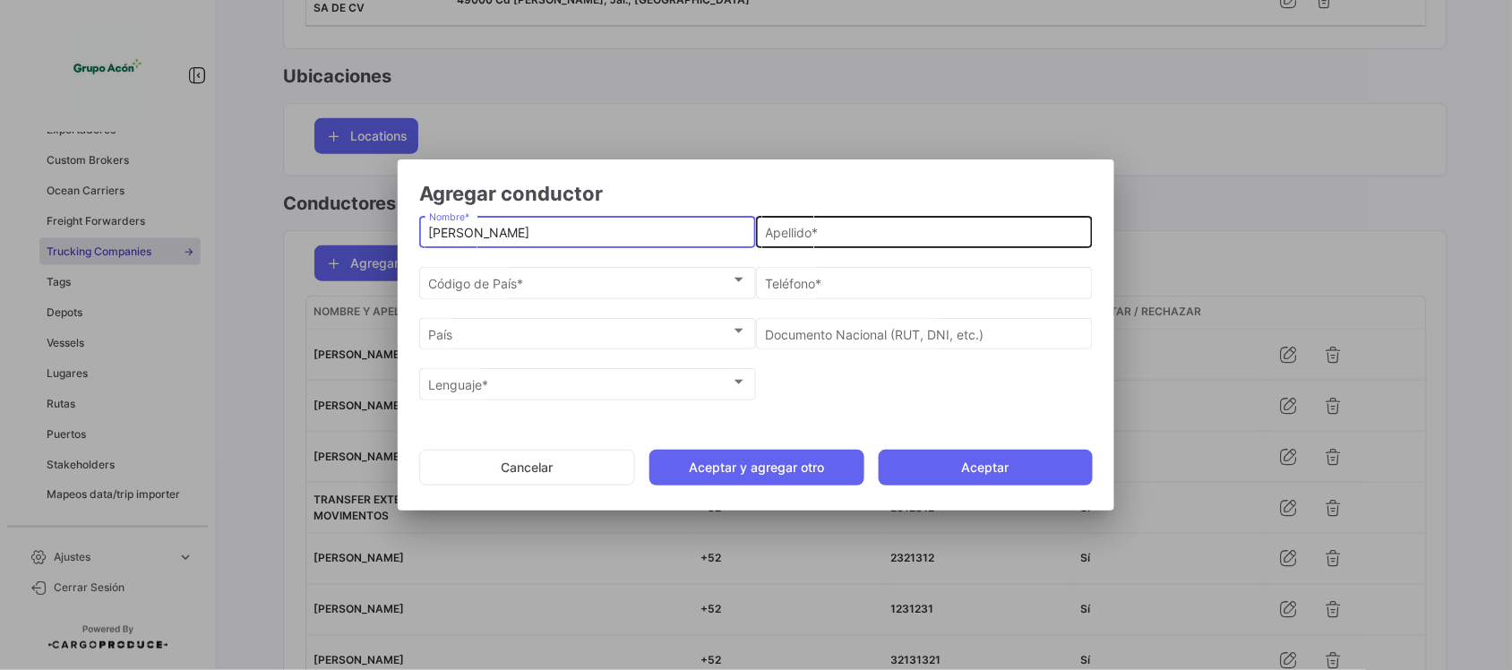
type input "[PERSON_NAME]"
click at [806, 229] on input "Apellido *" at bounding box center [925, 233] width 318 height 15
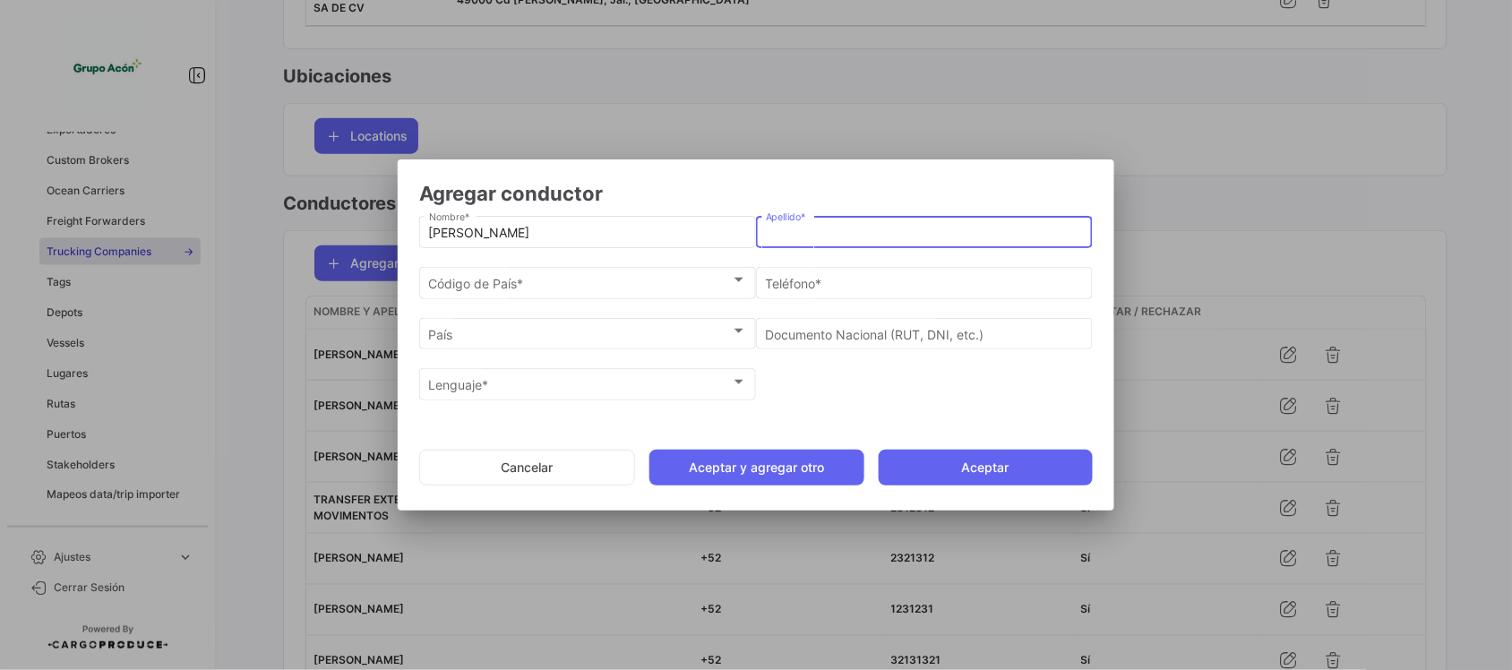
click at [806, 229] on input "Apellido *" at bounding box center [925, 233] width 318 height 15
paste input "[PERSON_NAME]"
type input "[PERSON_NAME]"
click at [614, 293] on div "Código de País * Código de País *" at bounding box center [588, 280] width 318 height 35
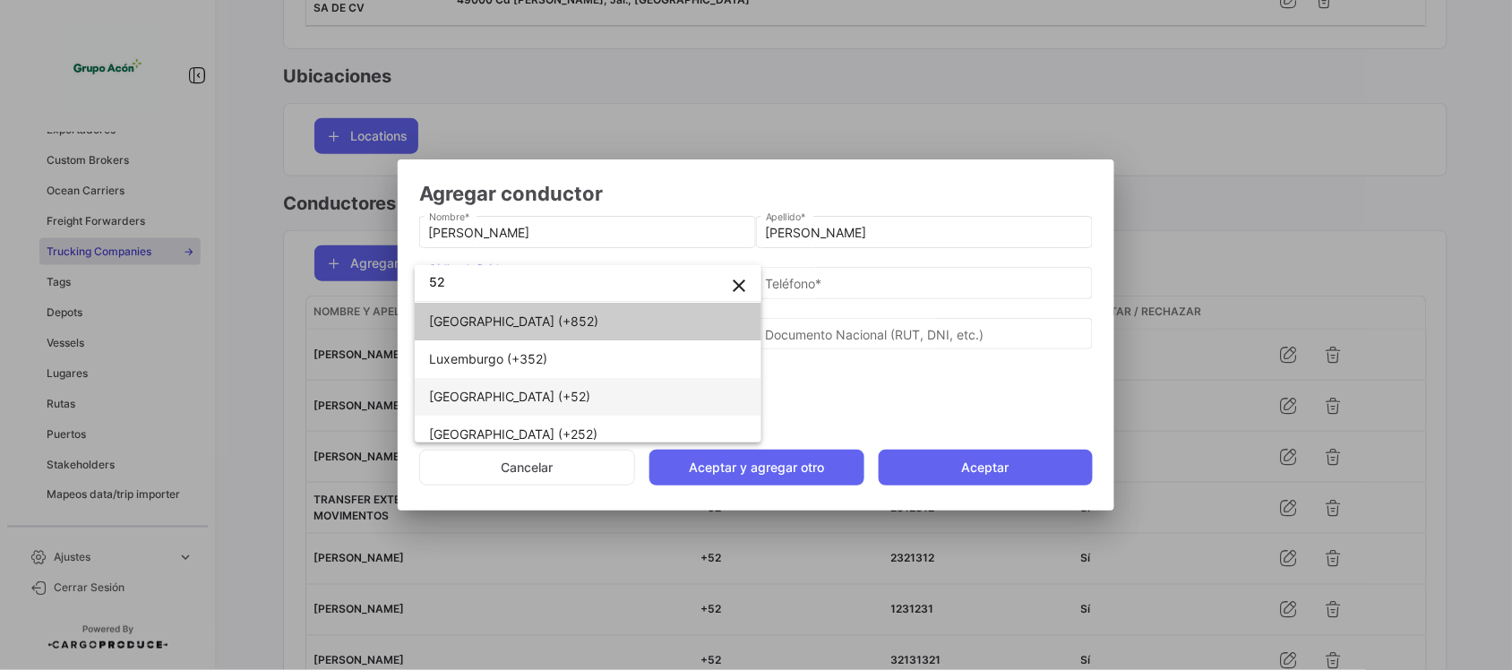
type input "52"
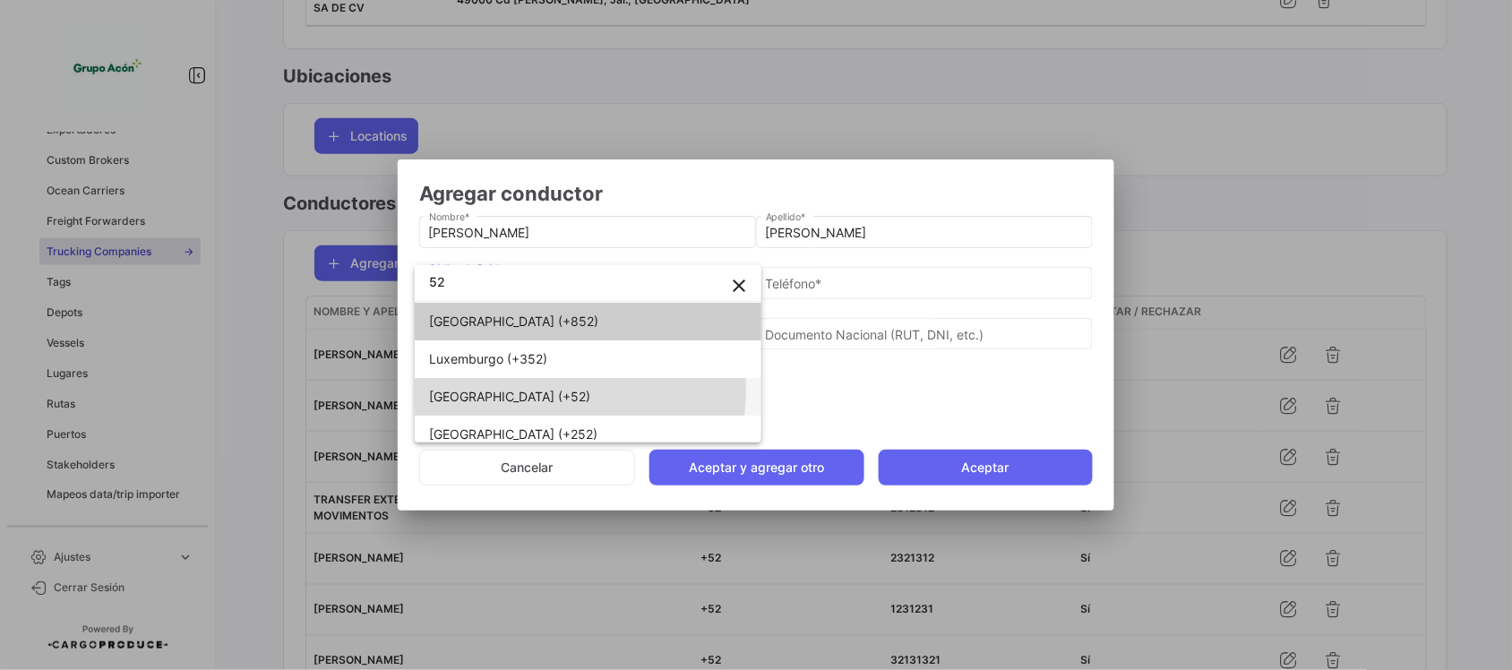
click at [493, 389] on span "[GEOGRAPHIC_DATA] (+52)" at bounding box center [509, 396] width 161 height 15
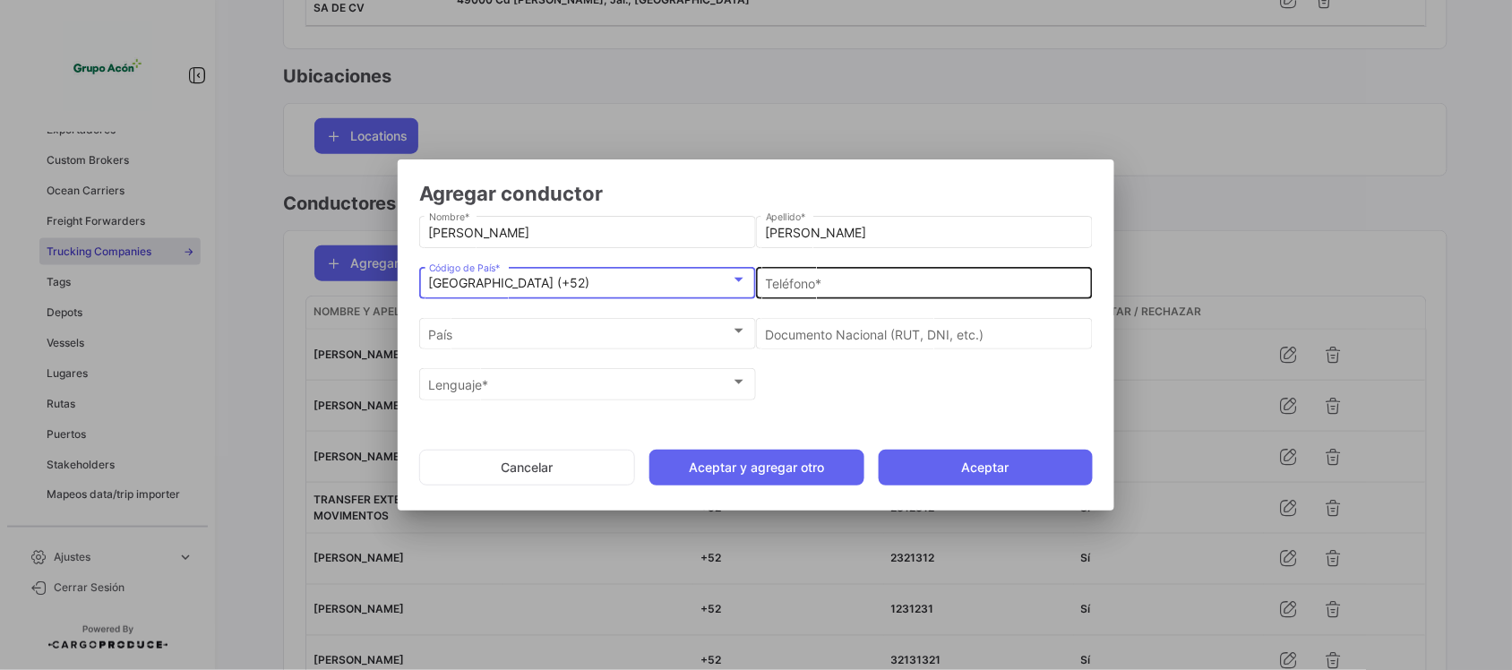
click at [785, 283] on input "Teléfono *" at bounding box center [925, 283] width 318 height 15
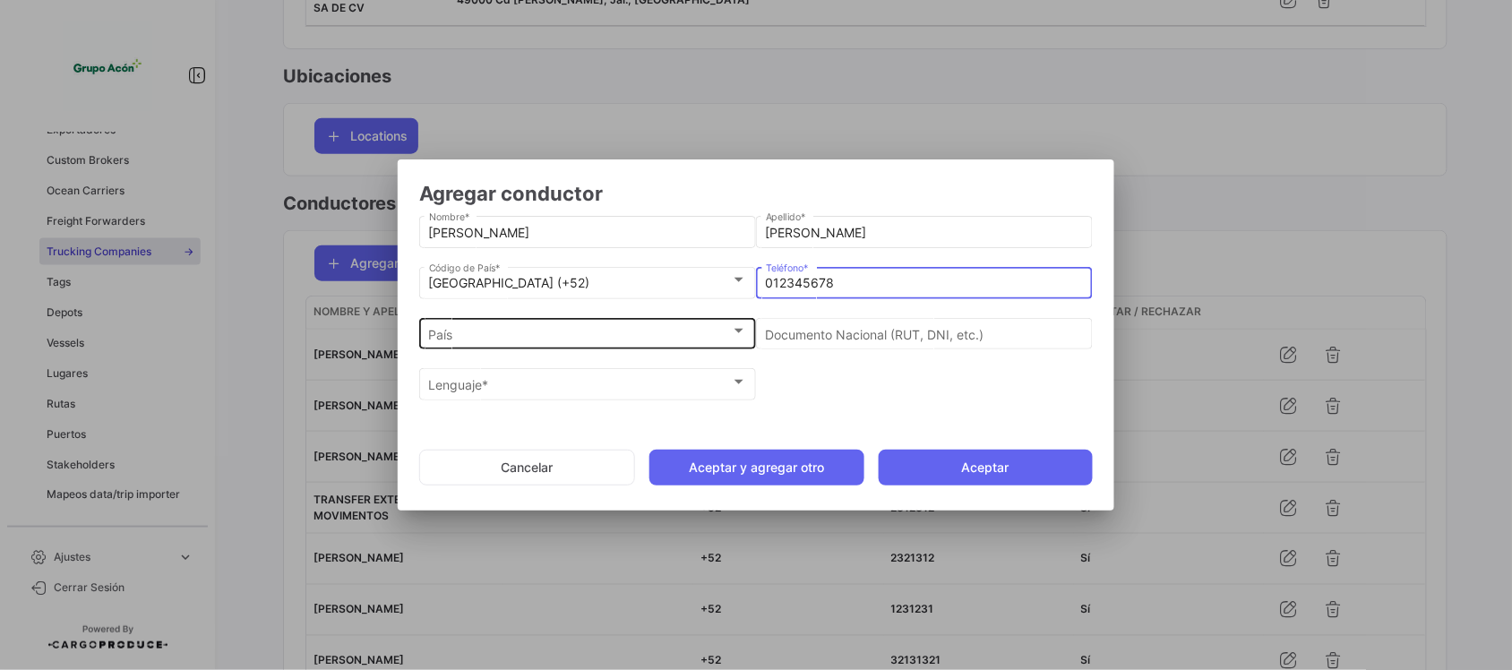
type input "012345678"
click at [578, 328] on div "País" at bounding box center [580, 334] width 302 height 15
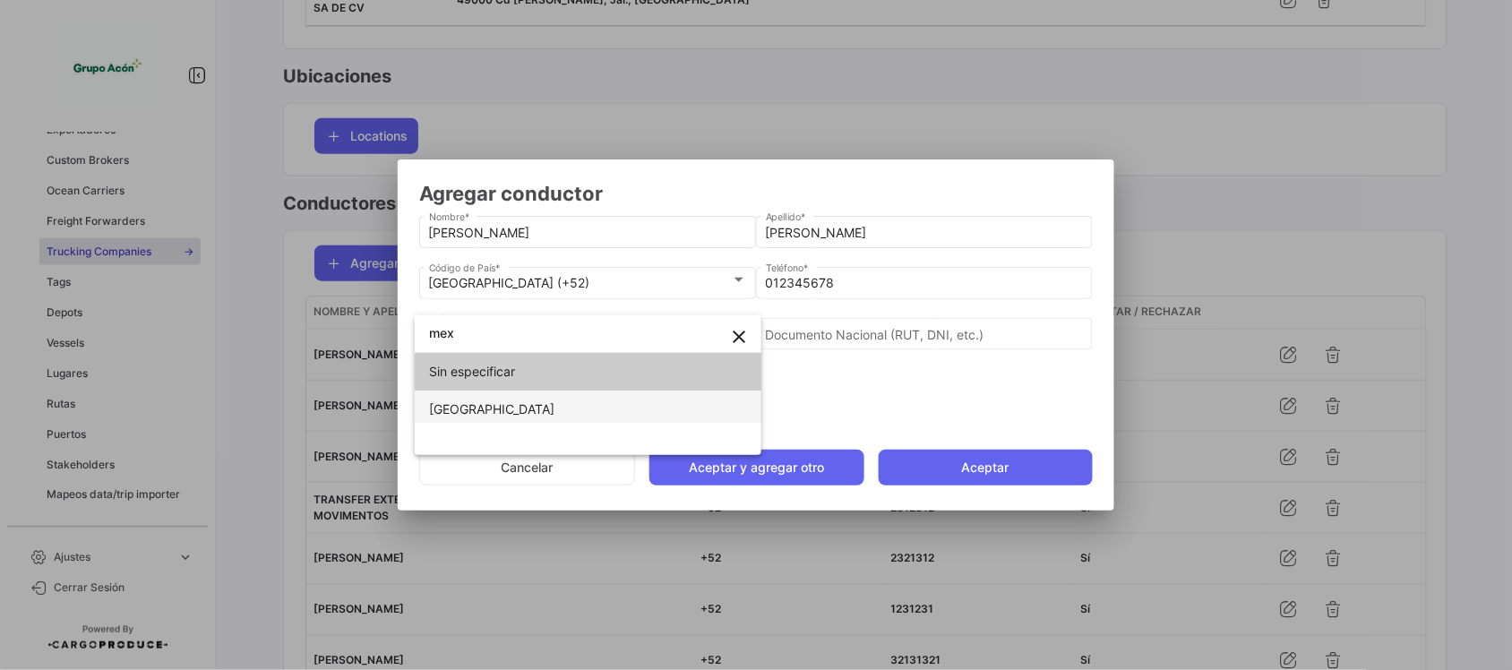
type input "mex"
click at [582, 408] on span "[GEOGRAPHIC_DATA]" at bounding box center [588, 410] width 318 height 38
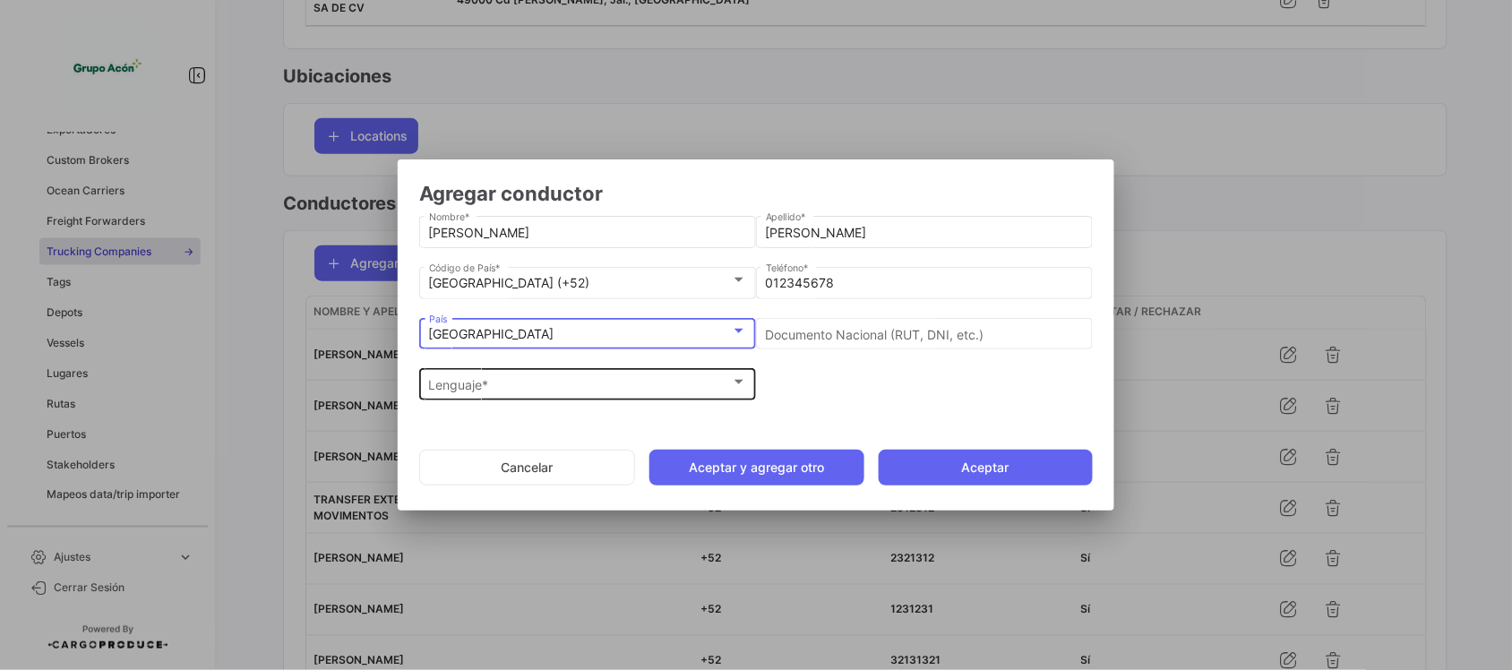
click at [571, 387] on div "Lenguaje *" at bounding box center [580, 385] width 302 height 15
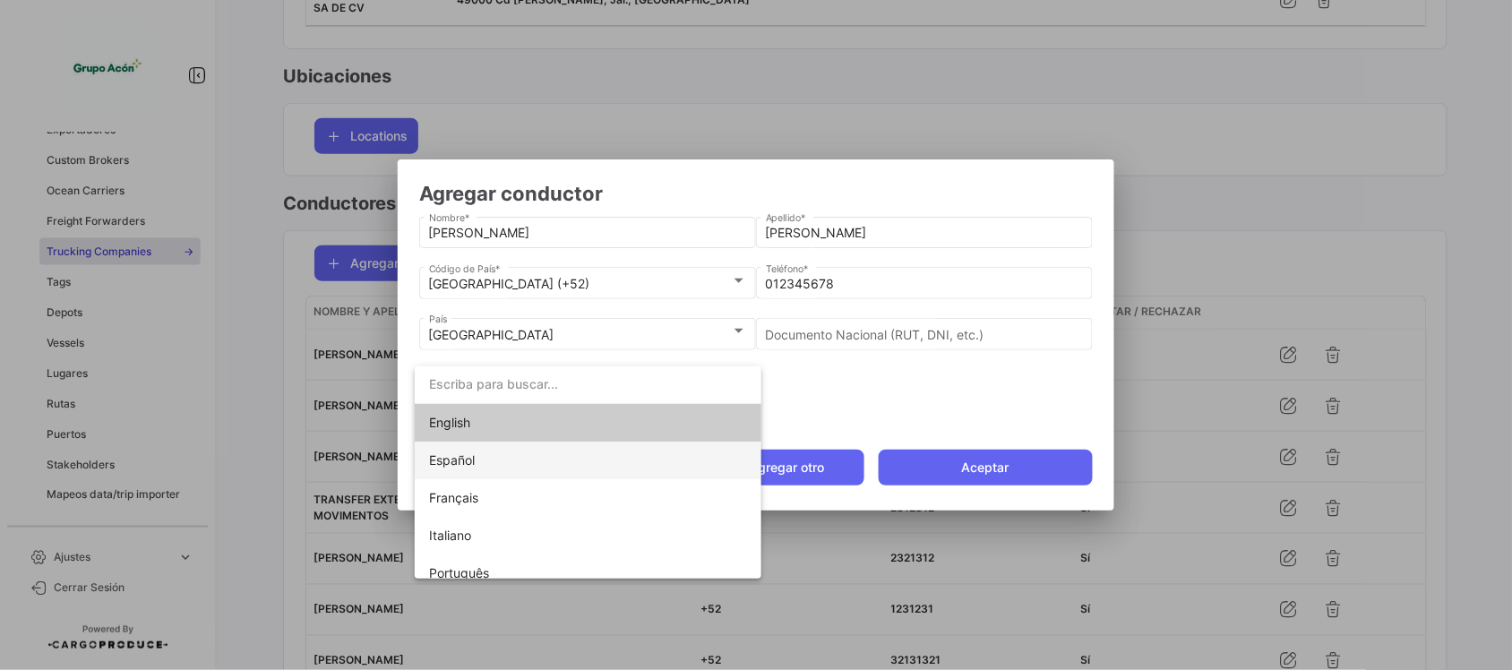
click at [538, 448] on span "Español" at bounding box center [588, 461] width 318 height 38
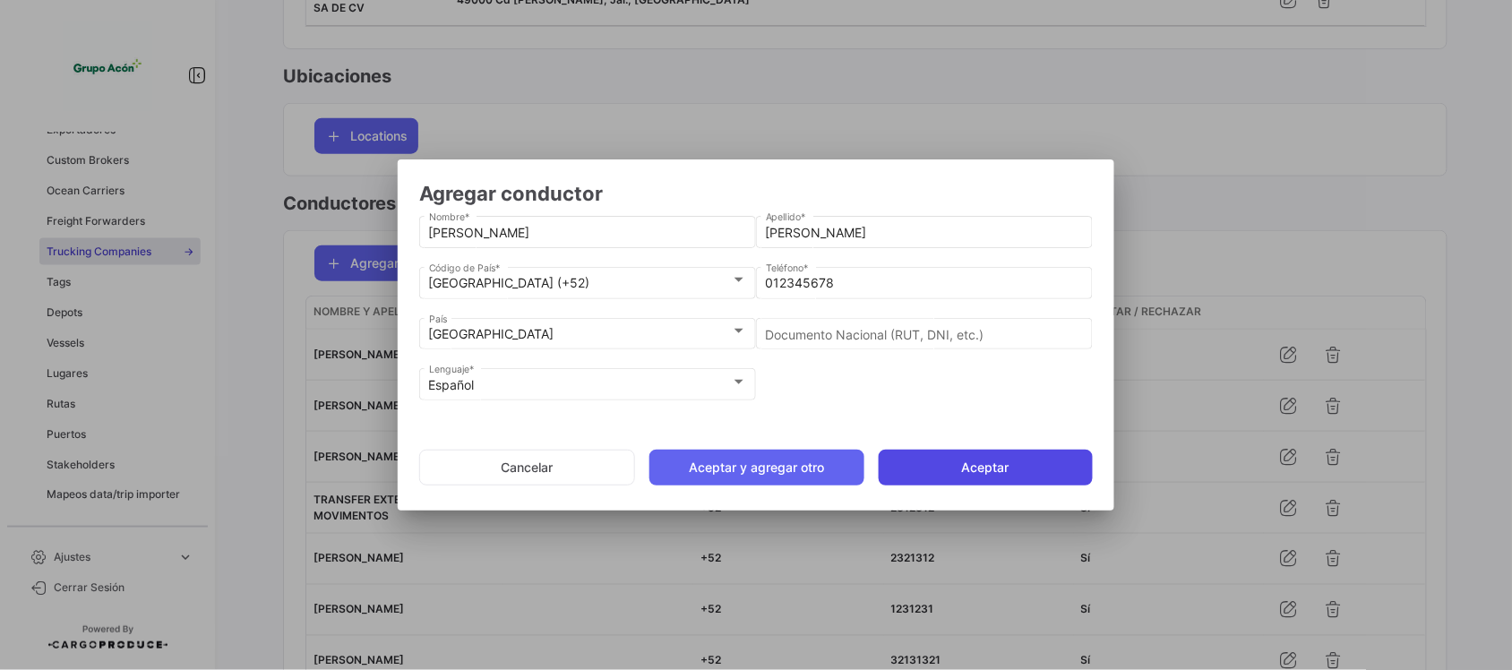
click at [945, 461] on button "Aceptar" at bounding box center [986, 468] width 214 height 36
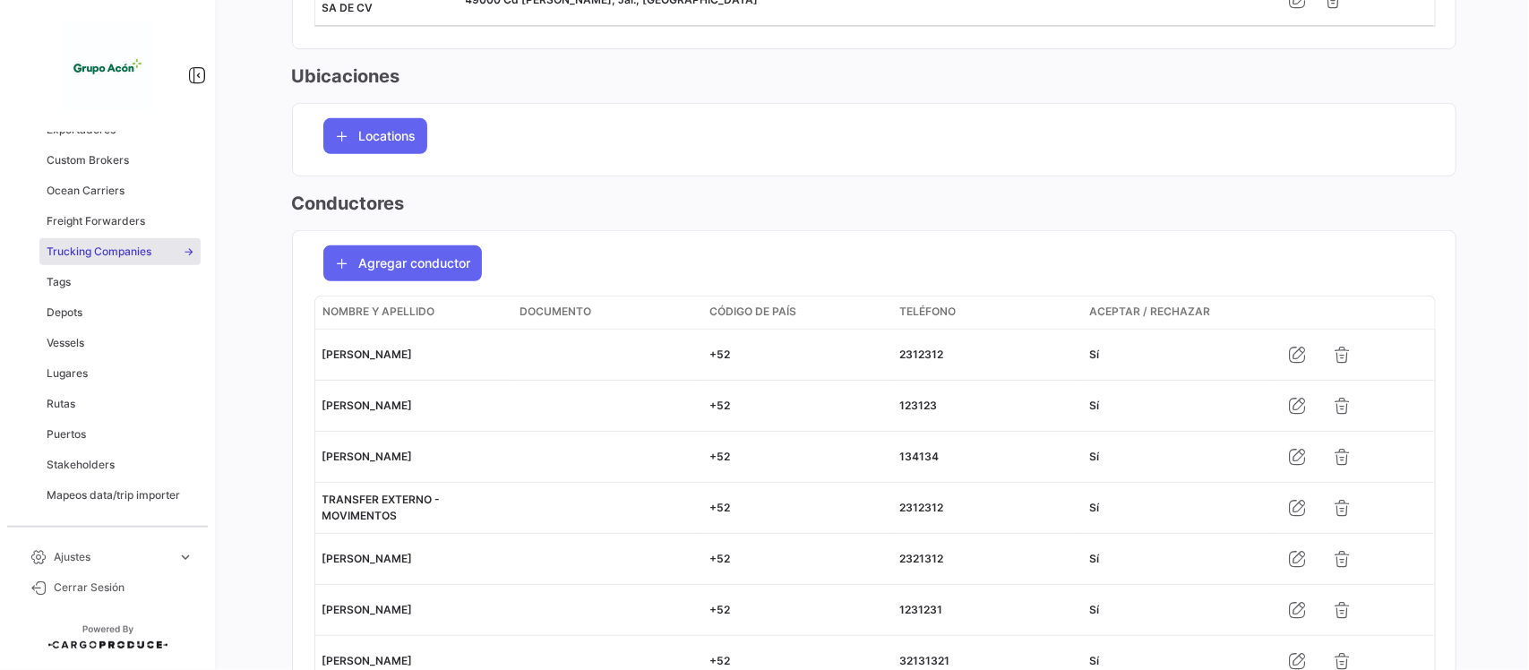
scroll to position [112, 0]
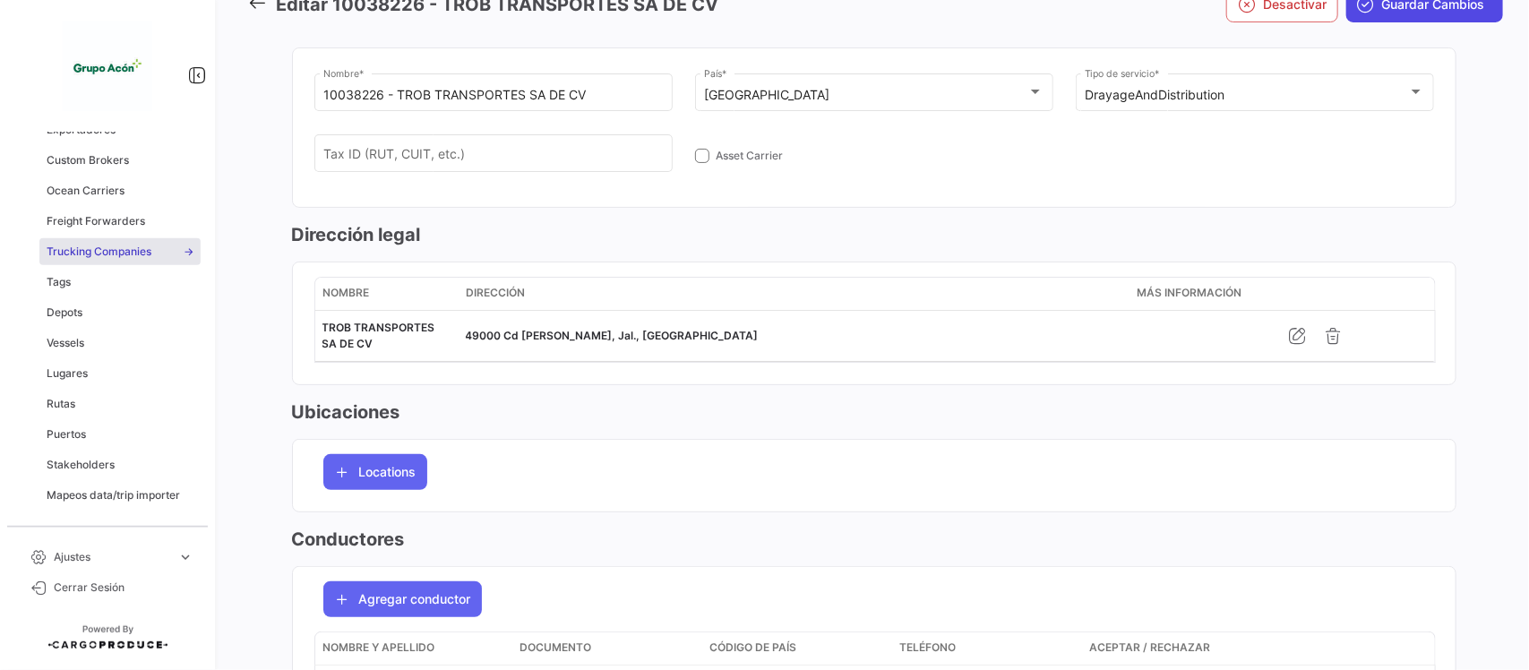
click at [1381, 15] on button "Guardar Cambios" at bounding box center [1424, 5] width 157 height 36
